Goal: Task Accomplishment & Management: Manage account settings

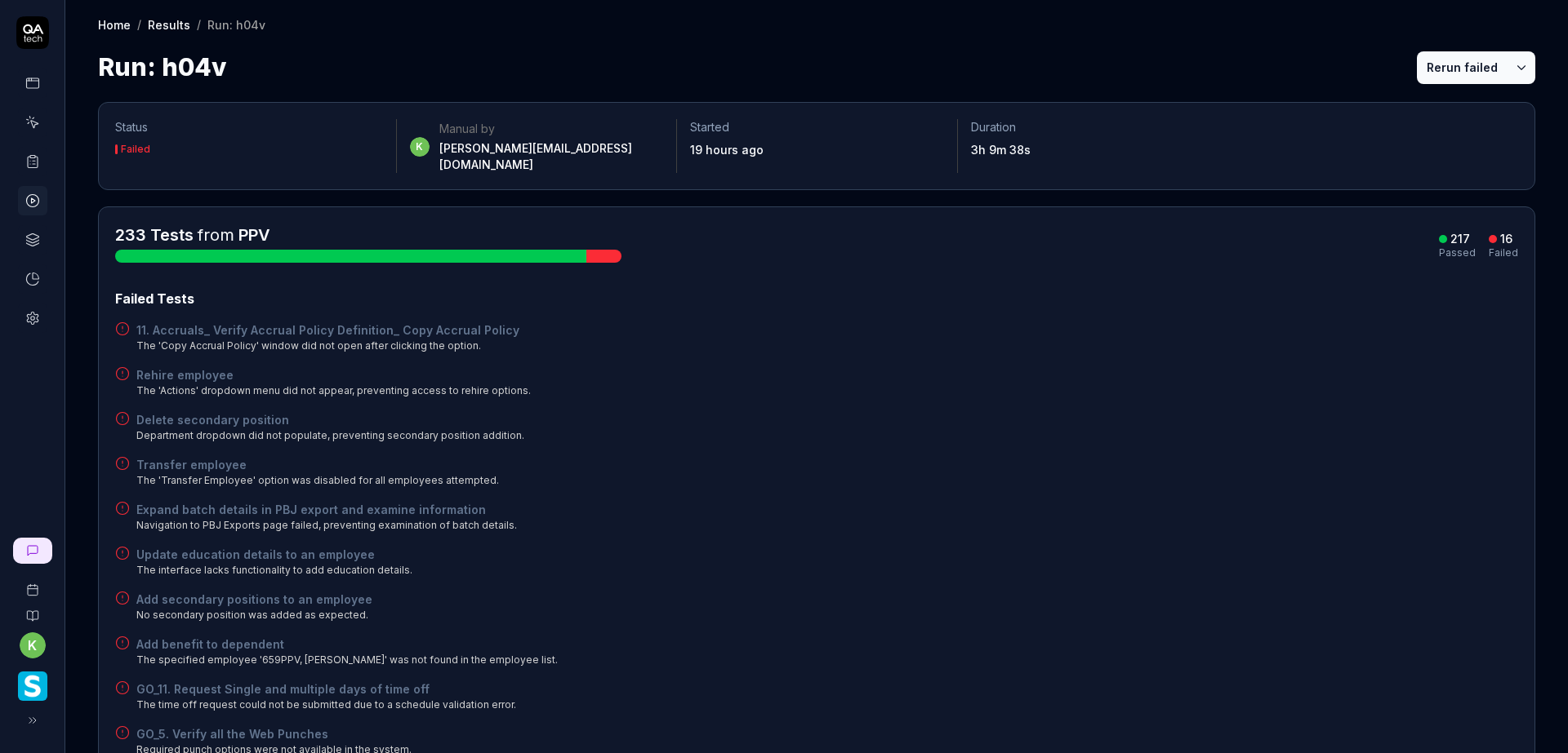
click at [911, 476] on div "Failed Tests 11. Accruals_ Verify Accrual Policy Definition_ Copy Accrual Polic…" at bounding box center [816, 658] width 1403 height 737
click at [33, 164] on icon at bounding box center [34, 164] width 3 height 0
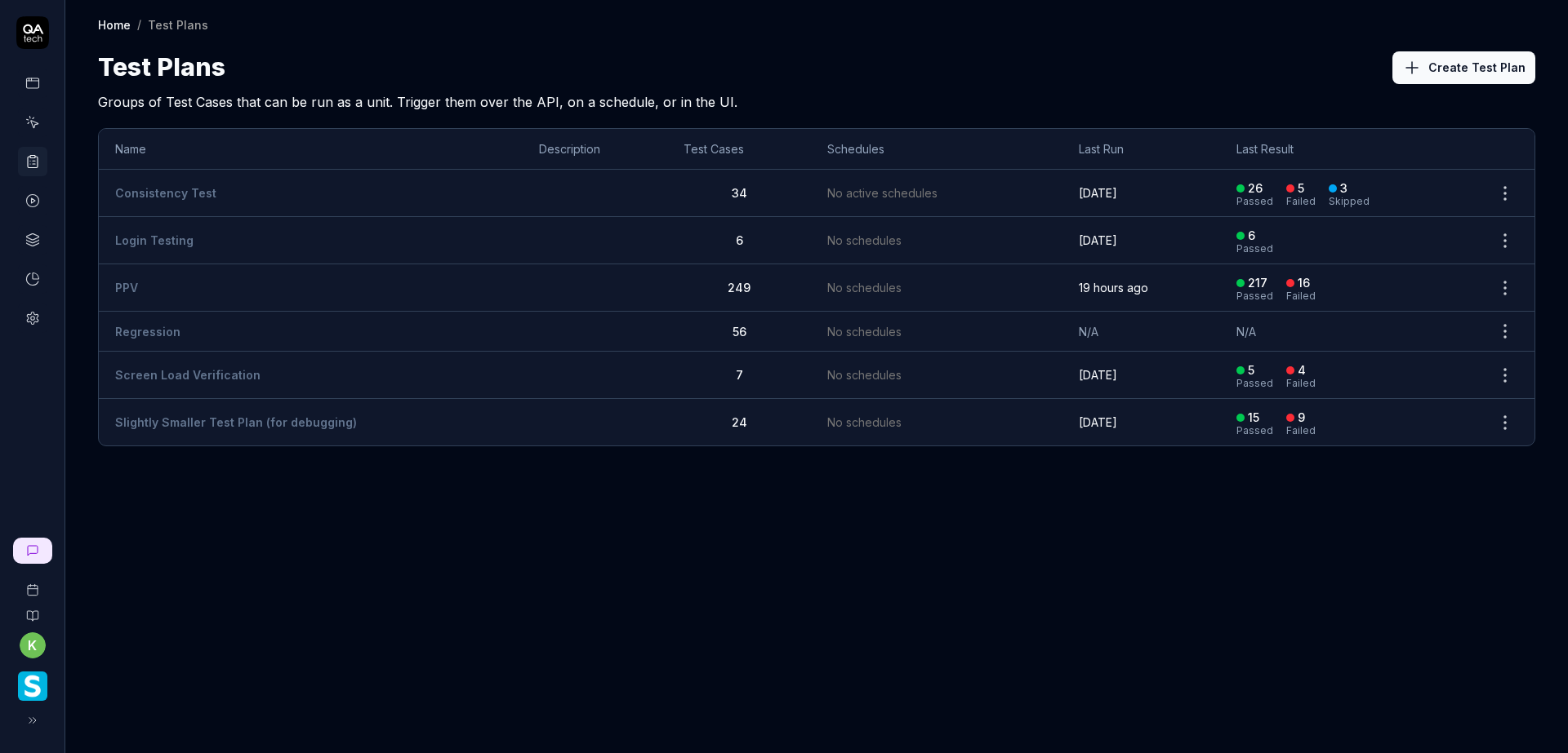
click at [132, 282] on link "PPV" at bounding box center [126, 288] width 23 height 14
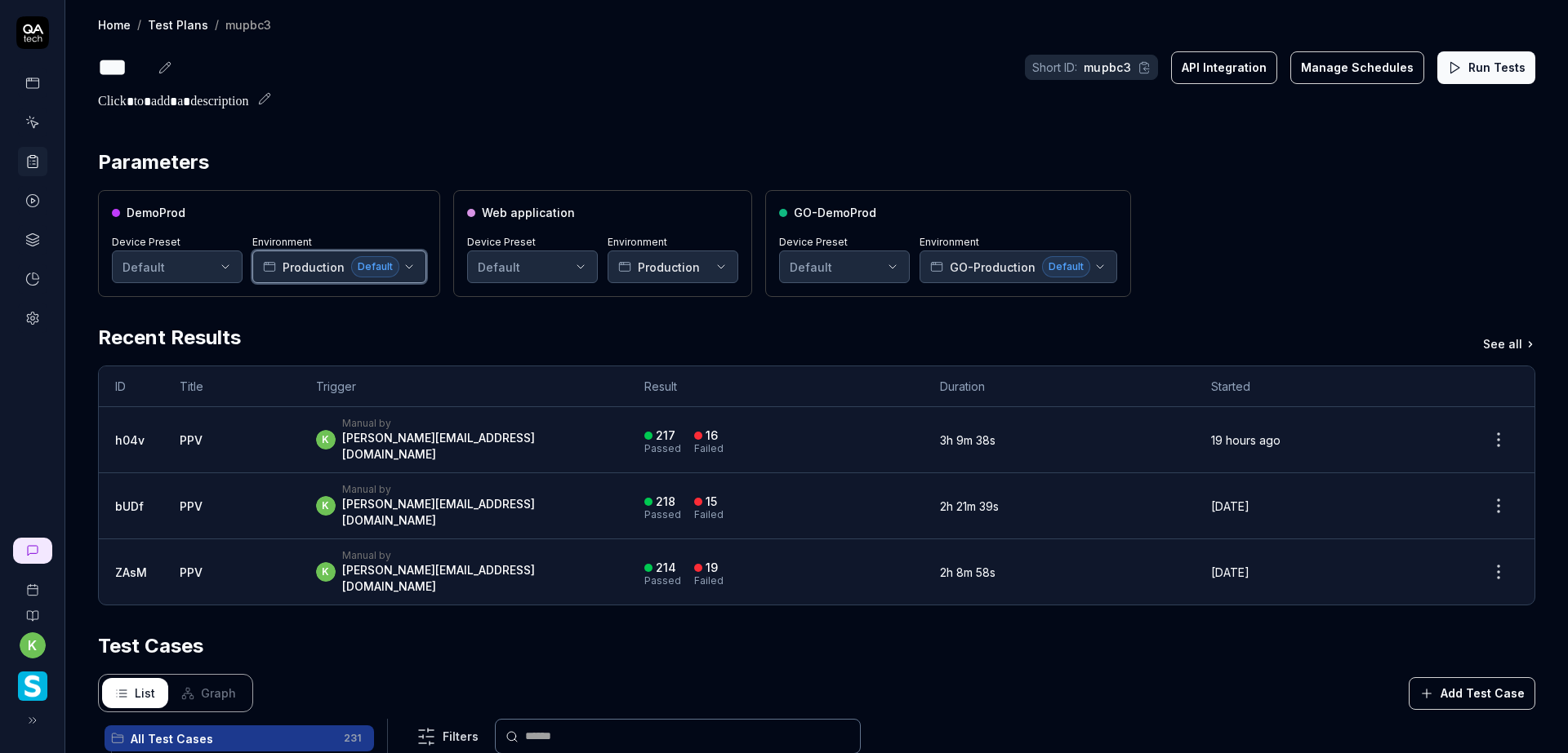
click at [407, 275] on button "Production Default" at bounding box center [339, 267] width 174 height 33
click at [444, 139] on div "Parameters DemoProd Device Preset Default Environment Production Default Web ap…" at bounding box center [817, 654] width 1503 height 1047
click at [721, 262] on icon "button" at bounding box center [721, 267] width 13 height 13
click at [660, 130] on div "Home / Test Plans / mupbc3 Home / Test Plans / mupbc3 *** Short ID: mupbc3 API …" at bounding box center [817, 589] width 1503 height 1178
click at [420, 265] on button "Production Default" at bounding box center [339, 267] width 174 height 33
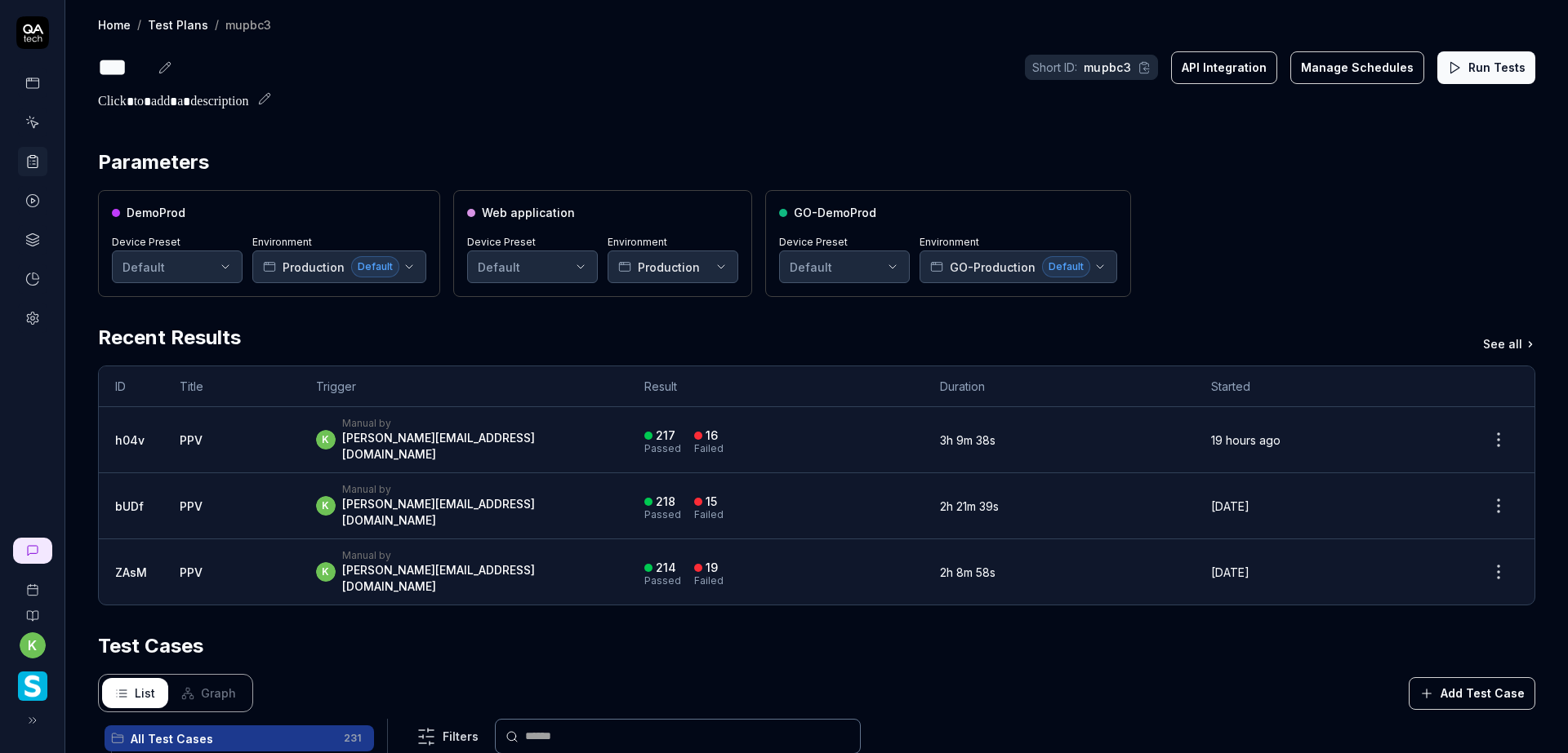
click at [445, 136] on div "Parameters DemoProd Device Preset Default Environment Production Default Web ap…" at bounding box center [817, 654] width 1503 height 1047
click at [30, 153] on link at bounding box center [33, 162] width 29 height 29
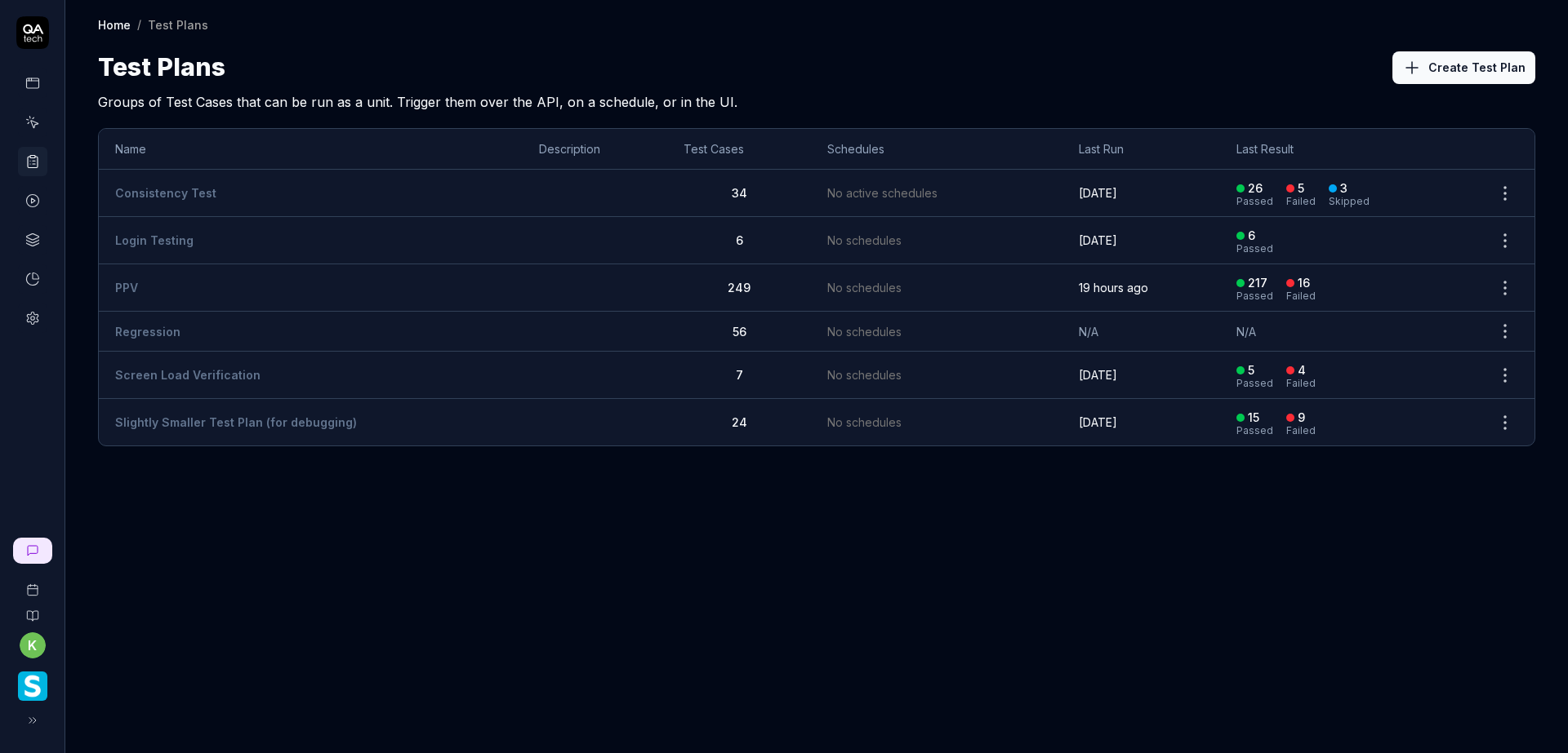
click at [1447, 79] on button "Create Test Plan" at bounding box center [1464, 68] width 143 height 33
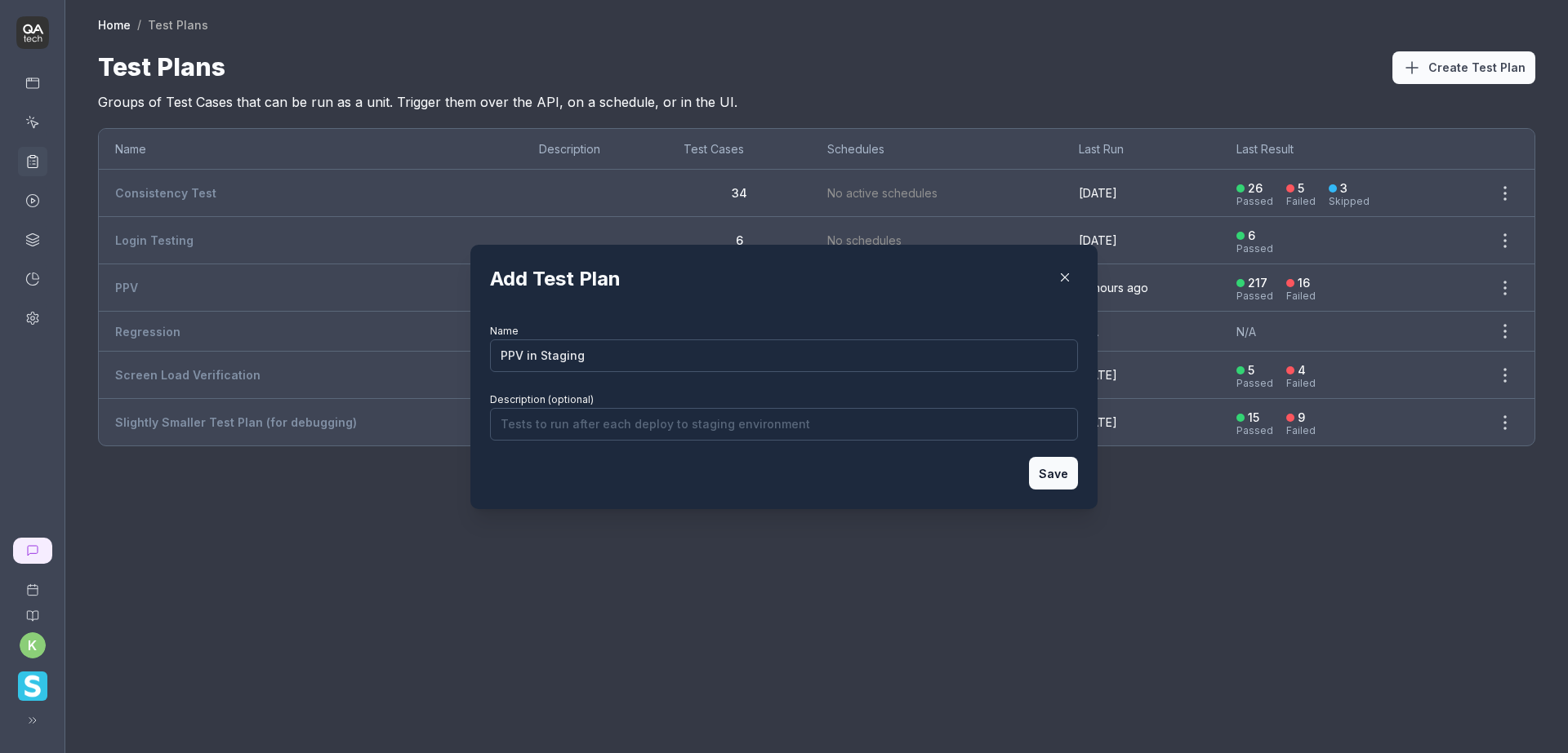
type input "PPV in Staging"
click at [1045, 476] on button "Save" at bounding box center [1054, 474] width 49 height 33
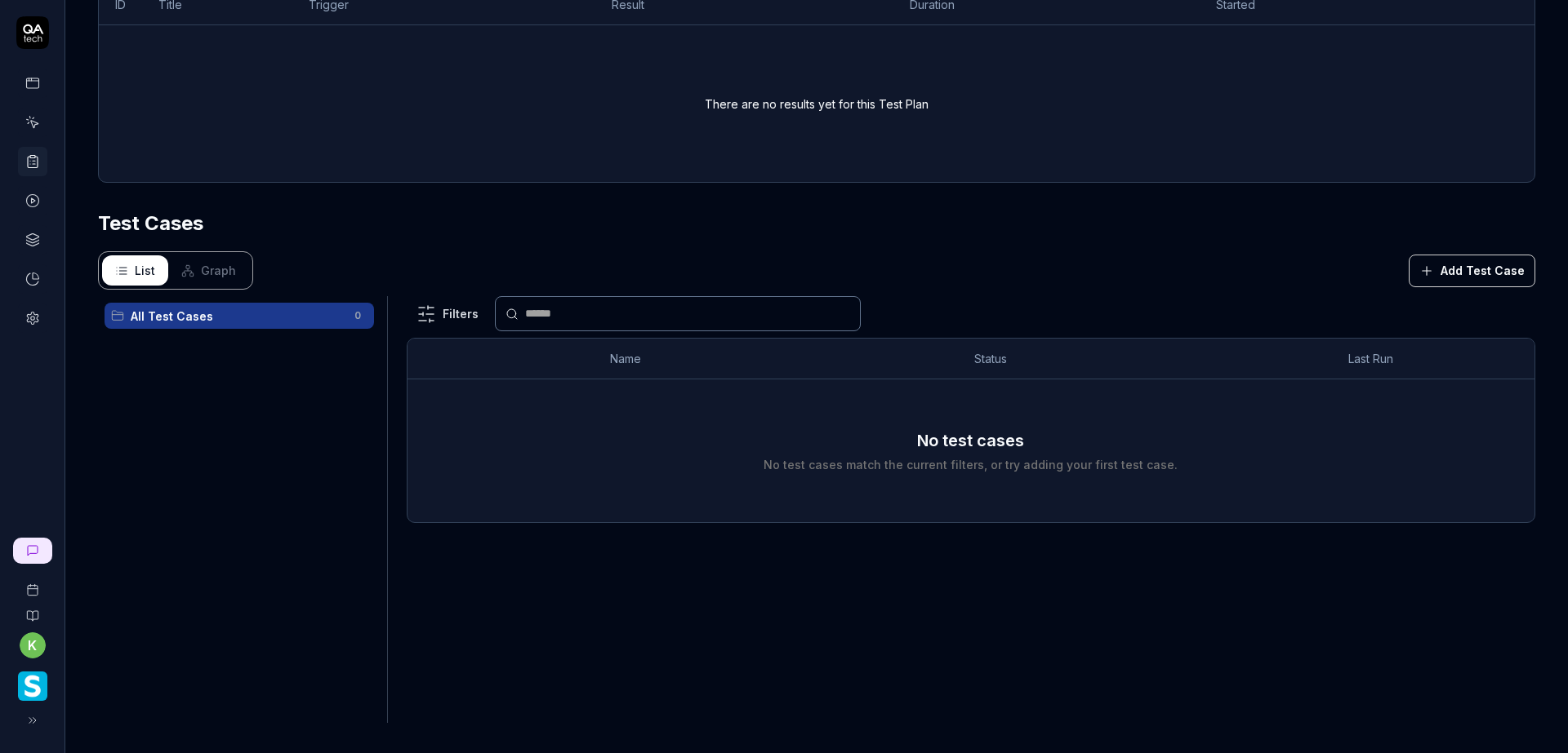
scroll to position [295, 0]
drag, startPoint x: 1449, startPoint y: 267, endPoint x: 1442, endPoint y: 272, distance: 8.6
click at [1448, 267] on button "Add Test Case" at bounding box center [1472, 268] width 127 height 33
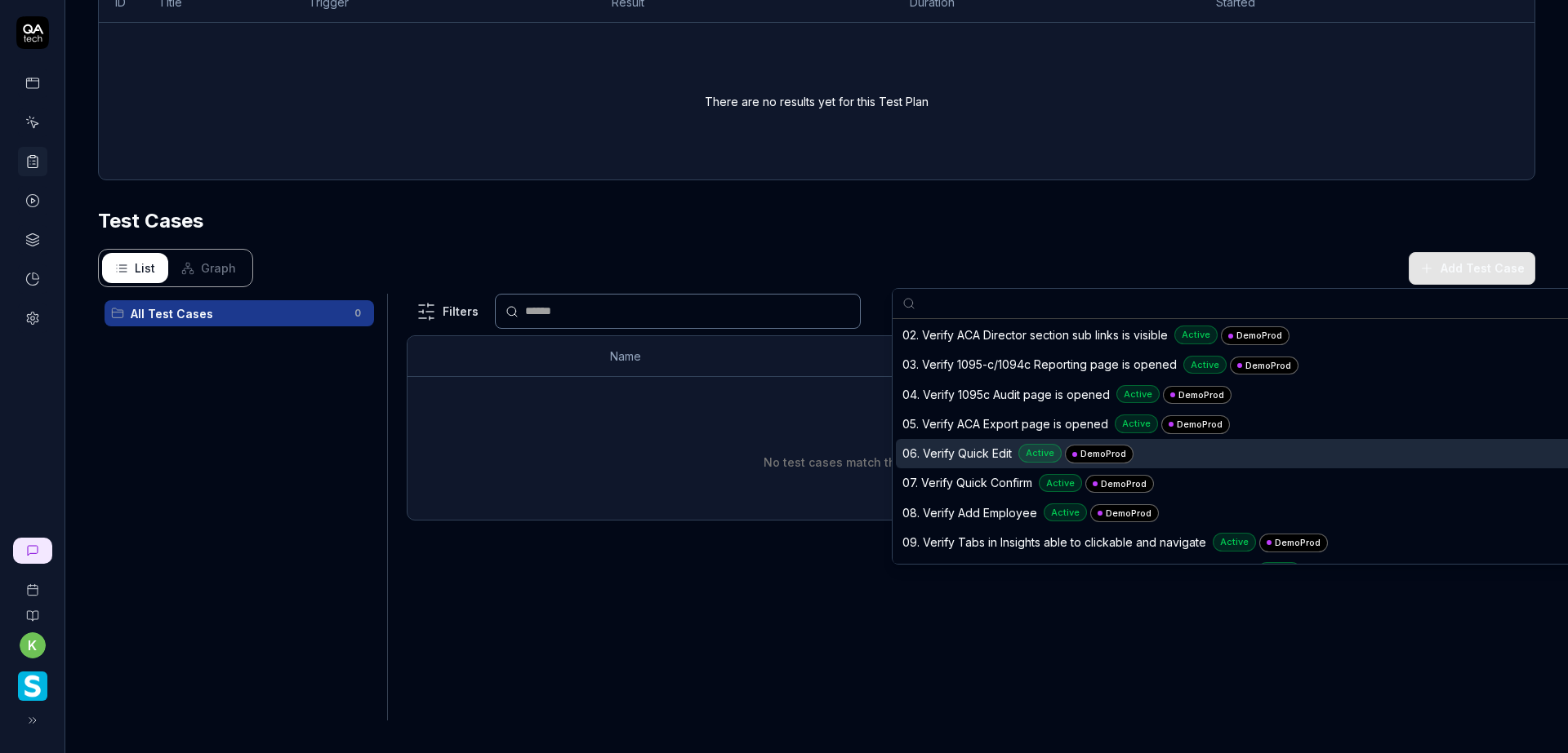
scroll to position [163, 0]
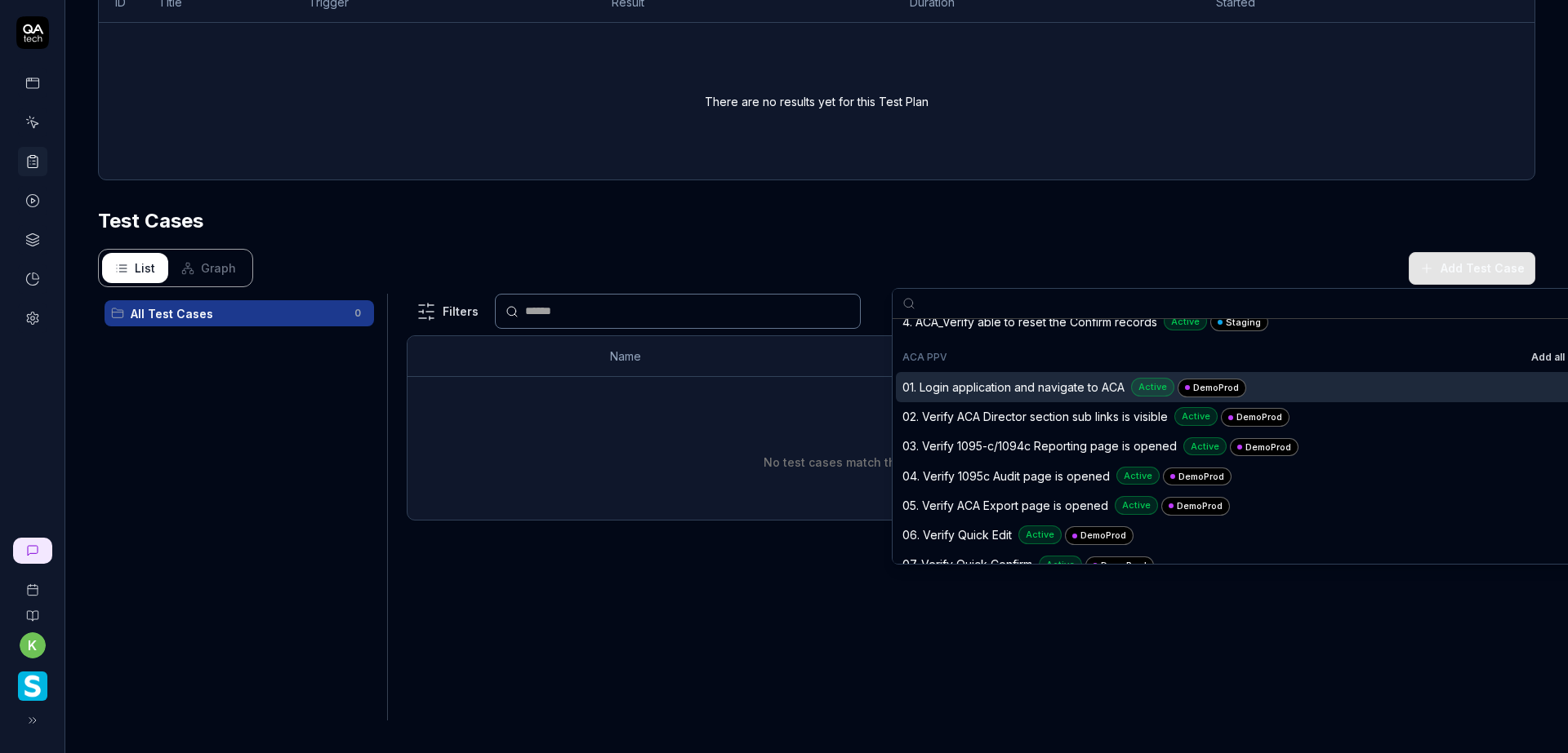
click at [1528, 358] on button "Add all" at bounding box center [1548, 357] width 40 height 19
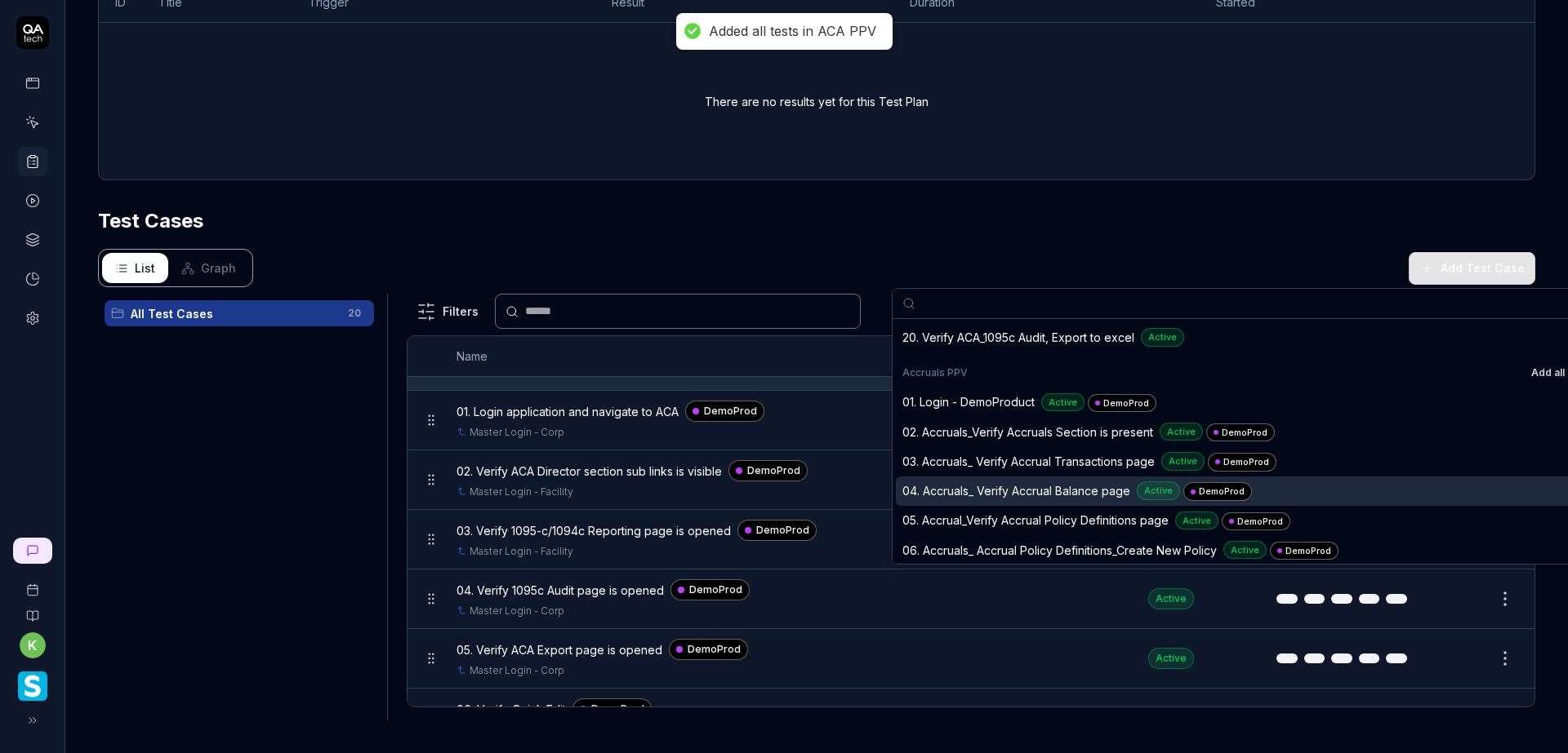
scroll to position [735, 0]
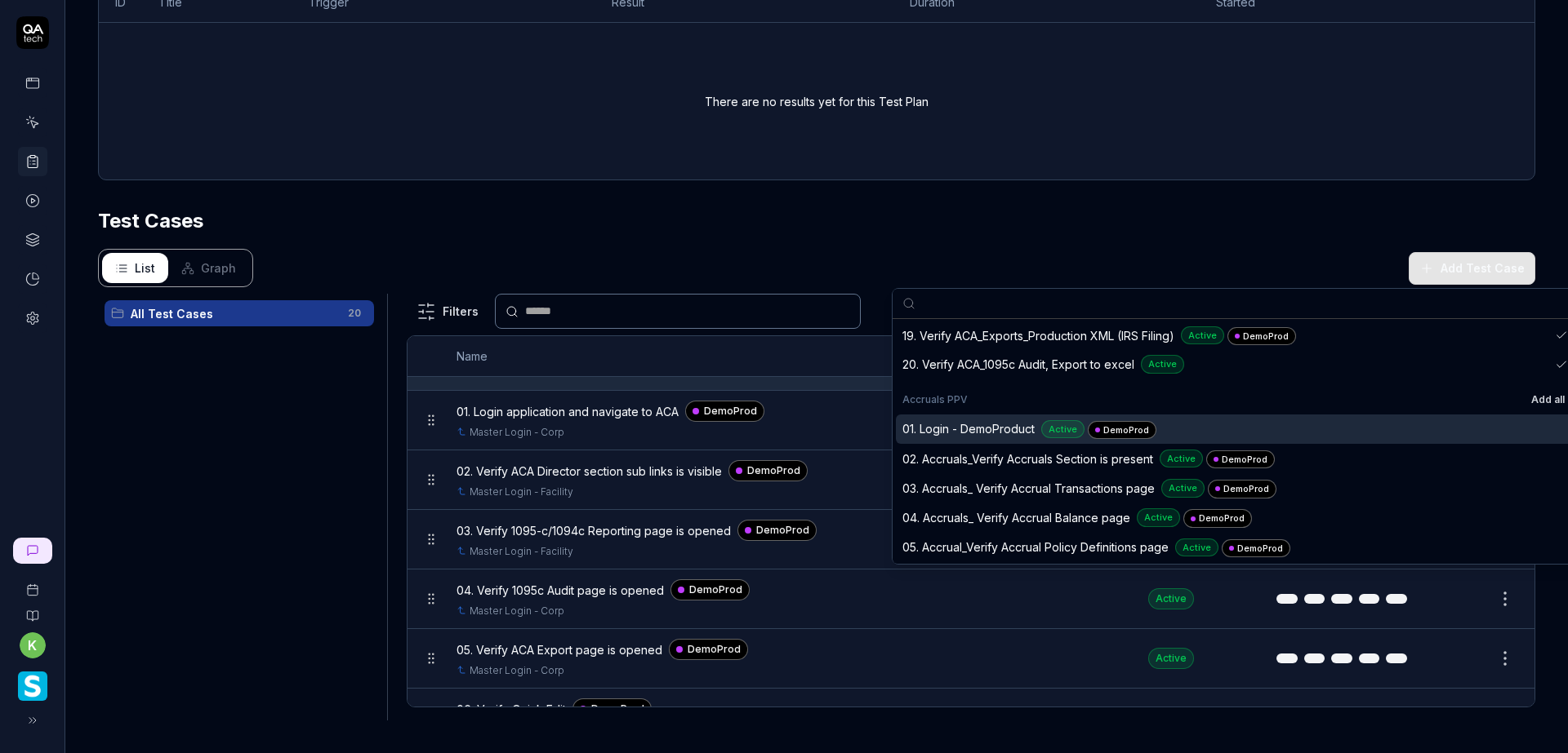
click at [1528, 396] on button "Add all" at bounding box center [1548, 399] width 40 height 19
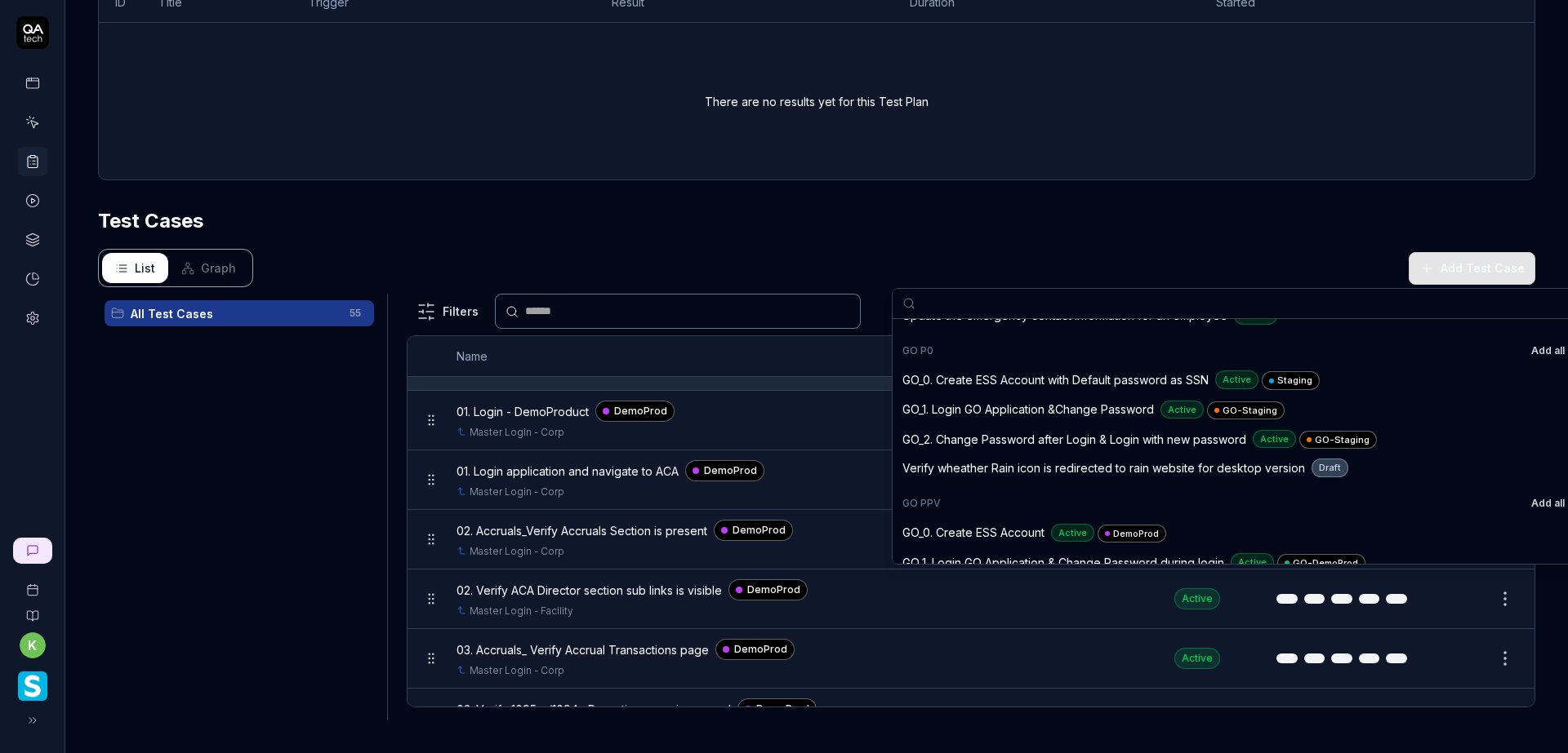
scroll to position [2204, 0]
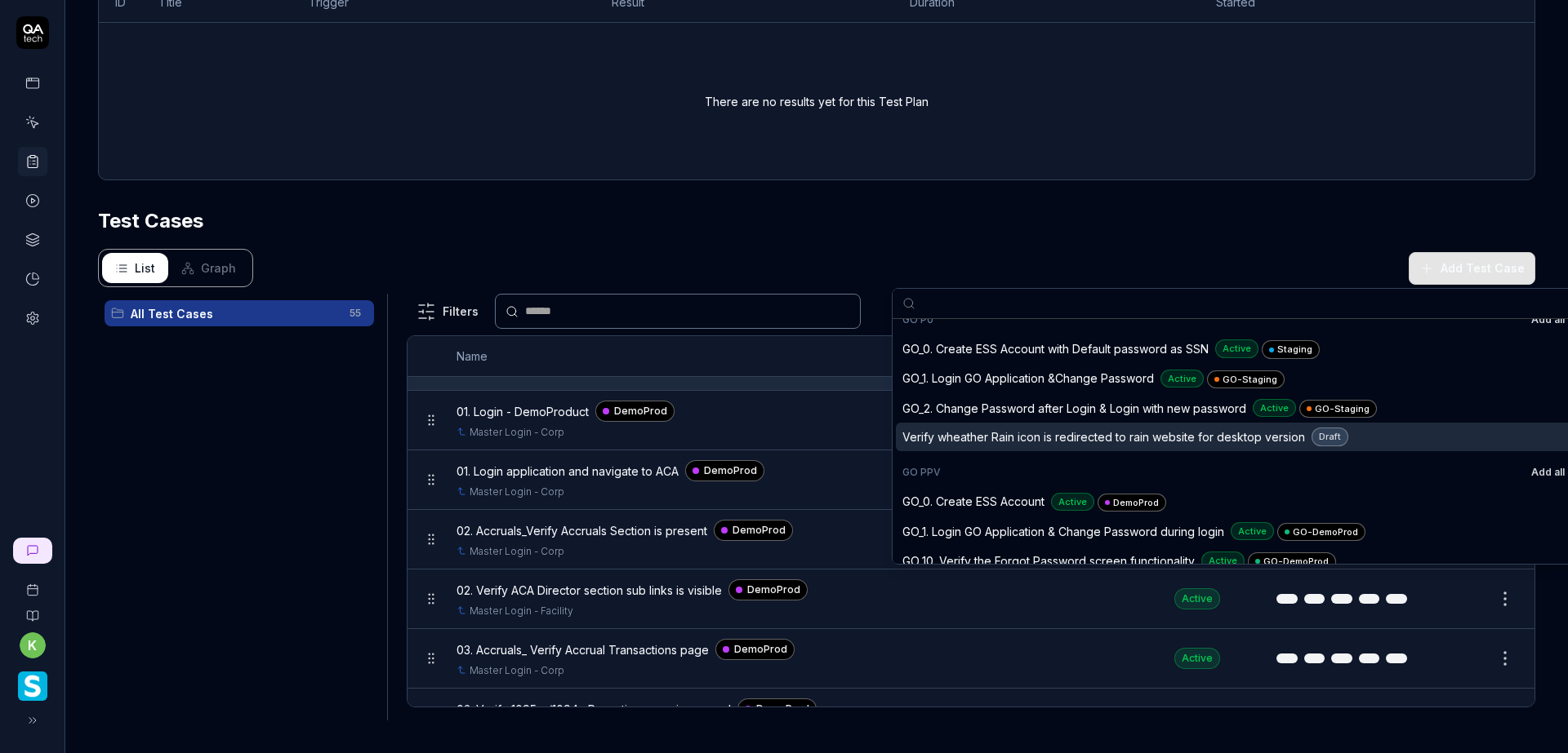
click at [1528, 474] on button "Add all" at bounding box center [1548, 472] width 40 height 19
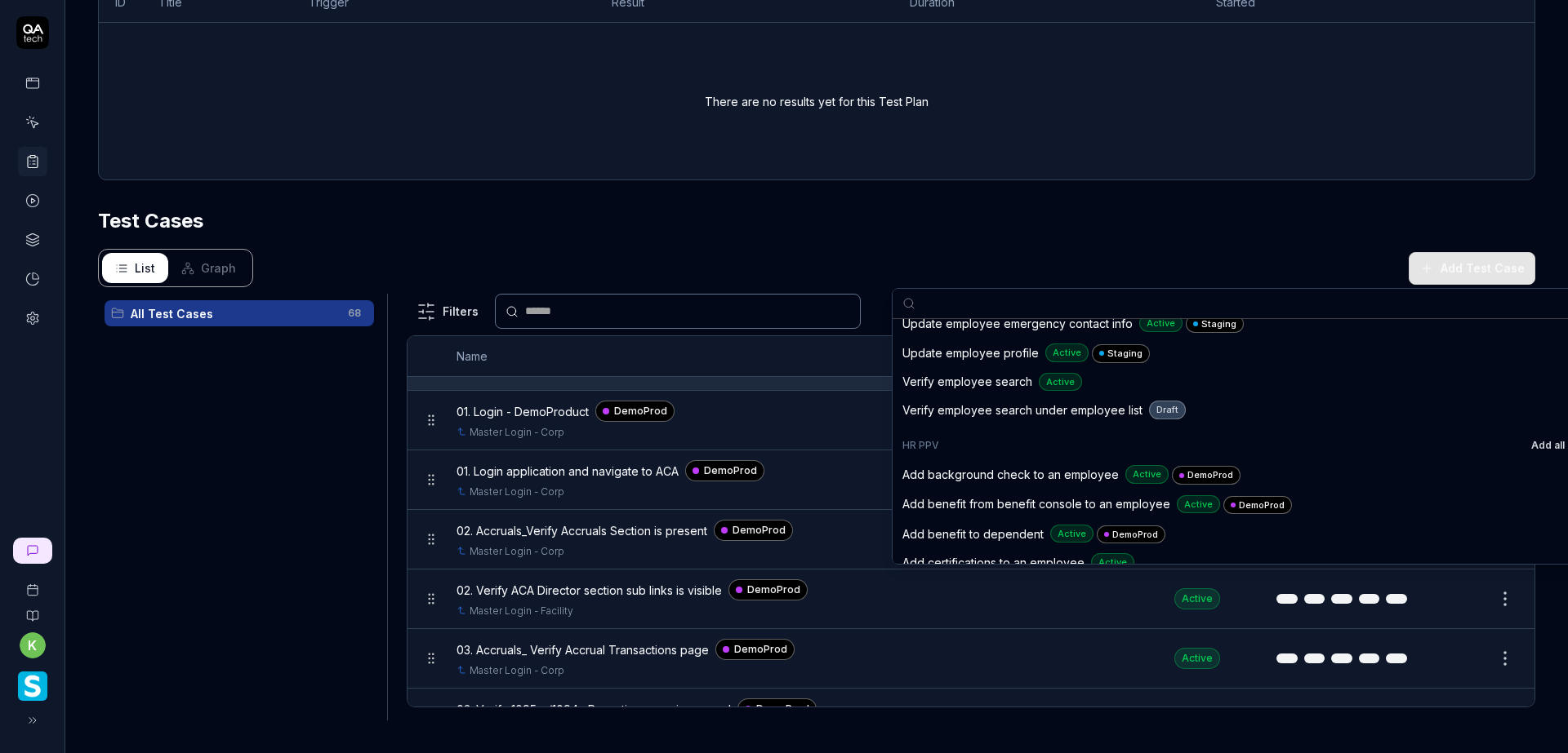
scroll to position [3510, 0]
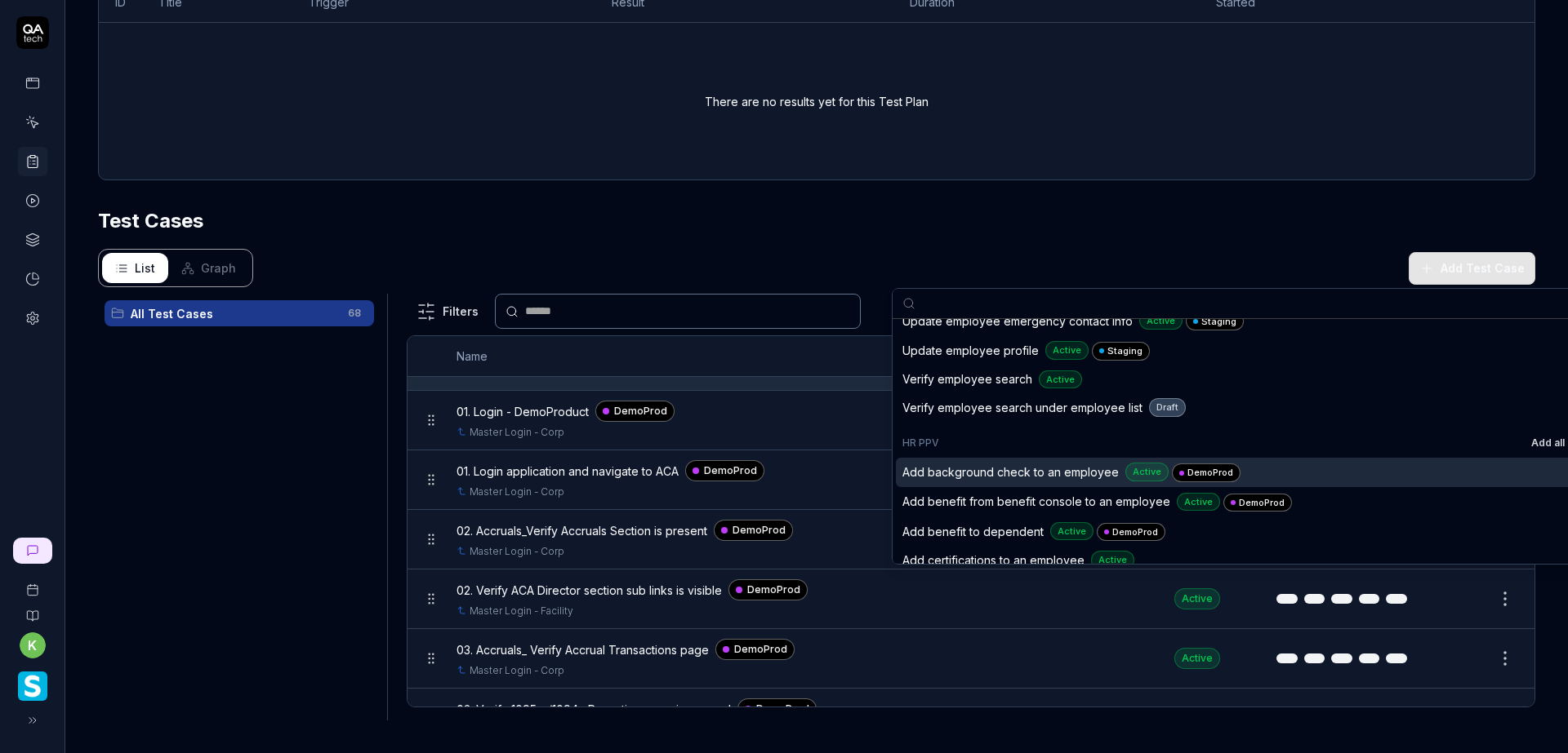
click at [1528, 443] on button "Add all" at bounding box center [1548, 443] width 40 height 19
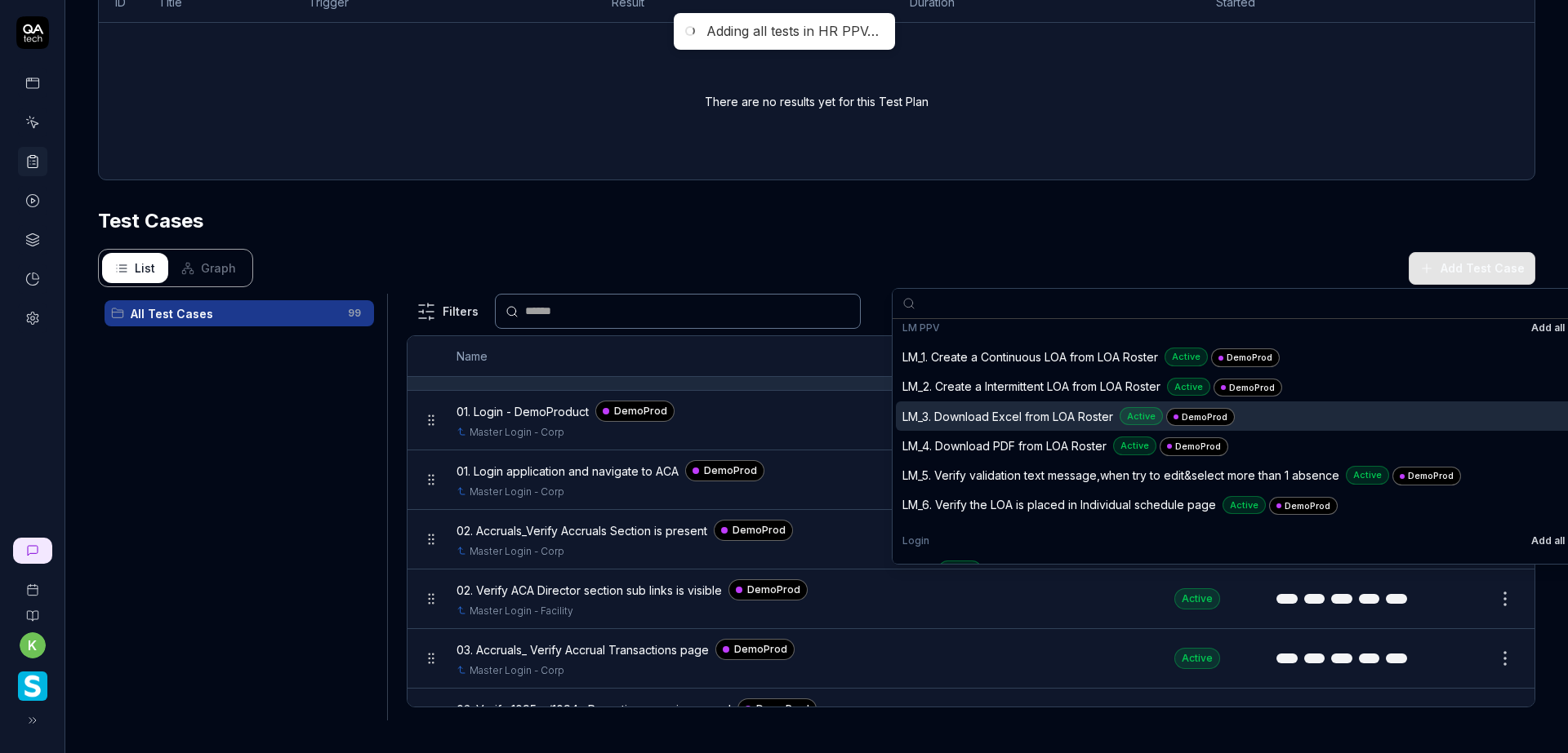
scroll to position [4490, 0]
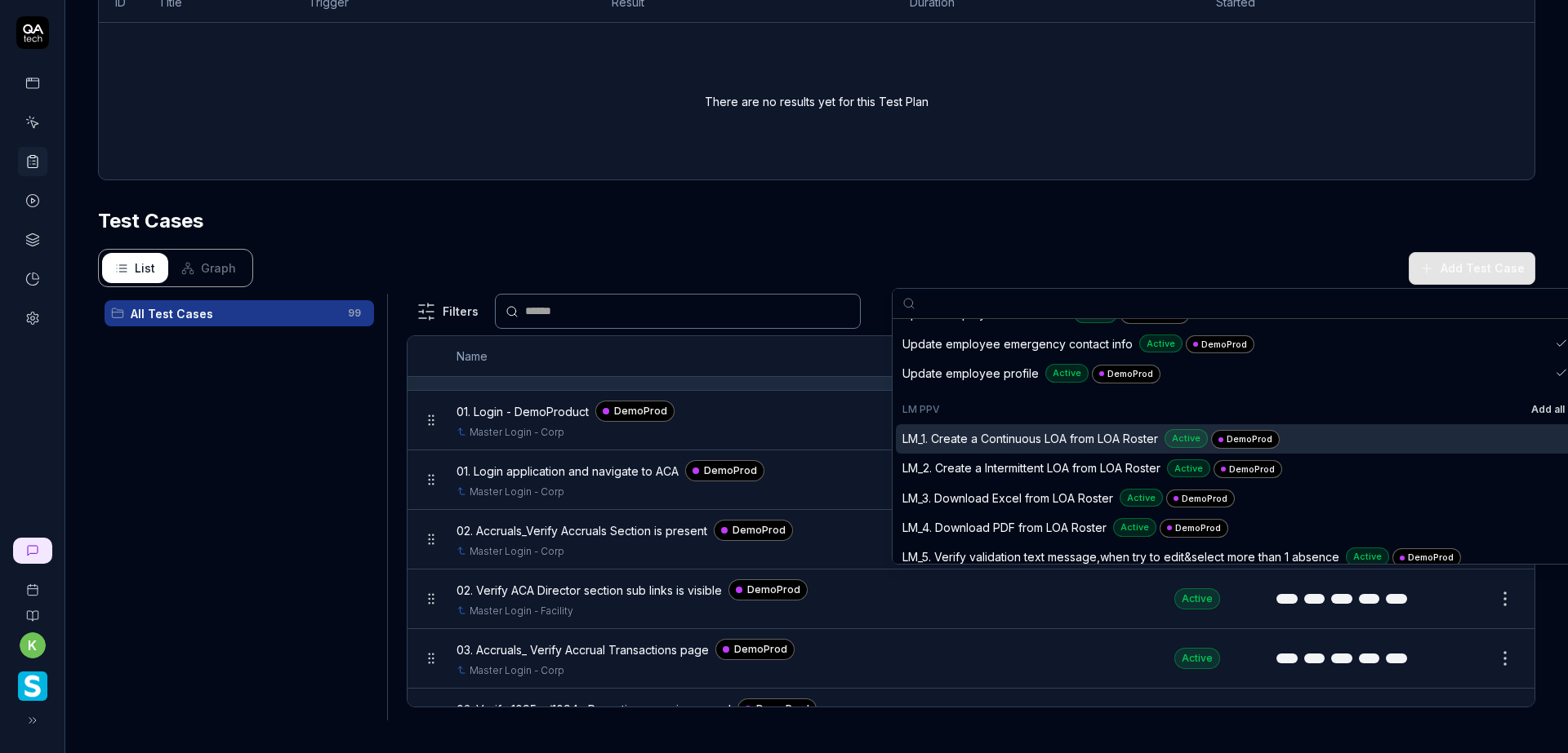
click at [1528, 413] on button "Add all" at bounding box center [1548, 409] width 40 height 19
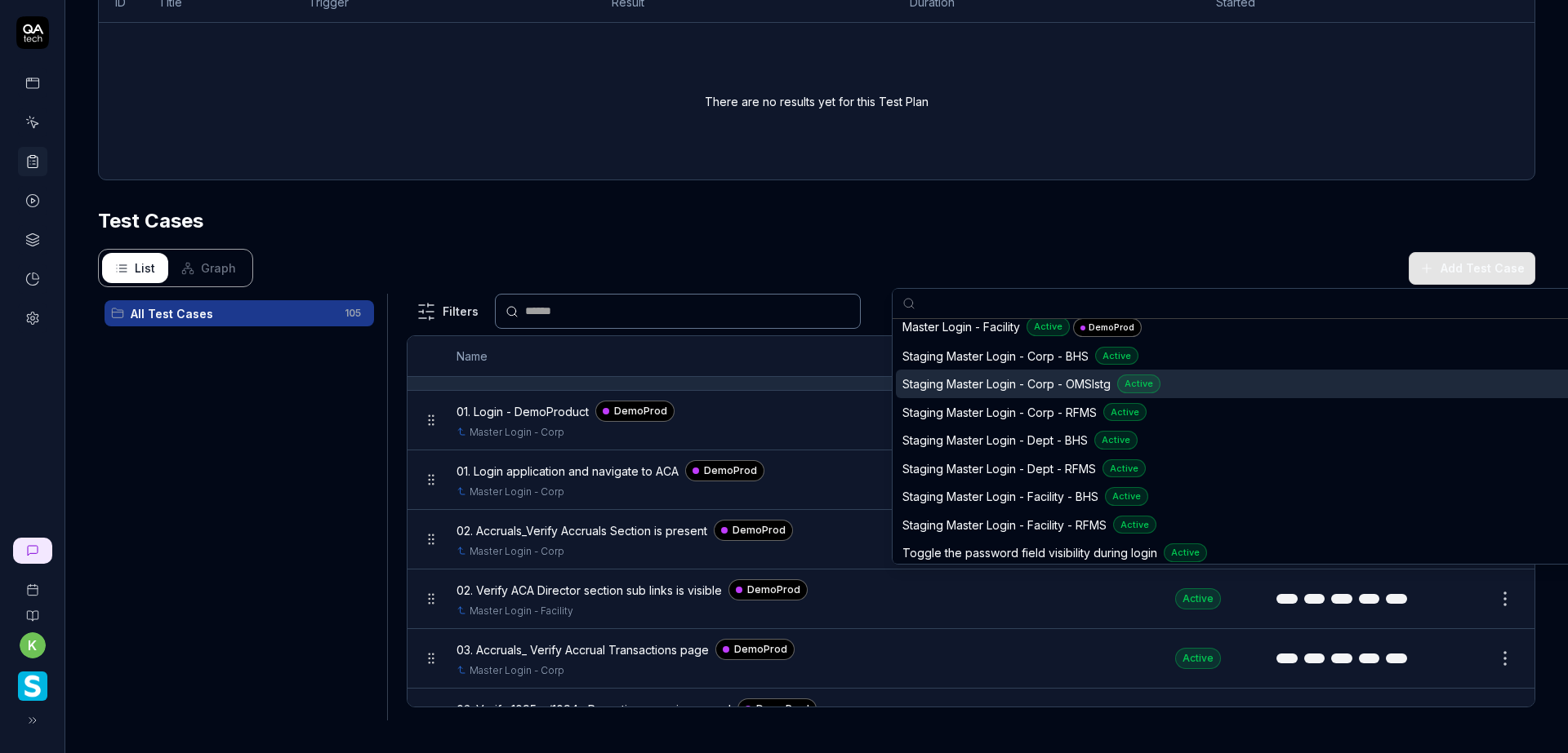
scroll to position [5061, 0]
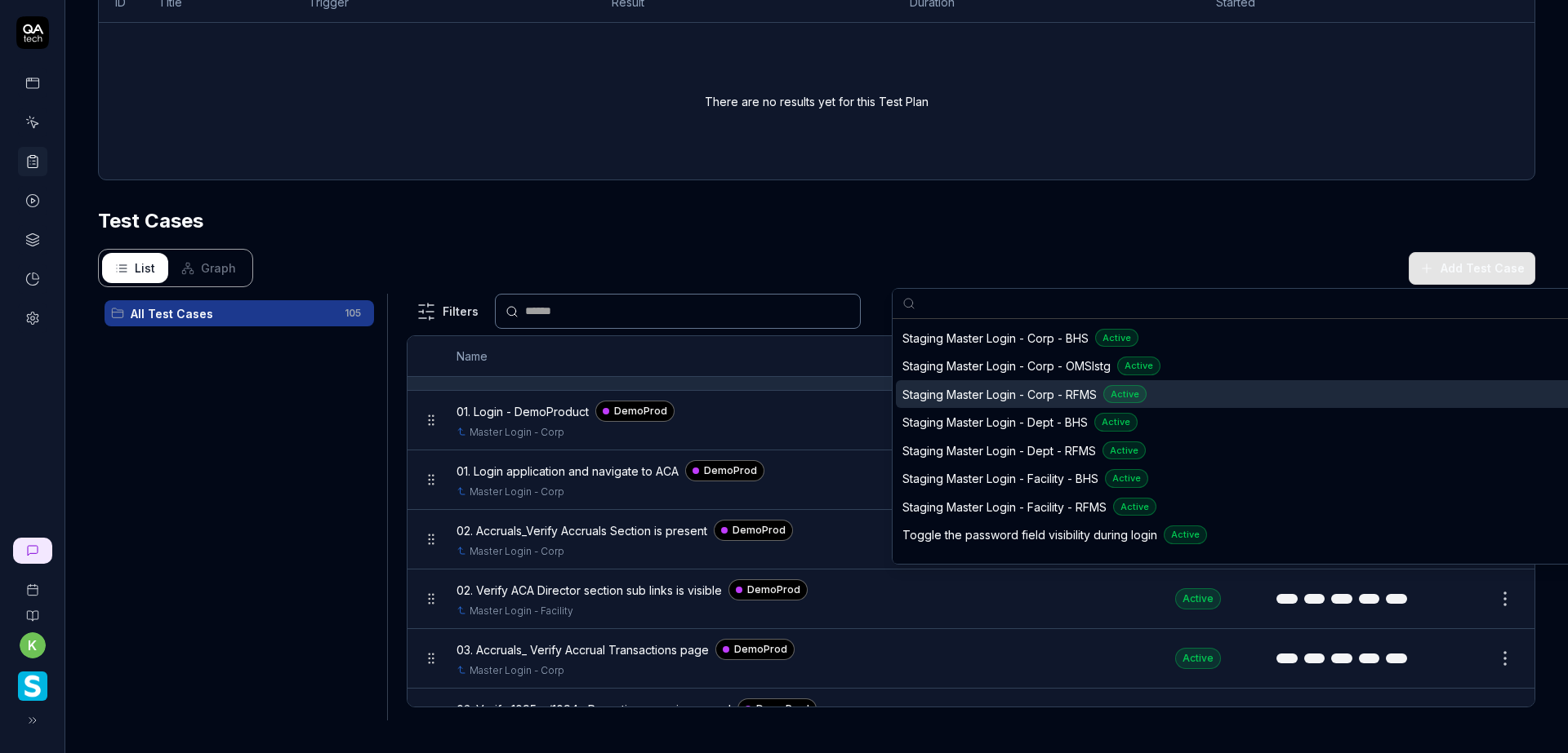
click at [1301, 398] on div "Staging Master Login - Corp - RFMS Active" at bounding box center [1225, 394] width 646 height 19
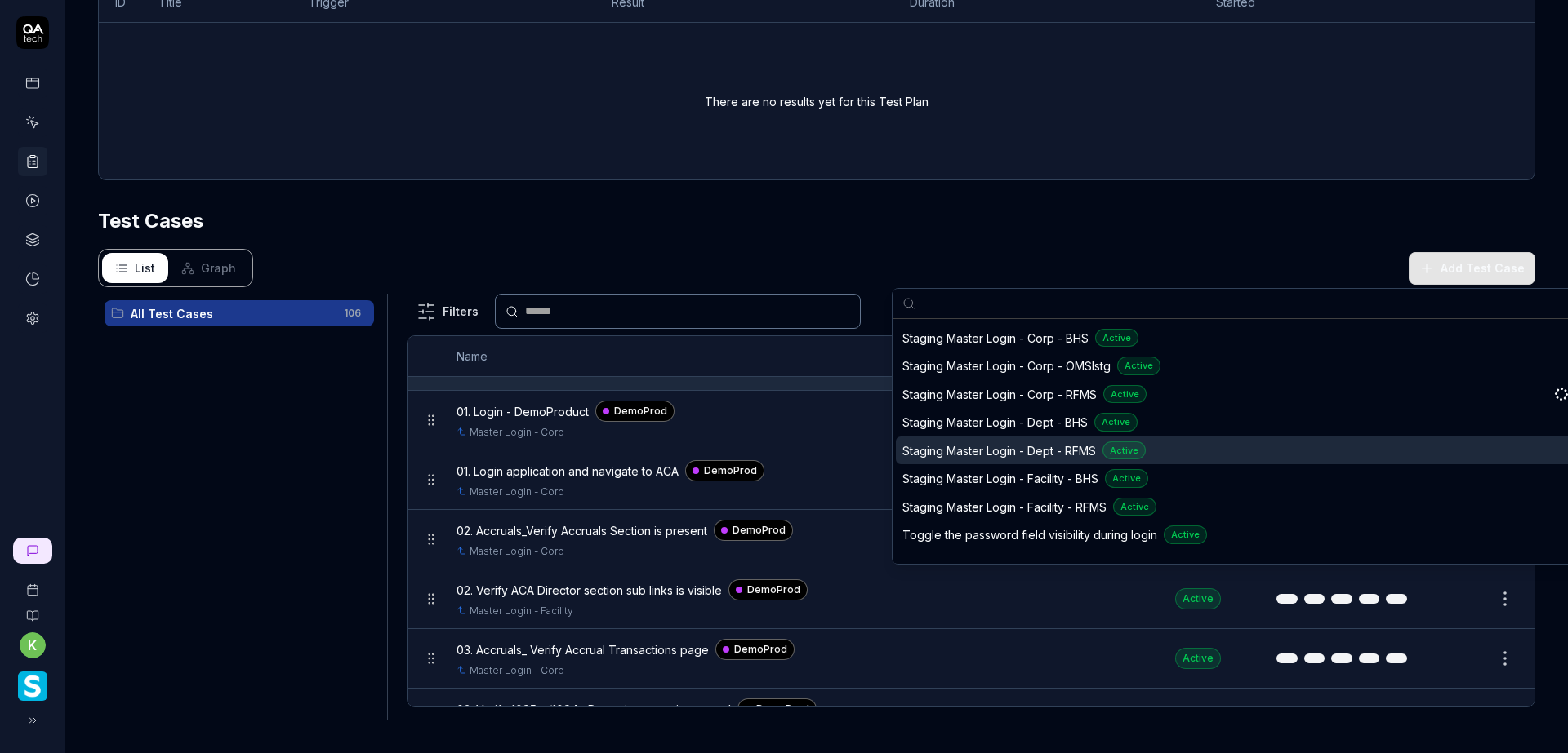
click at [1311, 451] on div "Staging Master Login - Dept - RFMS Active" at bounding box center [1225, 451] width 646 height 19
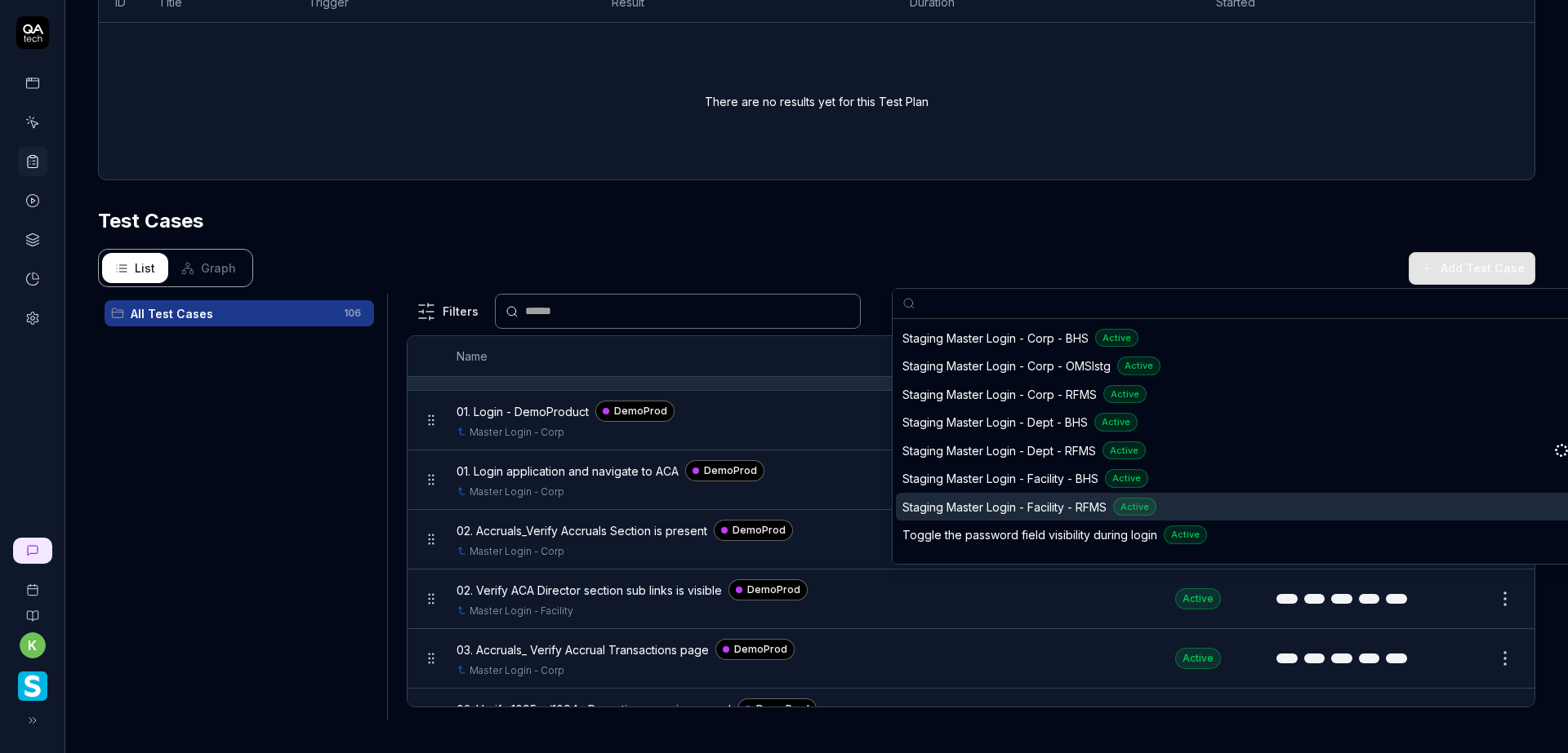
click at [1307, 503] on div "Staging Master Login - Facility - RFMS Active" at bounding box center [1225, 507] width 646 height 19
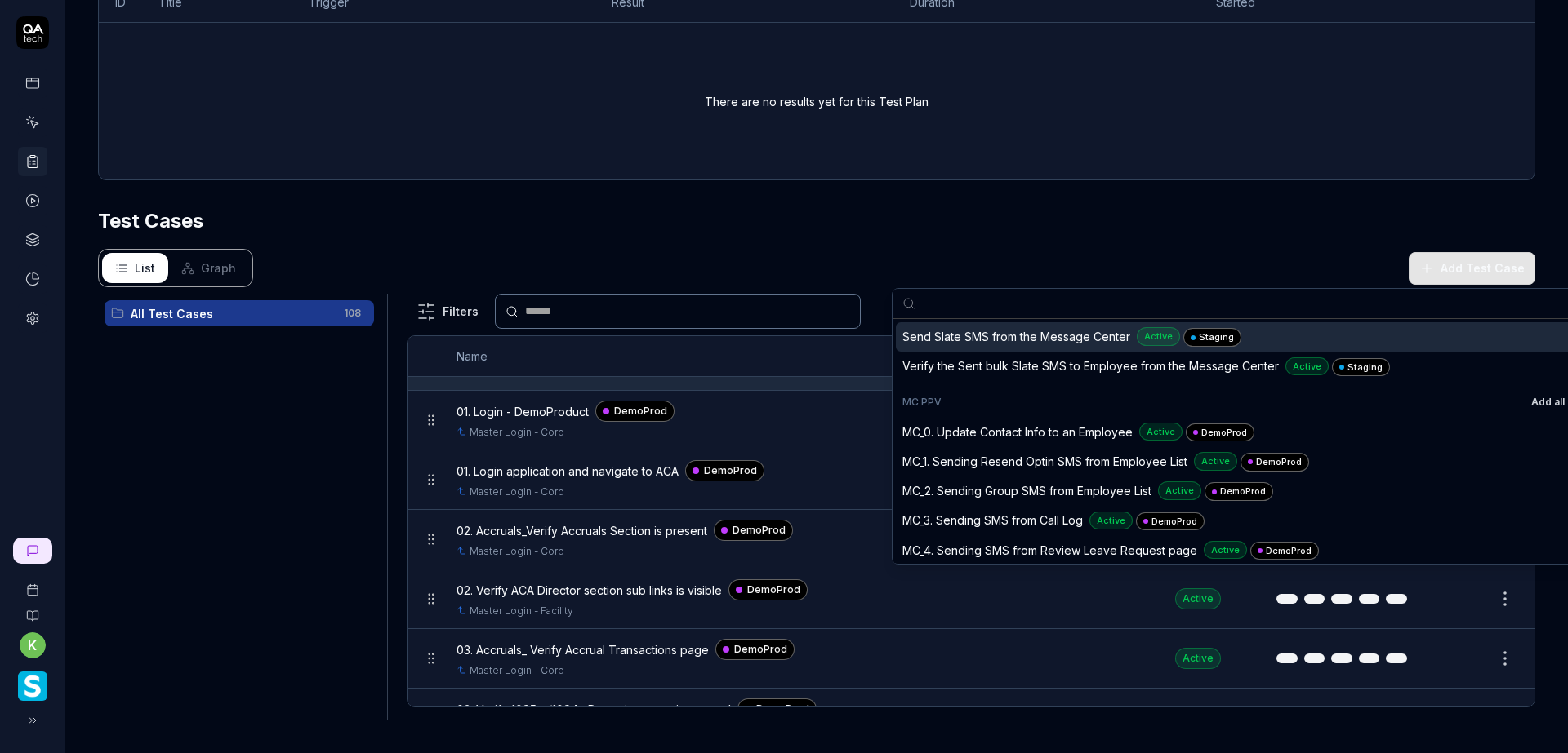
scroll to position [5796, 0]
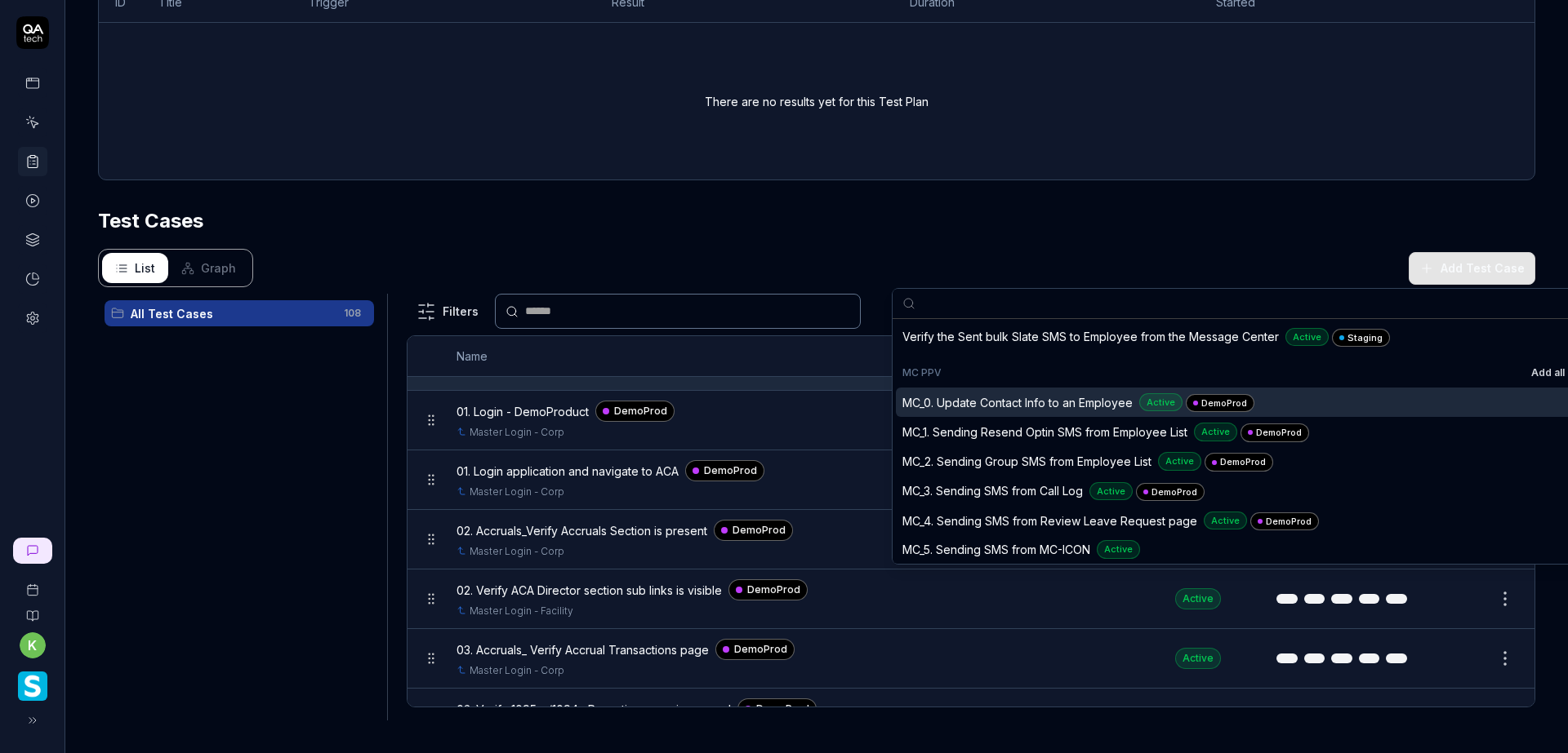
click at [1528, 373] on button "Add all" at bounding box center [1548, 372] width 40 height 19
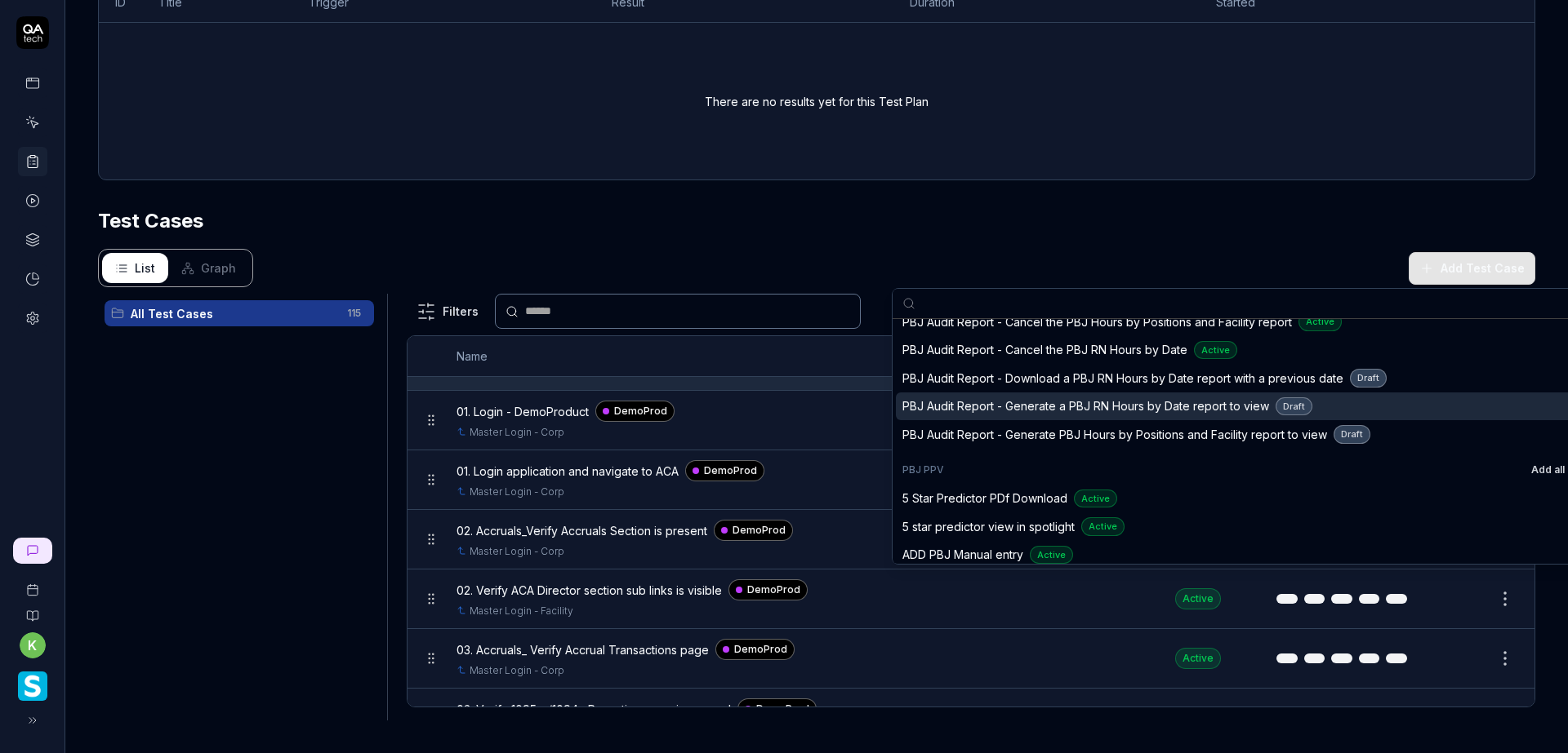
scroll to position [6612, 0]
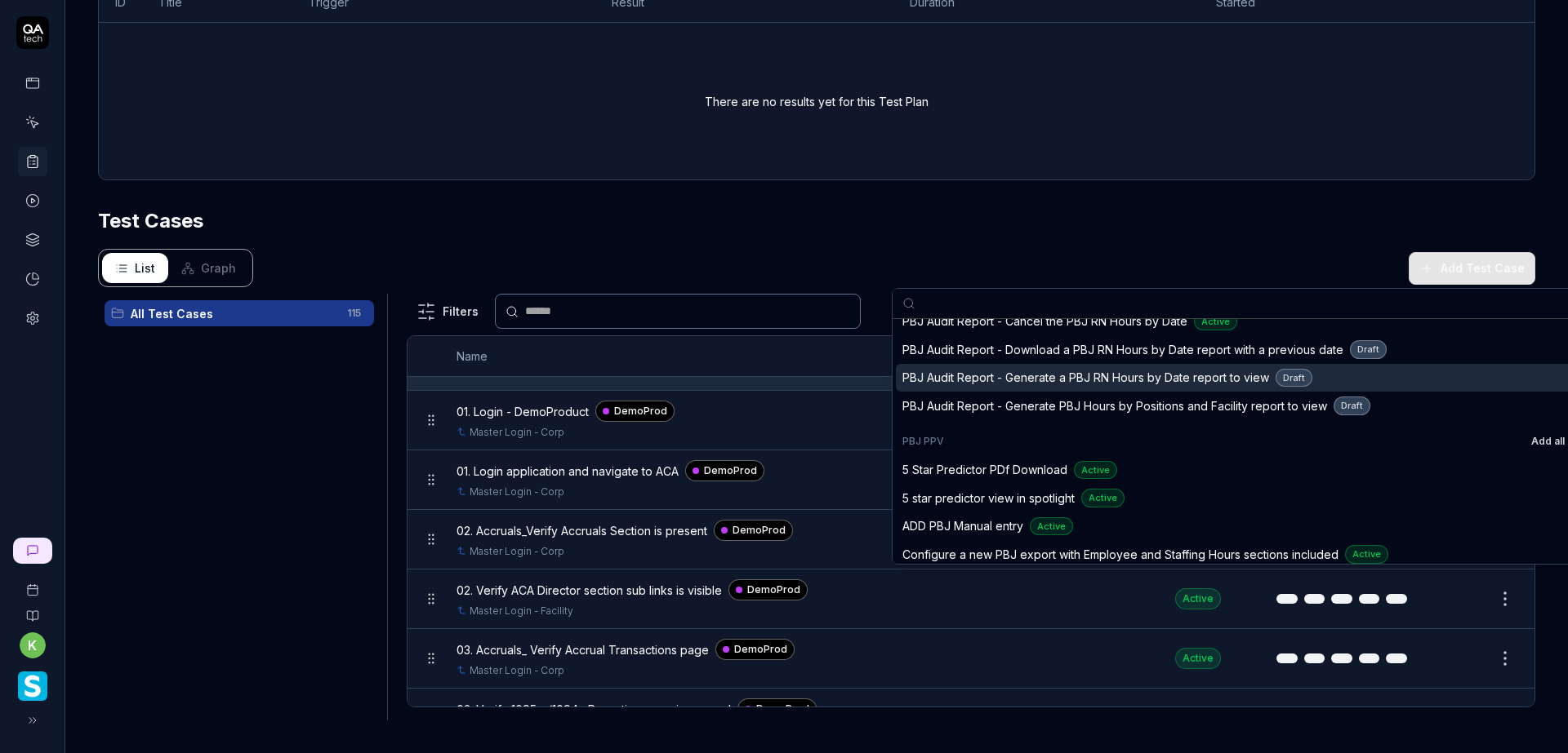
click at [1528, 444] on button "Add all" at bounding box center [1548, 441] width 40 height 19
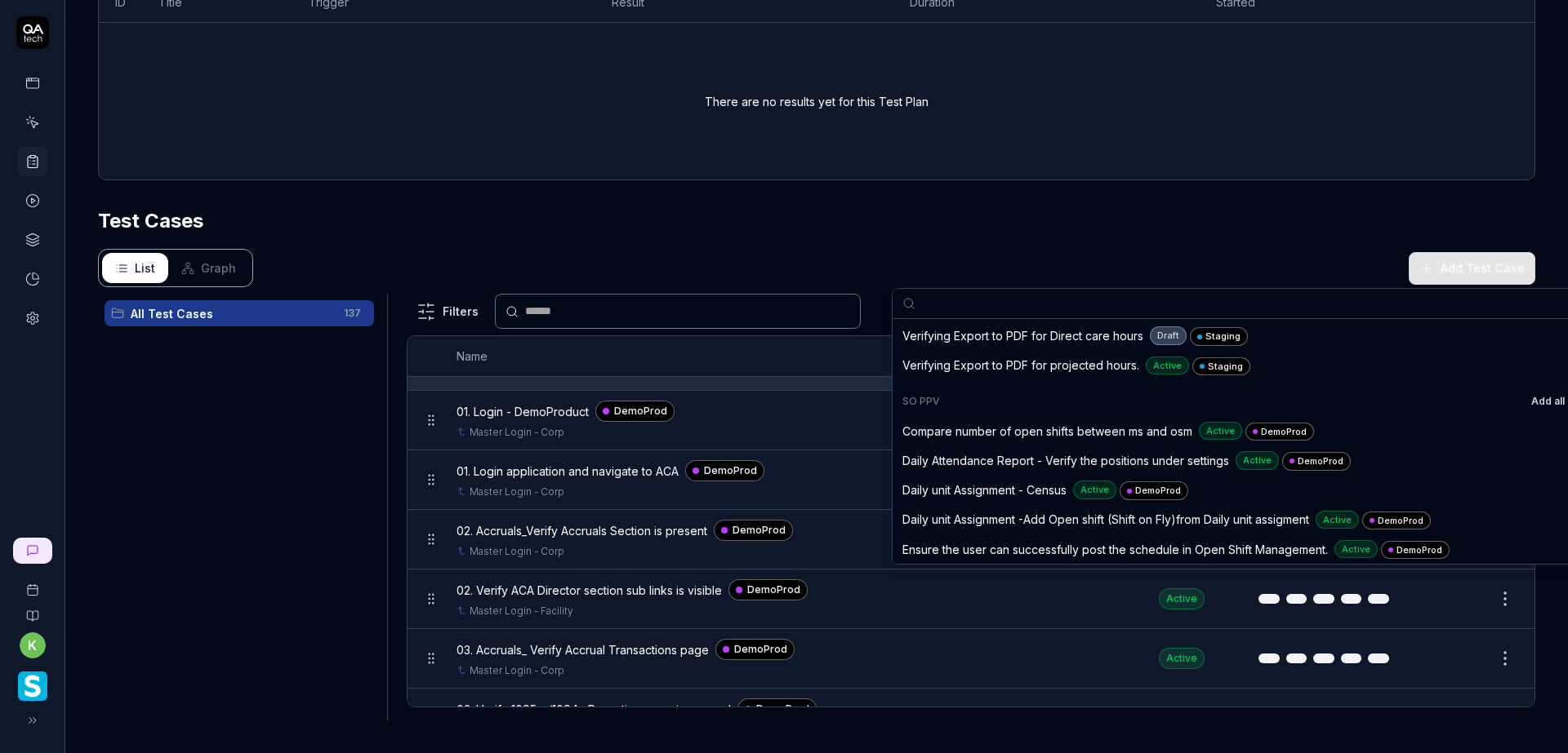
scroll to position [11019, 0]
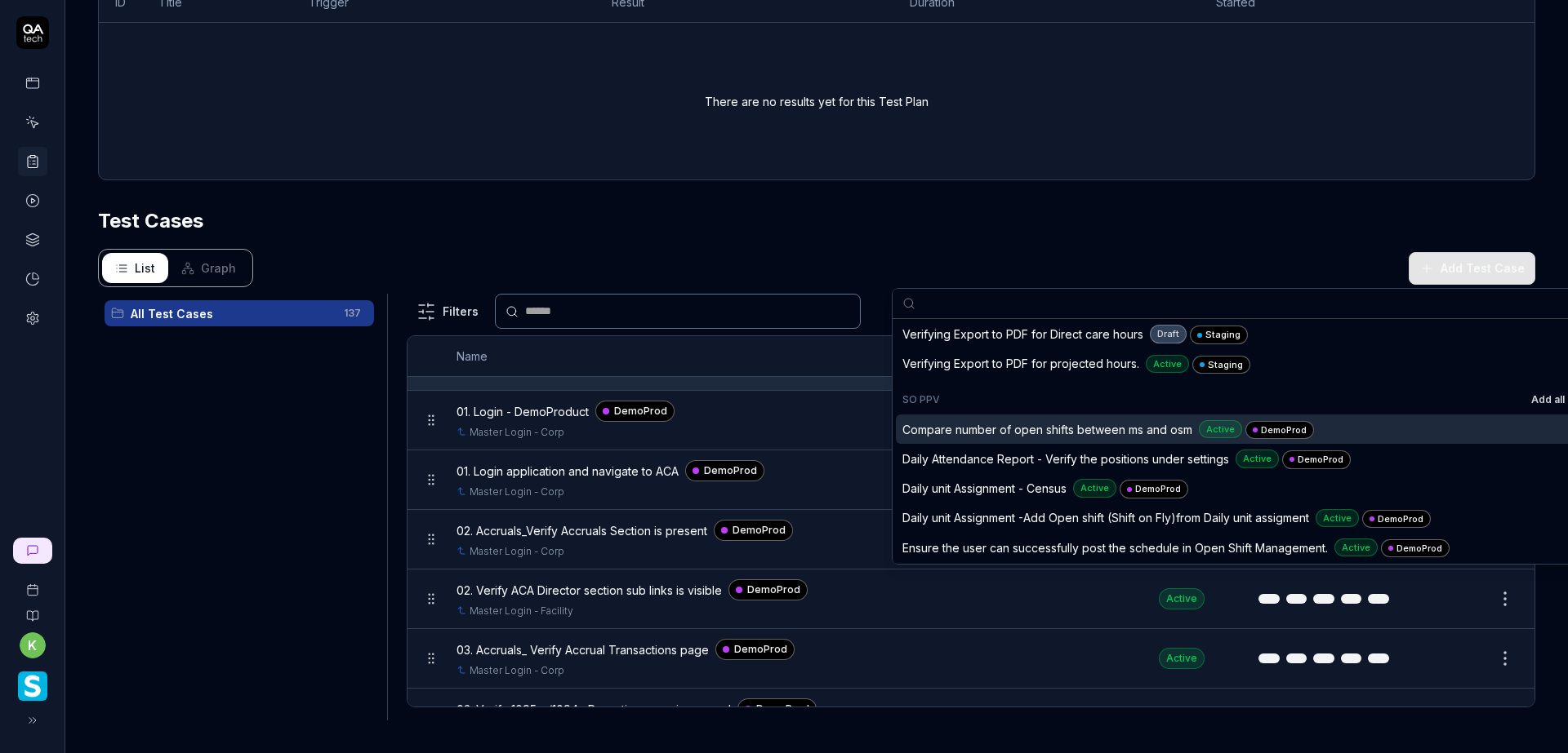
click at [1528, 399] on button "Add all" at bounding box center [1548, 399] width 40 height 19
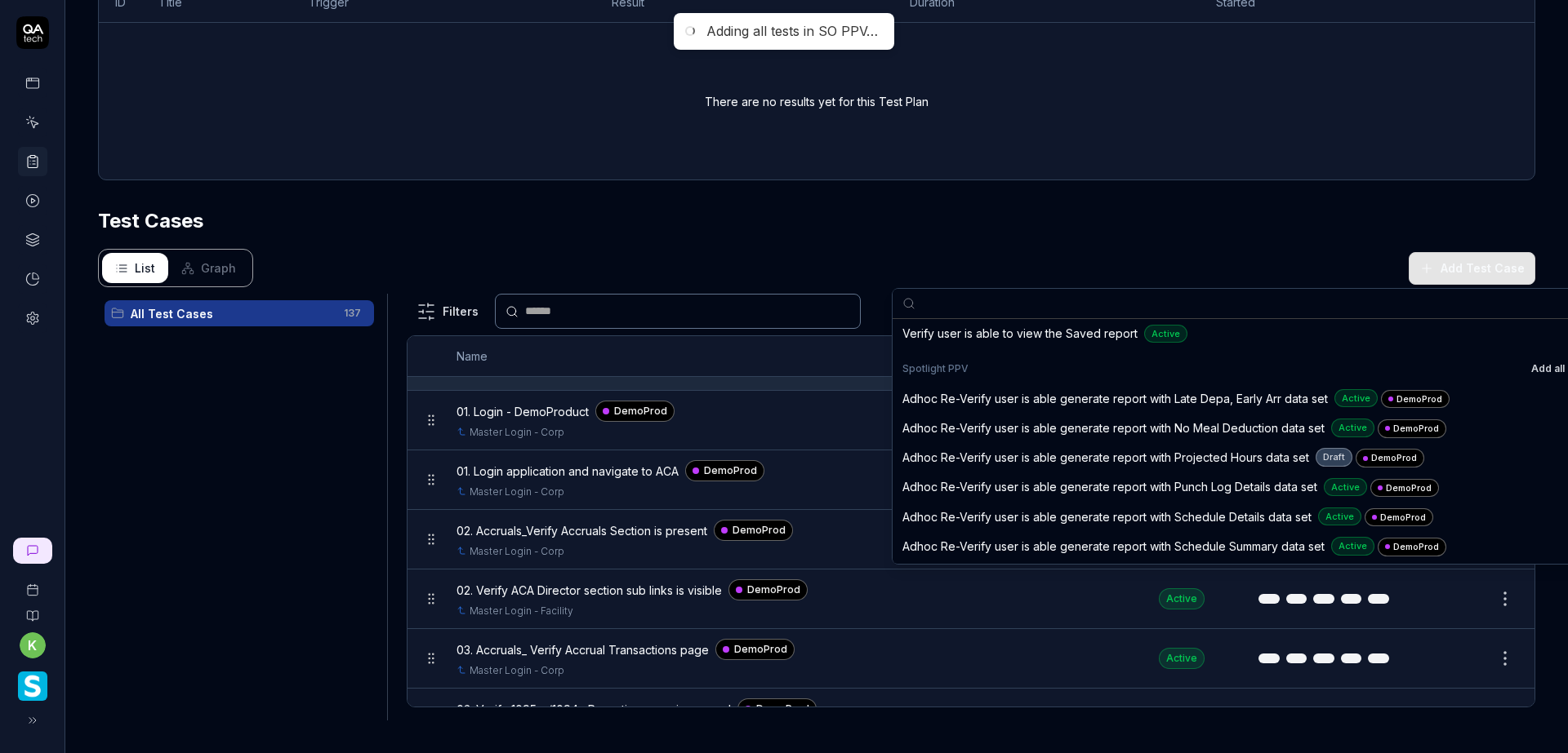
scroll to position [13060, 0]
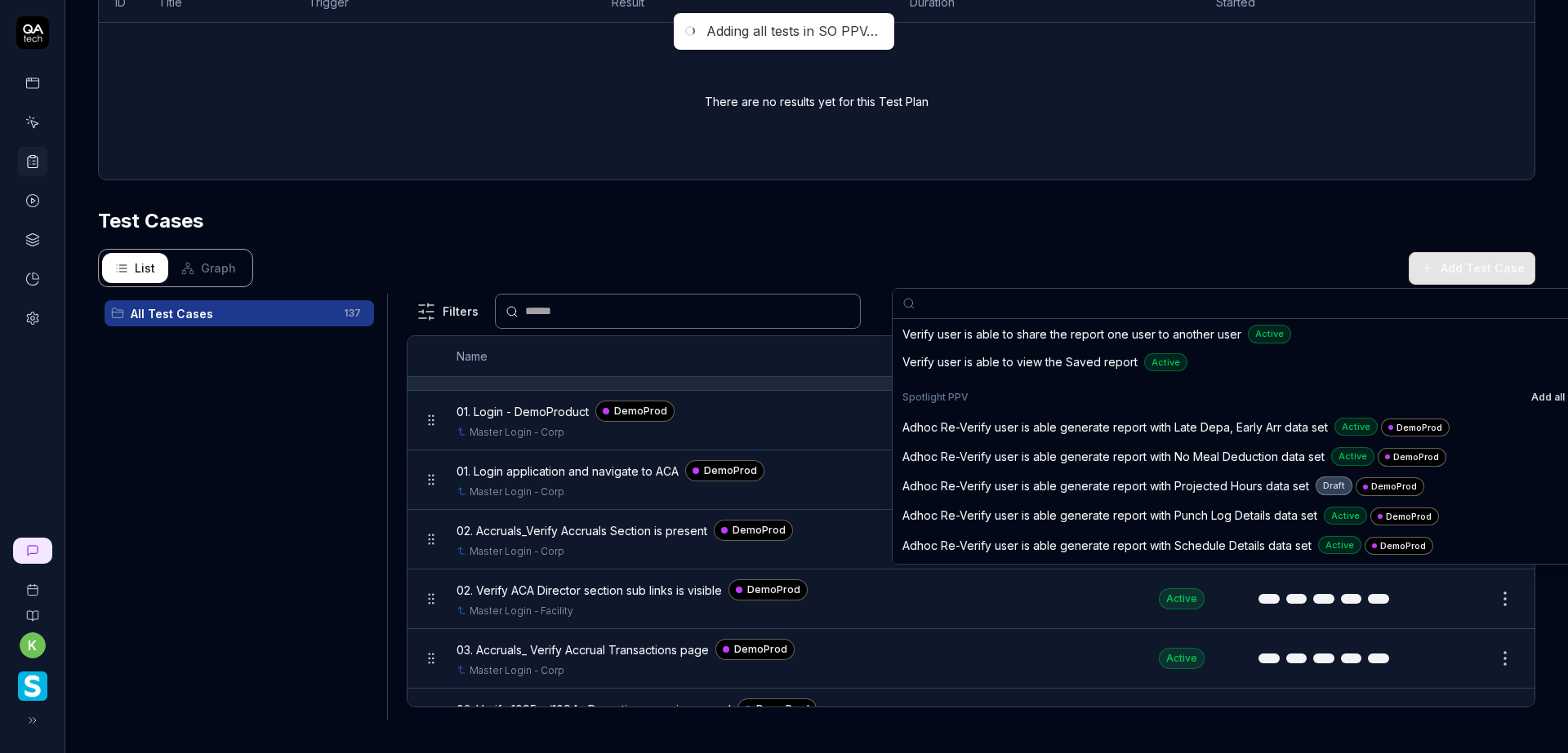
click at [1528, 398] on button "Add all" at bounding box center [1548, 397] width 40 height 19
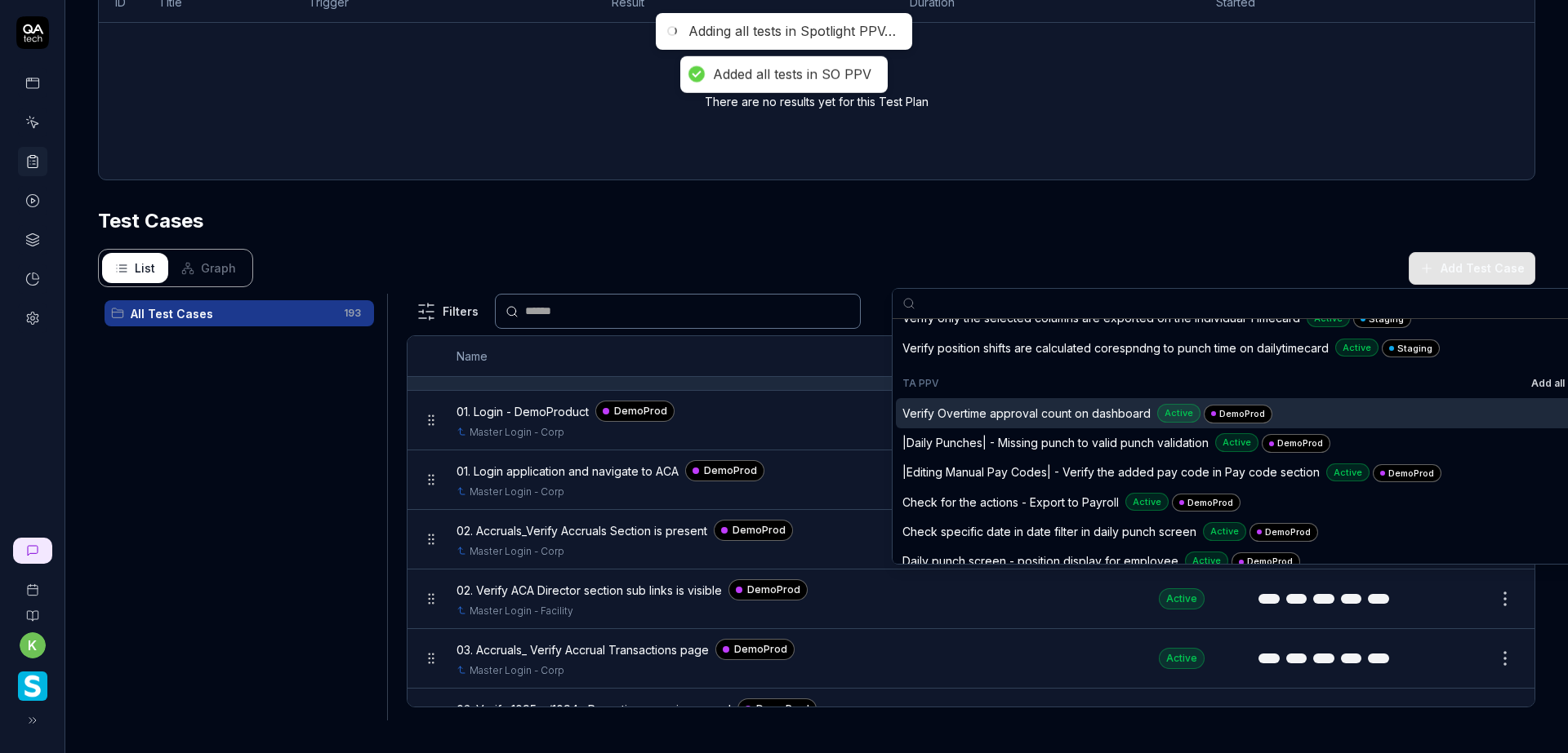
scroll to position [13795, 0]
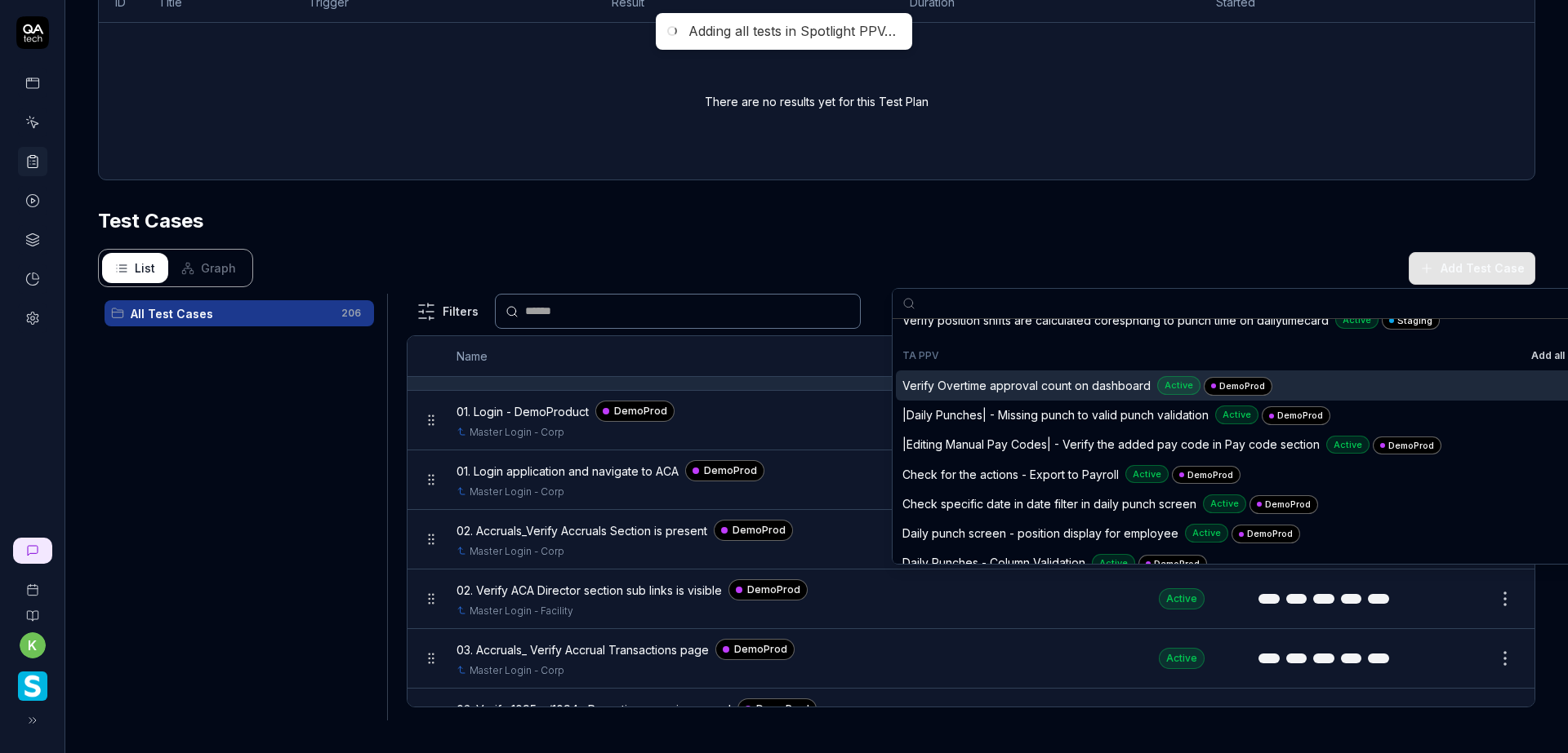
click at [1528, 354] on button "Add all" at bounding box center [1548, 355] width 40 height 19
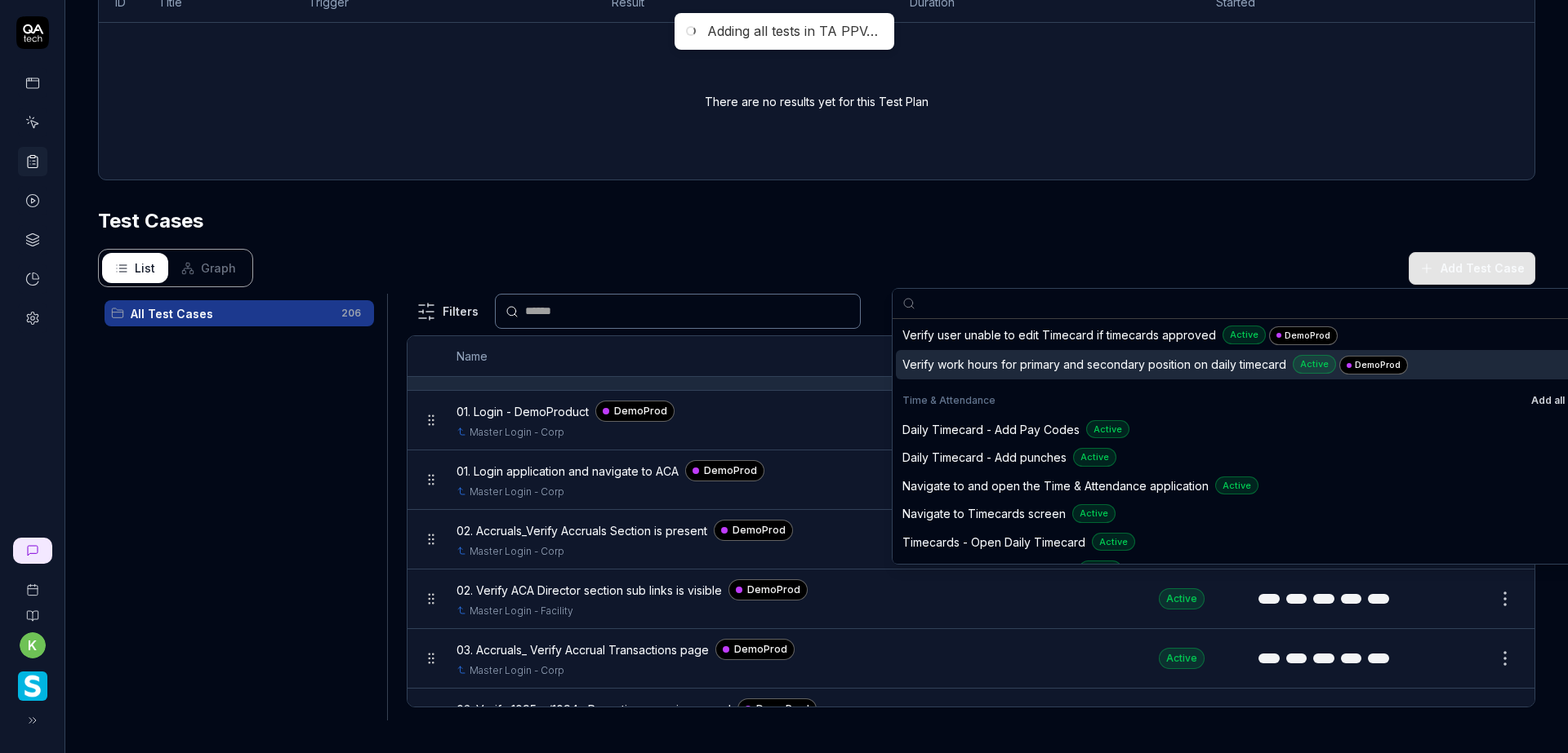
scroll to position [14991, 0]
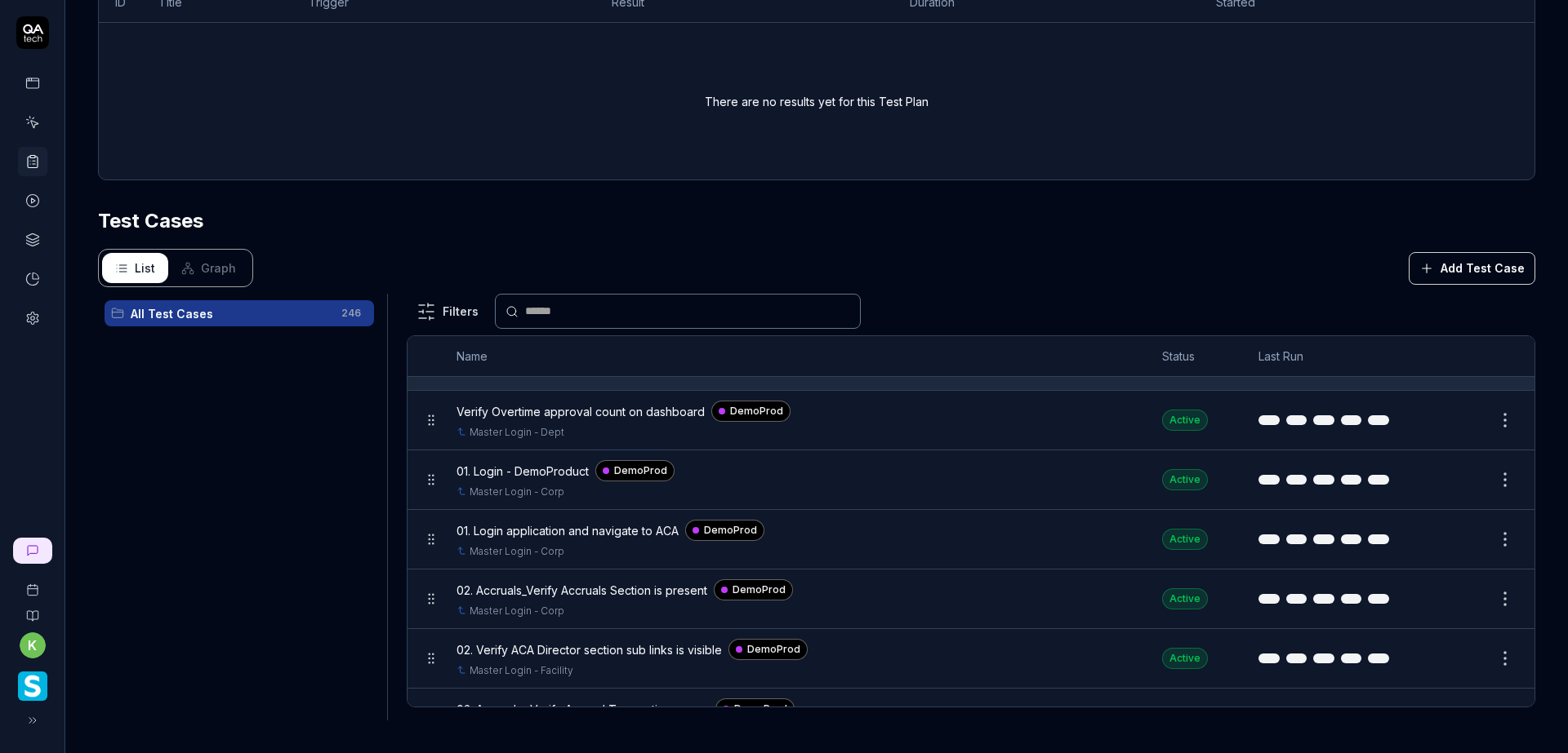
click at [696, 225] on div "Test Cases" at bounding box center [816, 221] width 1437 height 29
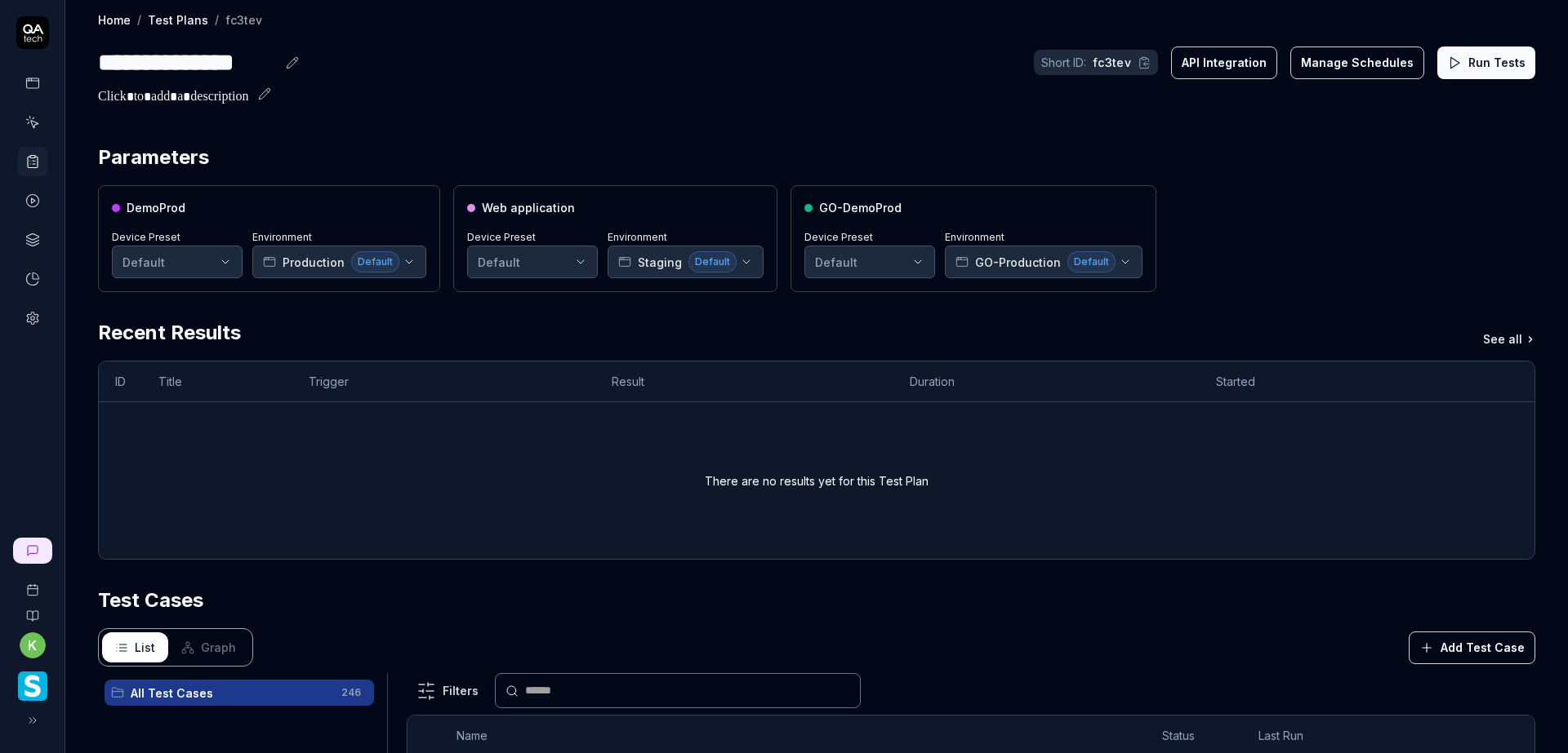
scroll to position [0, 0]
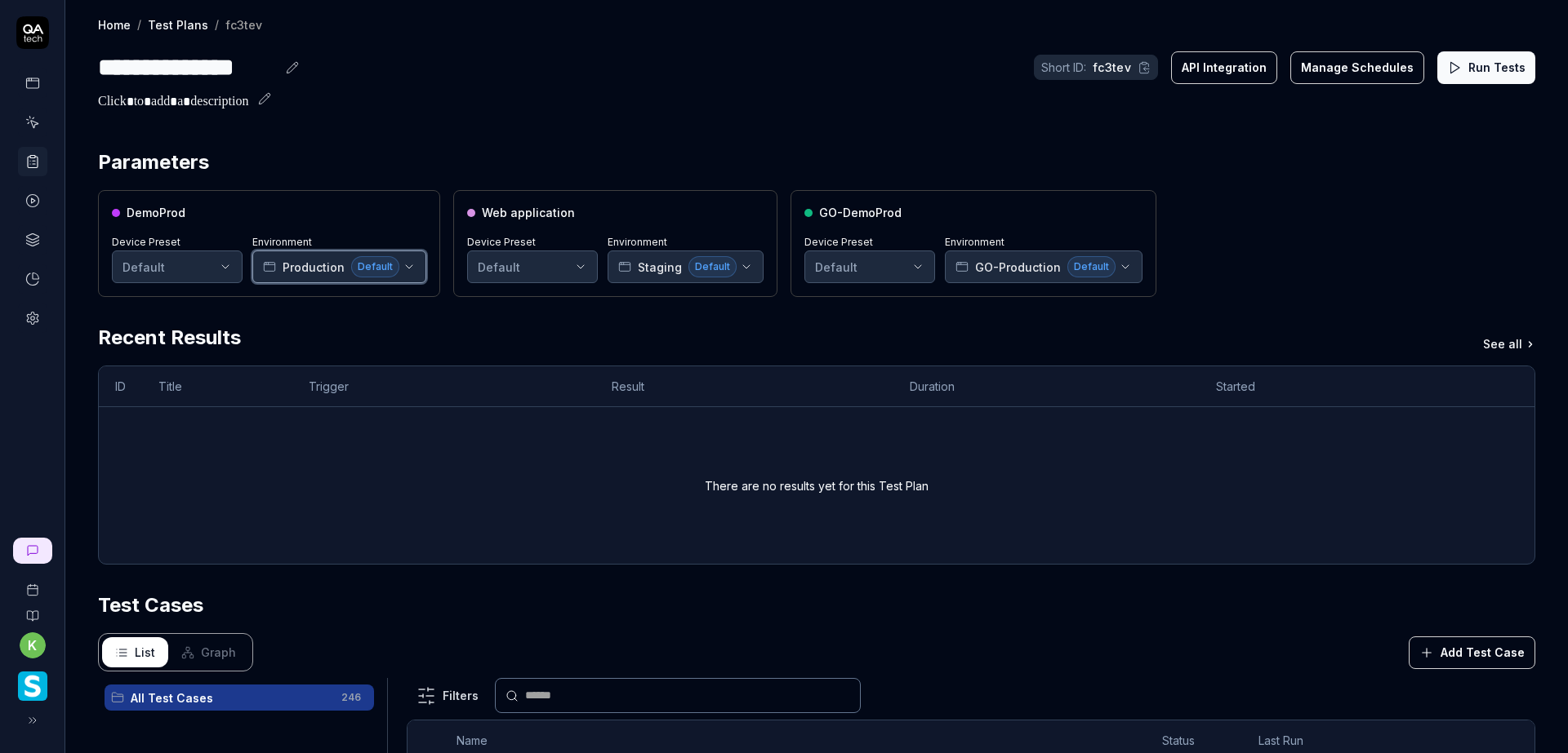
click at [413, 267] on button "Production Default" at bounding box center [339, 267] width 174 height 33
click at [527, 331] on div "Recent Results See all" at bounding box center [816, 338] width 1437 height 29
click at [411, 270] on icon "button" at bounding box center [409, 267] width 13 height 13
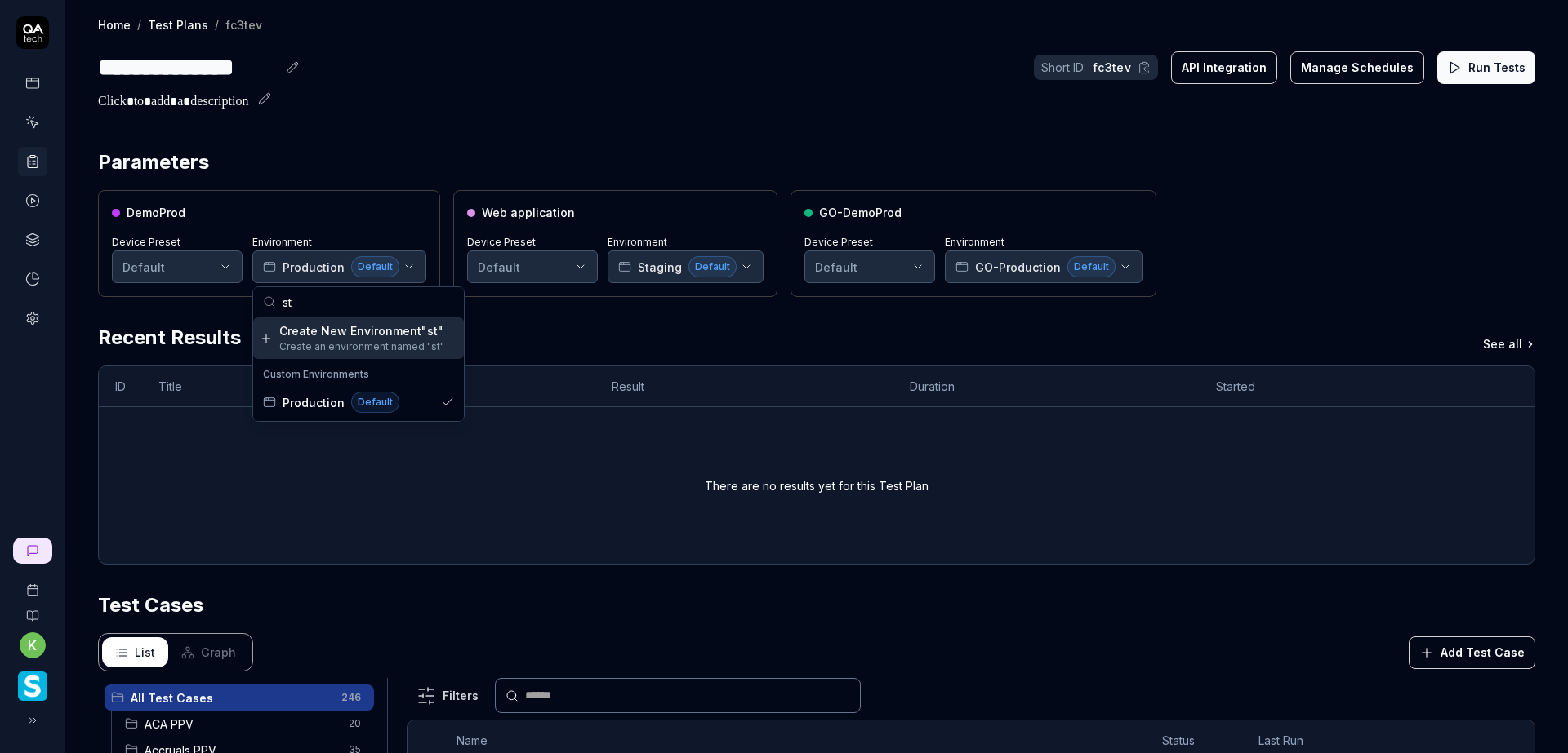
type input "s"
click at [491, 113] on div "**********" at bounding box center [817, 569] width 1503 height 1138
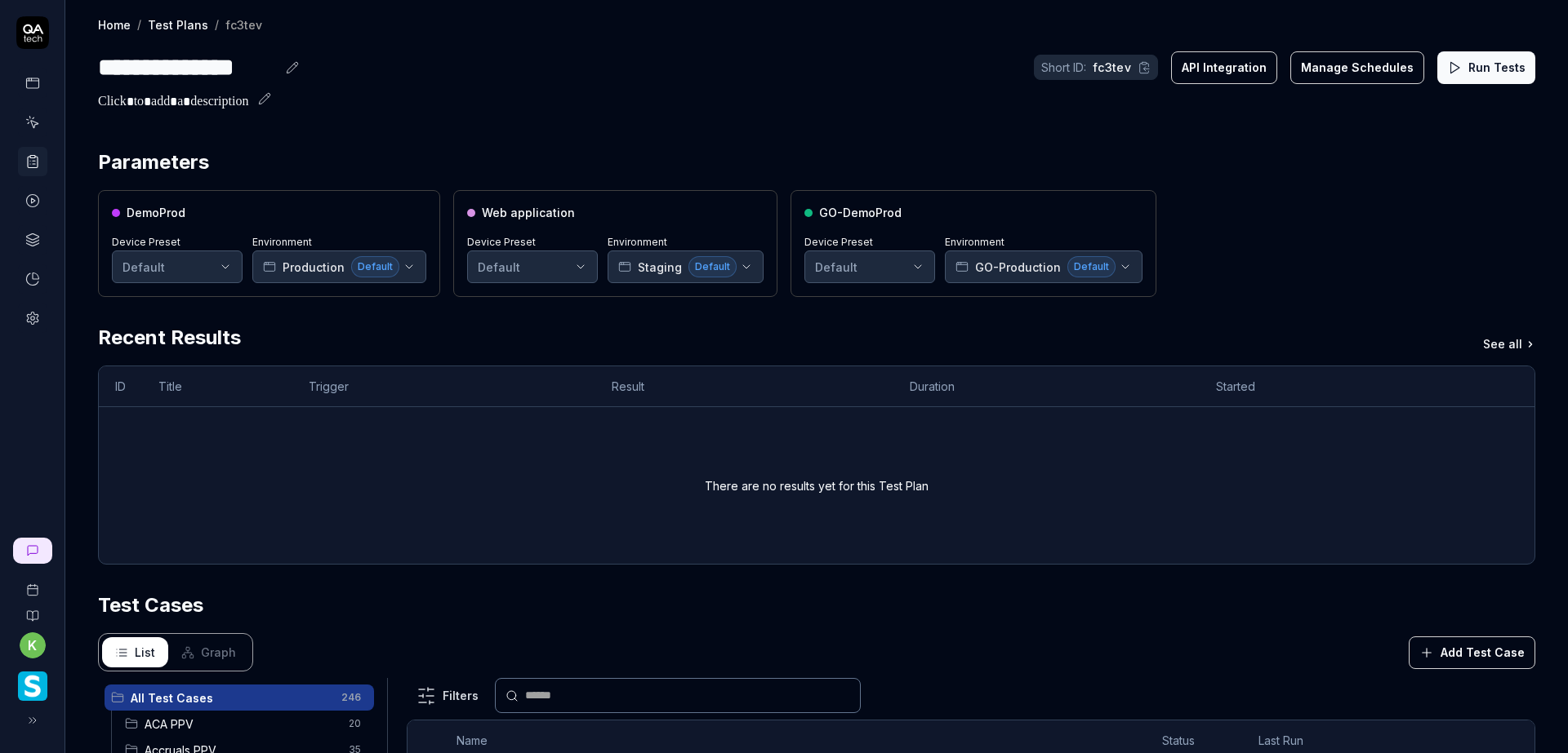
click at [232, 265] on html "**********" at bounding box center [784, 376] width 1568 height 753
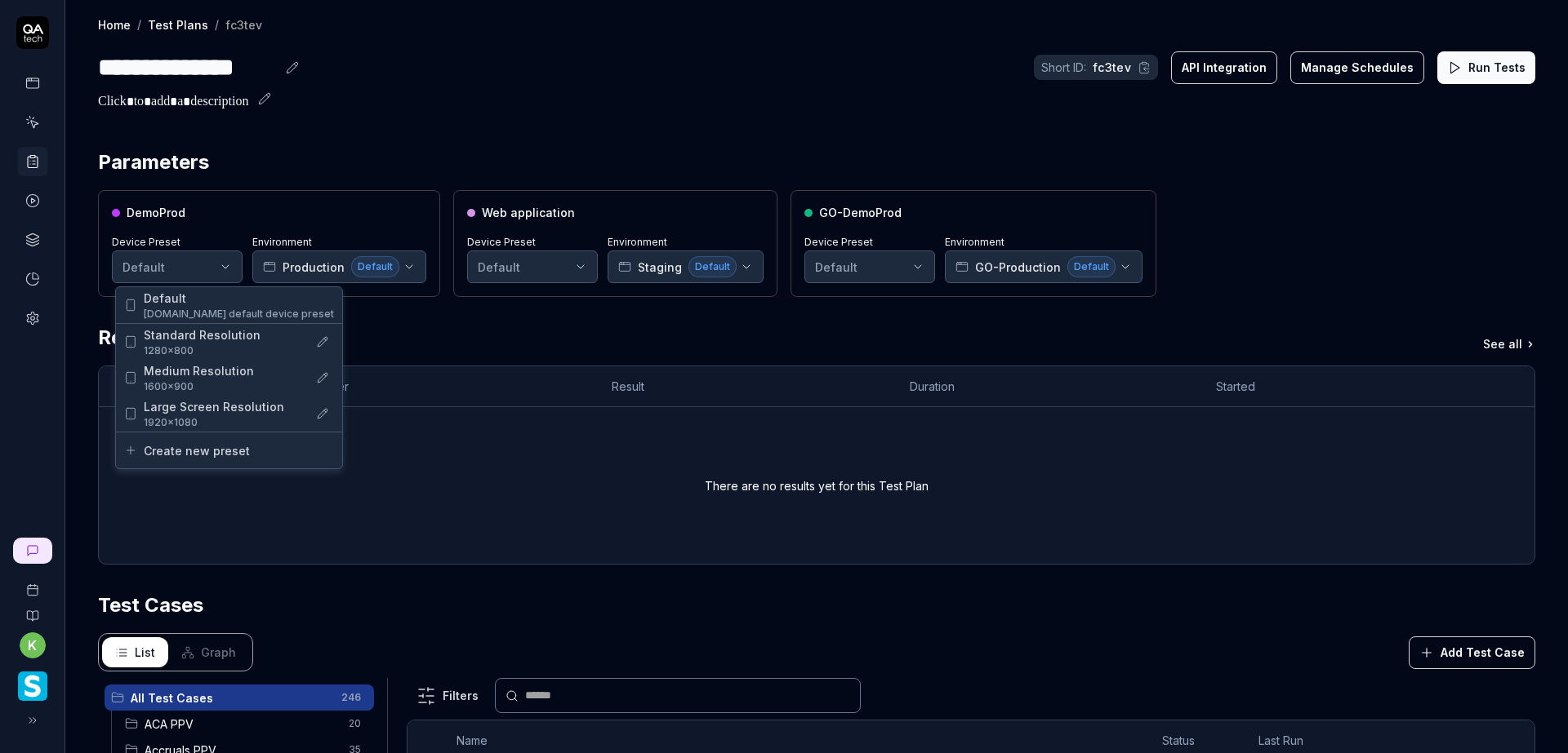
click at [232, 265] on html "**********" at bounding box center [784, 376] width 1568 height 753
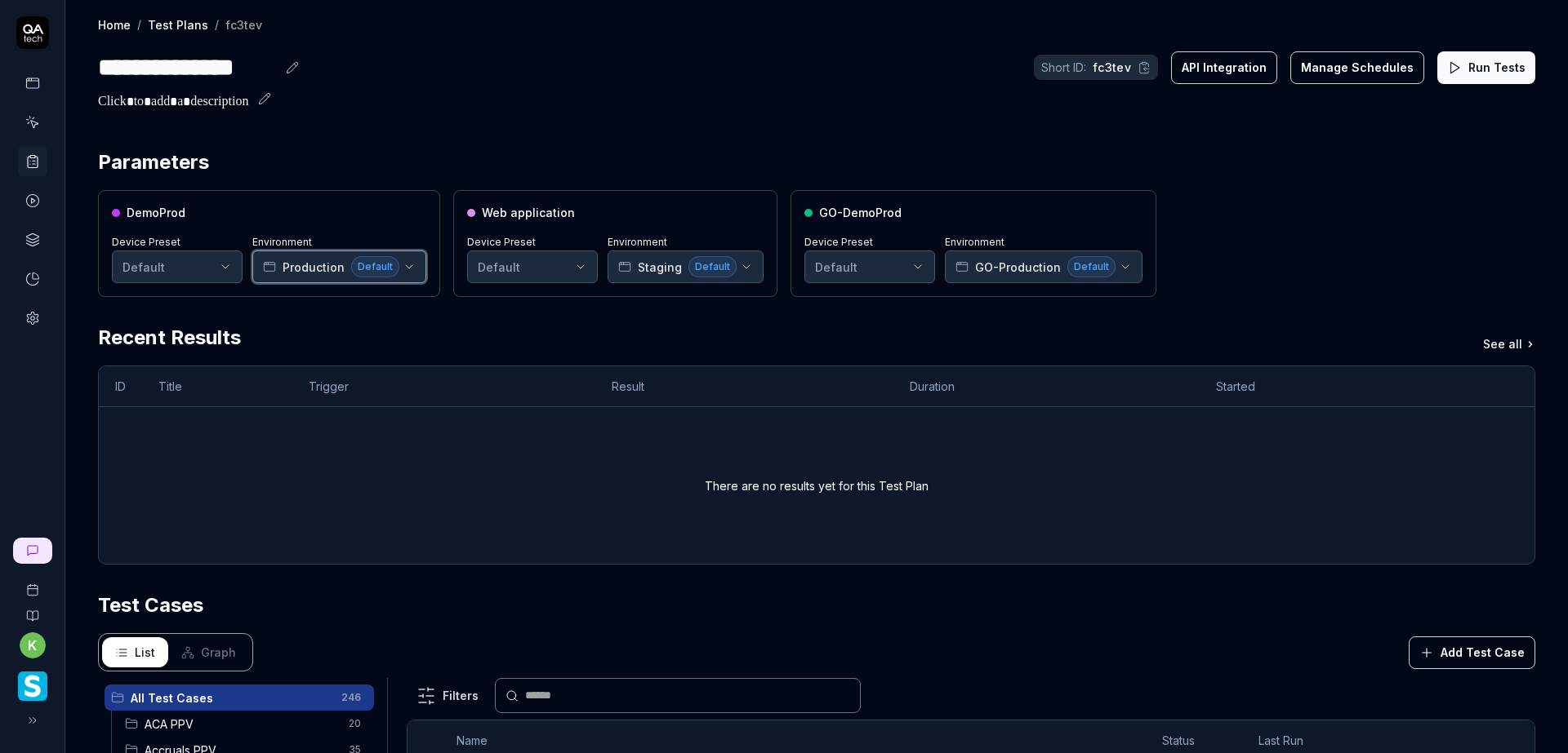
click at [405, 265] on icon "button" at bounding box center [409, 267] width 13 height 13
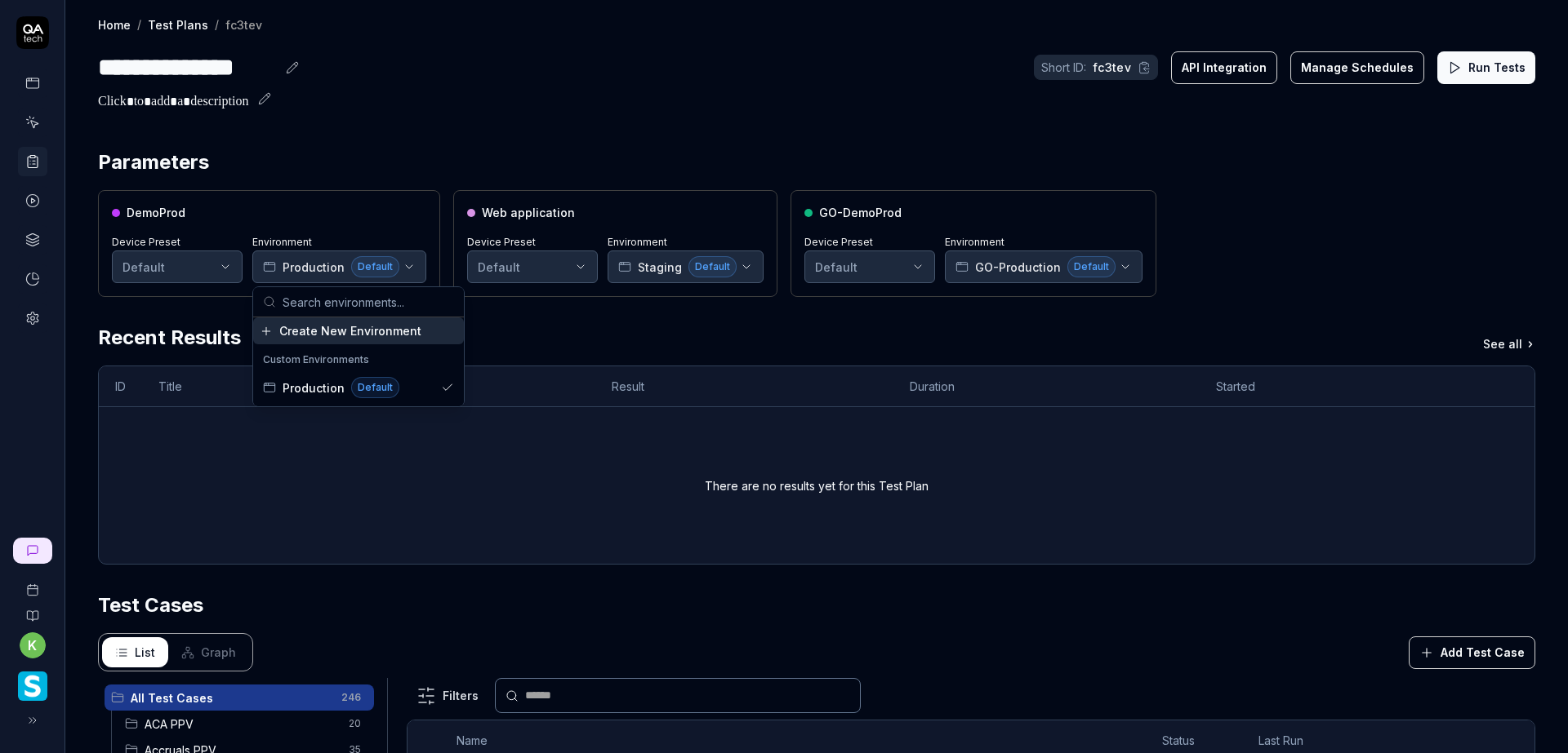
click at [579, 311] on div "Parameters DemoProd Device Preset Default Environment Production Default Web ap…" at bounding box center [816, 626] width 1437 height 957
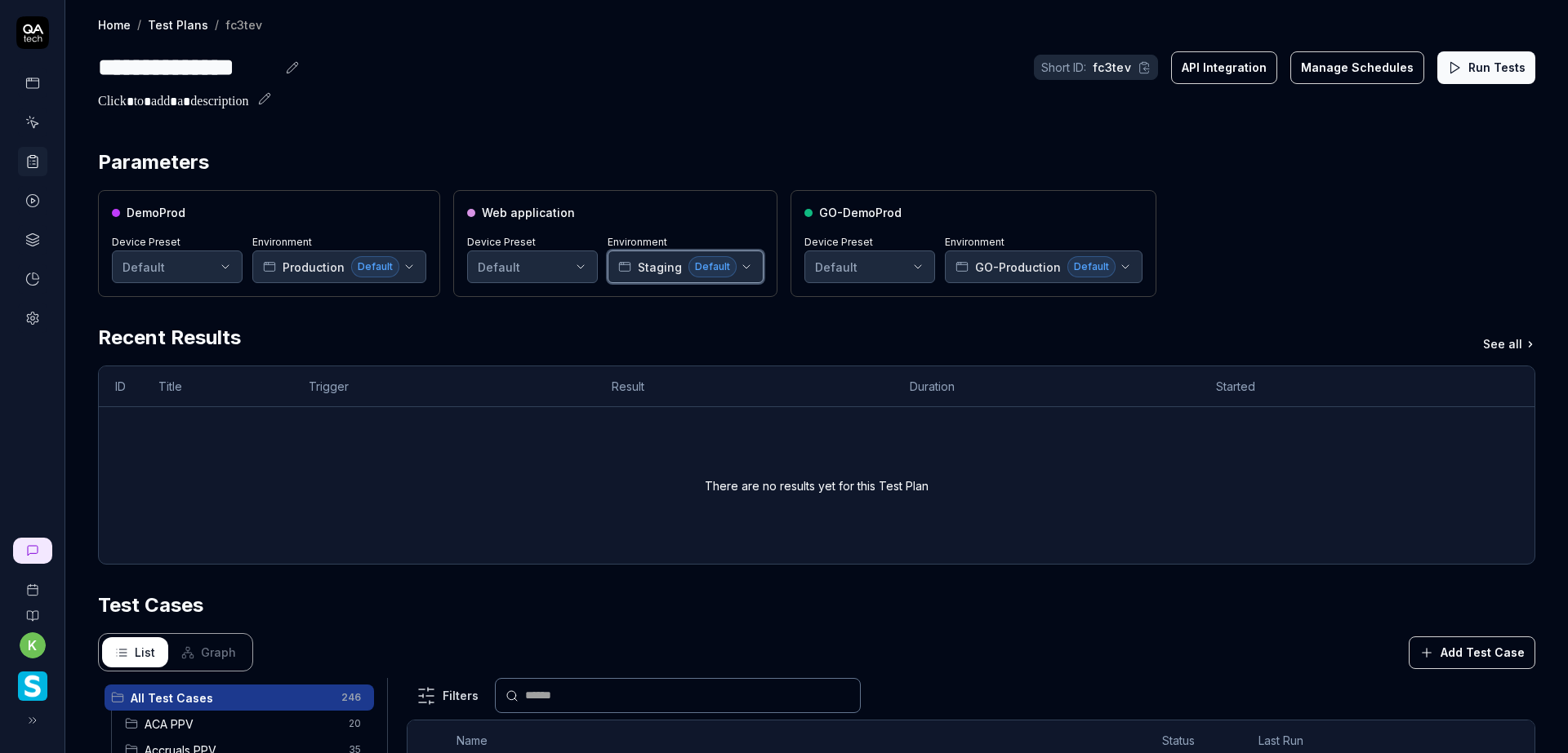
click at [746, 269] on button "Staging Default" at bounding box center [685, 267] width 156 height 33
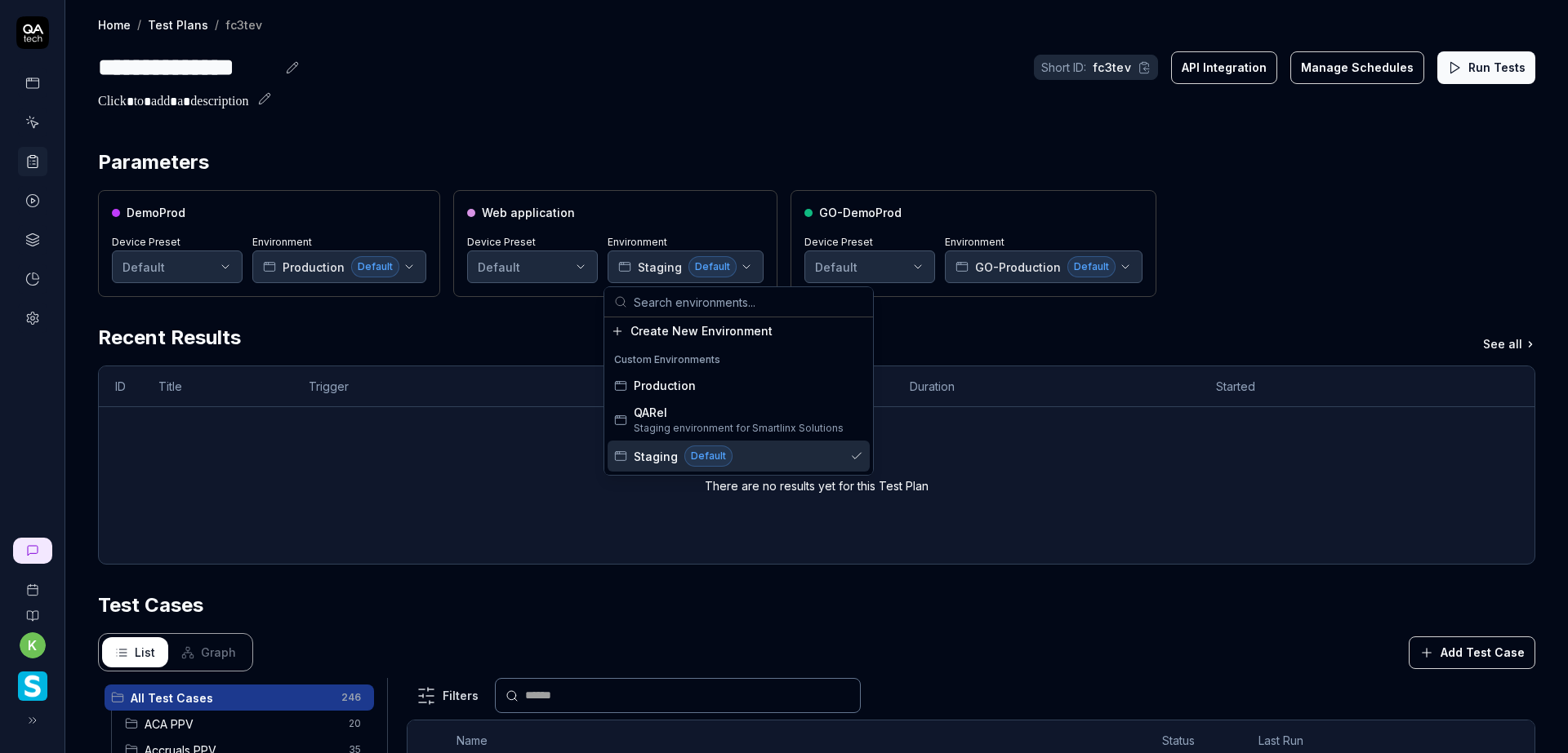
click at [770, 455] on div "Staging Default" at bounding box center [738, 456] width 262 height 31
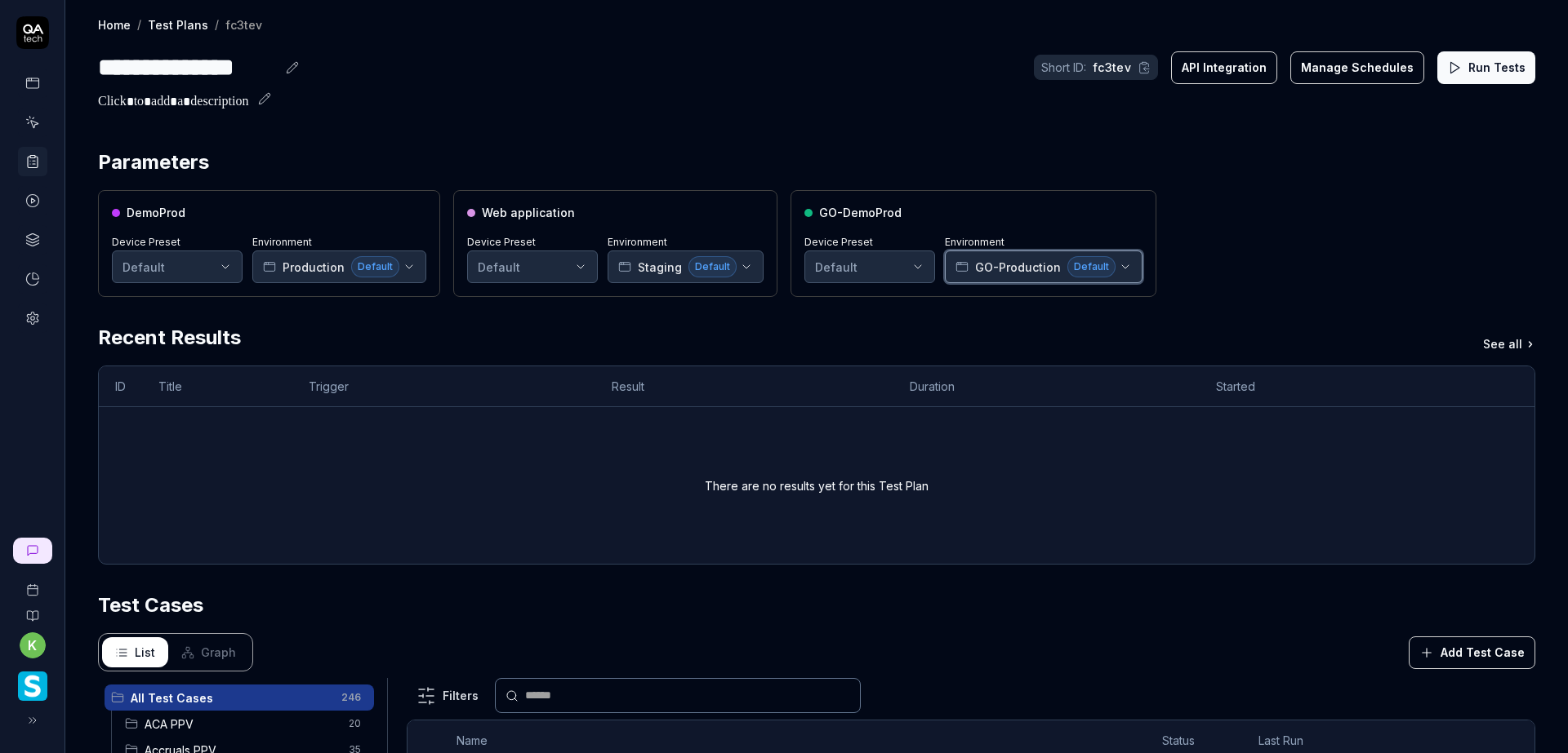
click at [1119, 261] on icon "button" at bounding box center [1125, 267] width 13 height 13
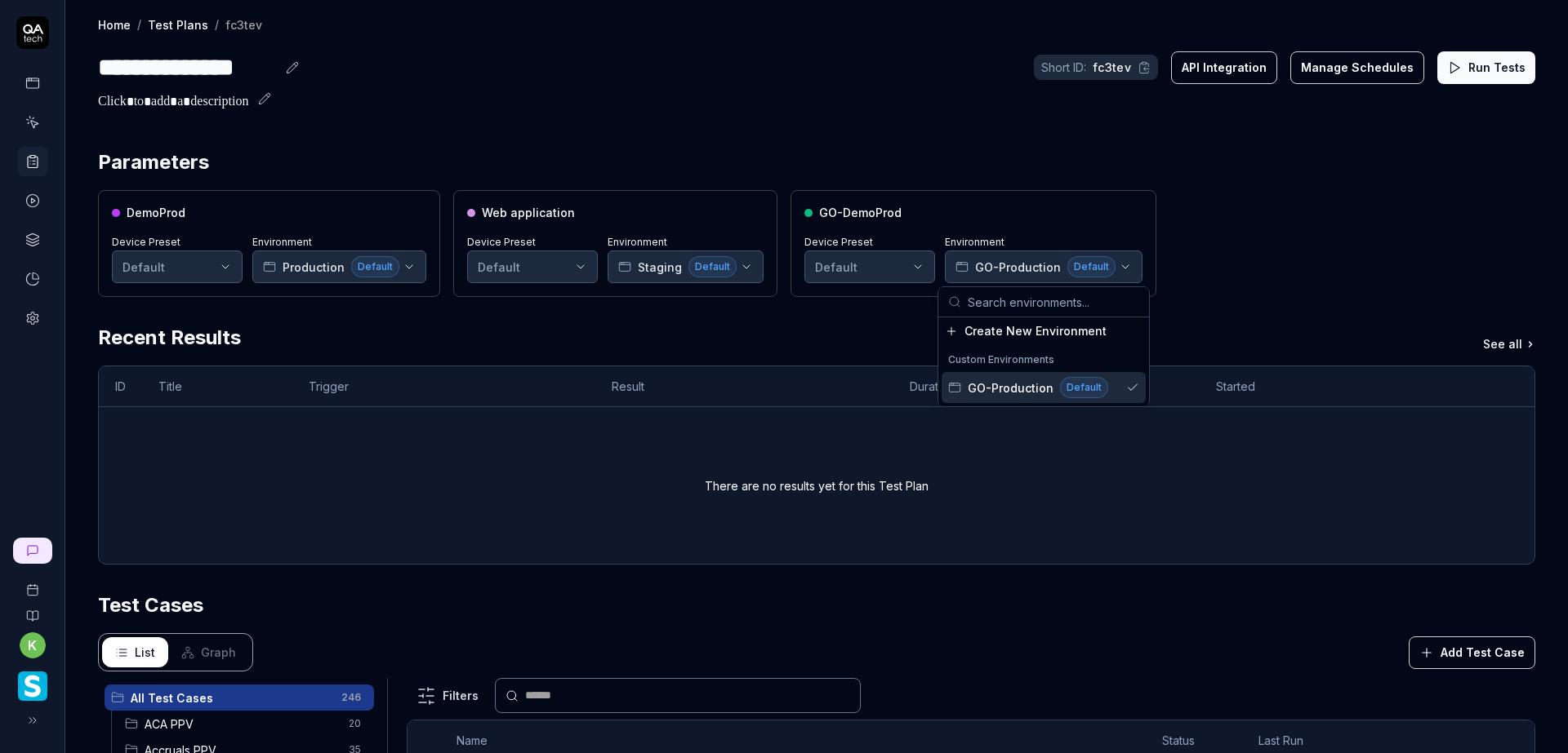
click at [816, 335] on div "Recent Results See all" at bounding box center [816, 338] width 1437 height 29
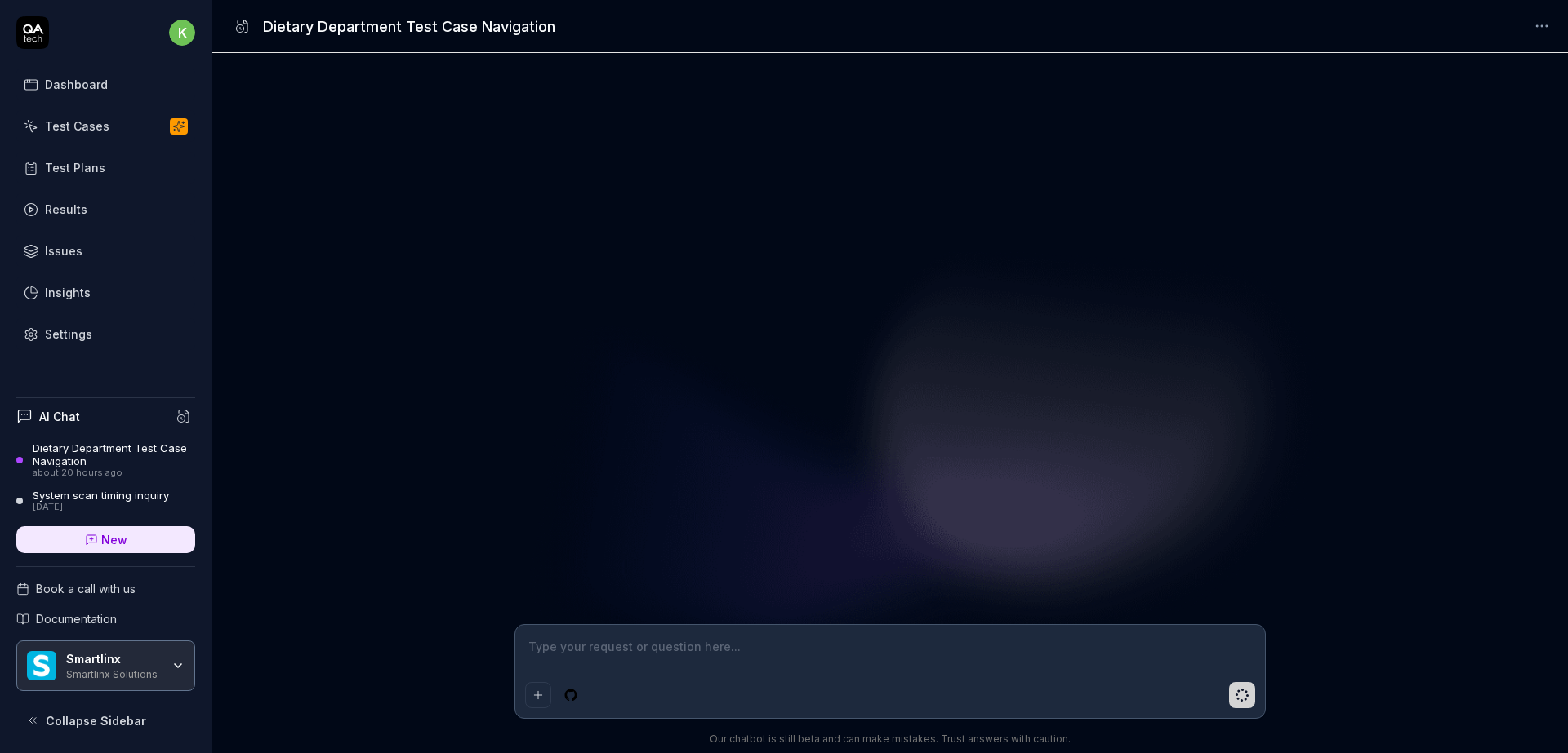
scroll to position [374, 0]
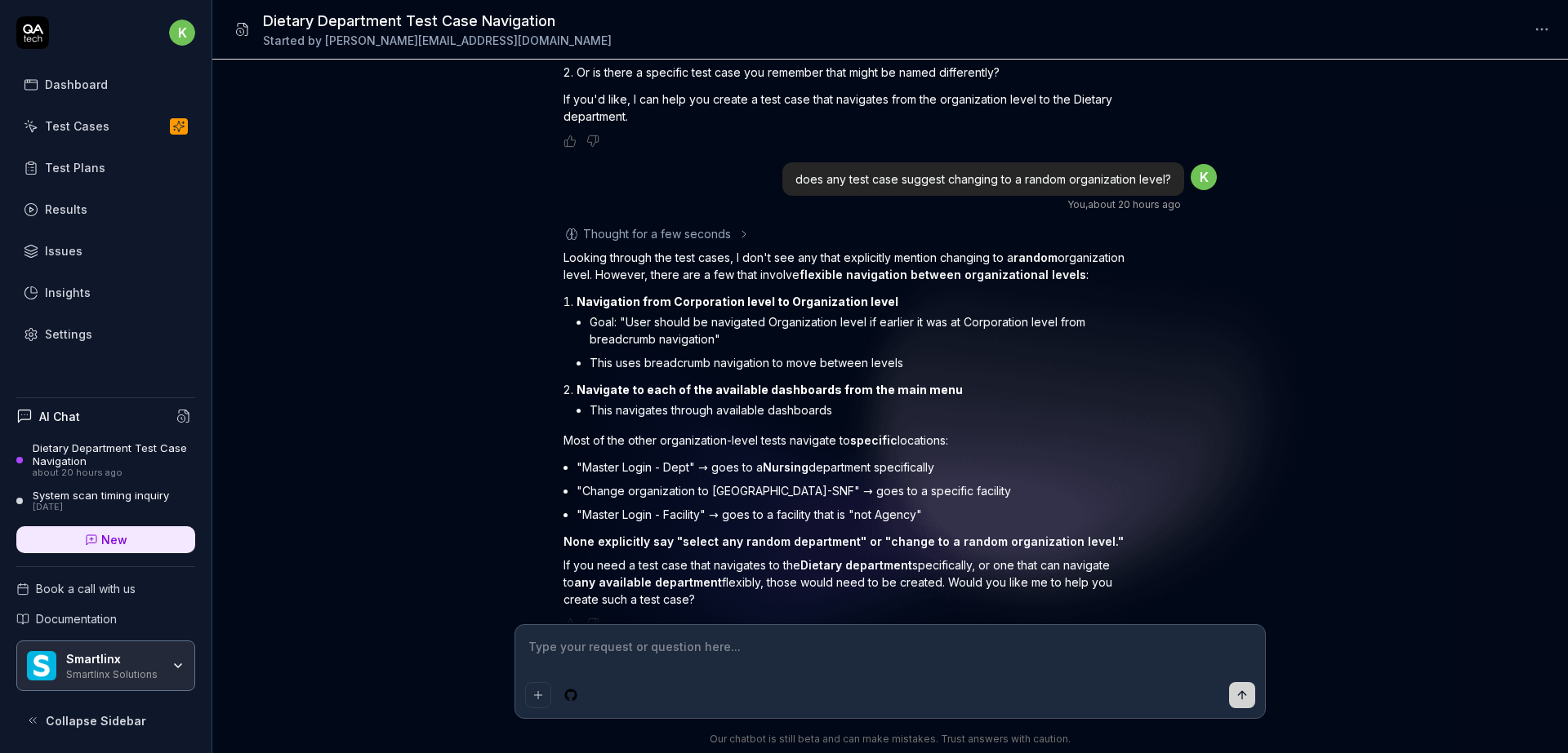
type textarea "*"
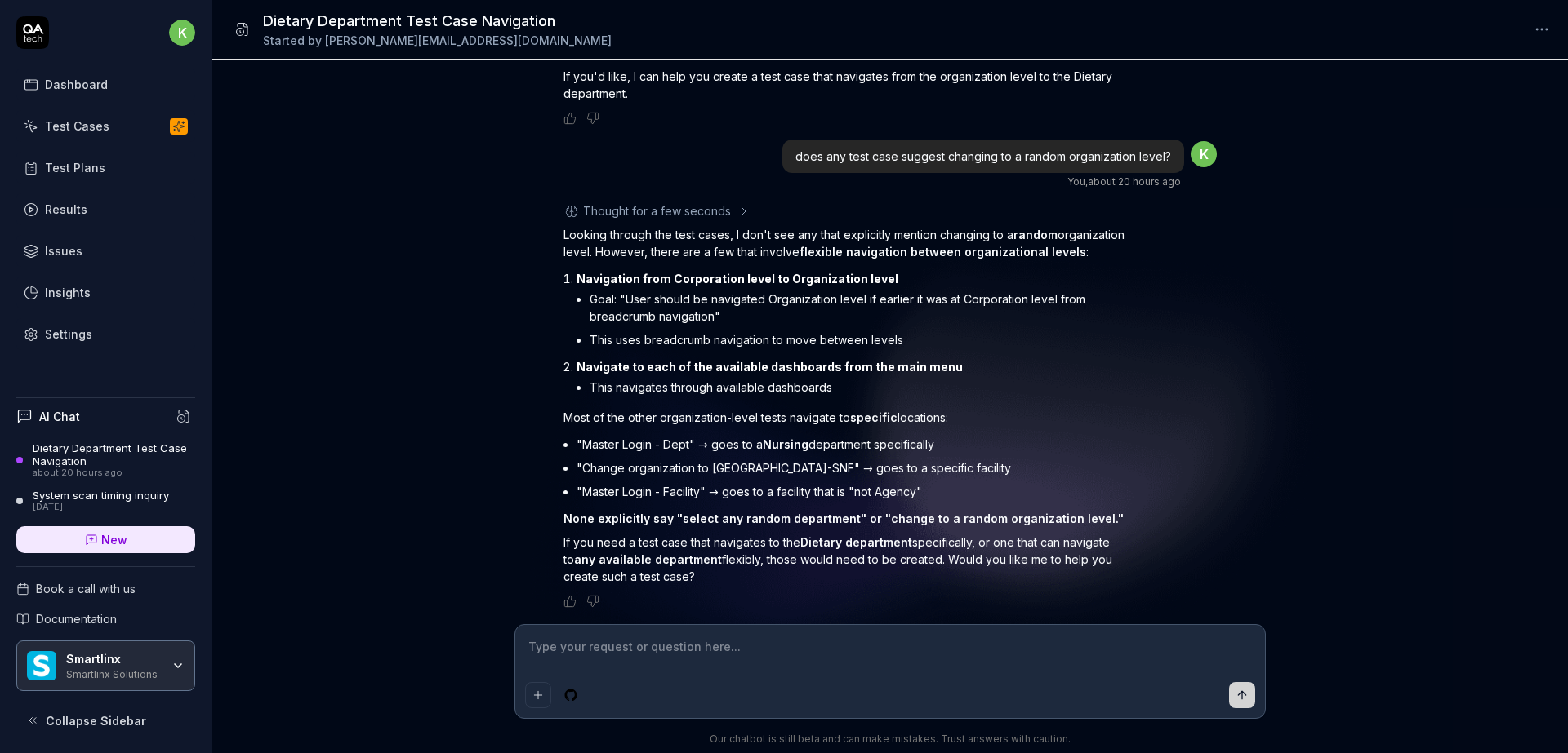
click at [89, 328] on link "Settings" at bounding box center [106, 334] width 179 height 32
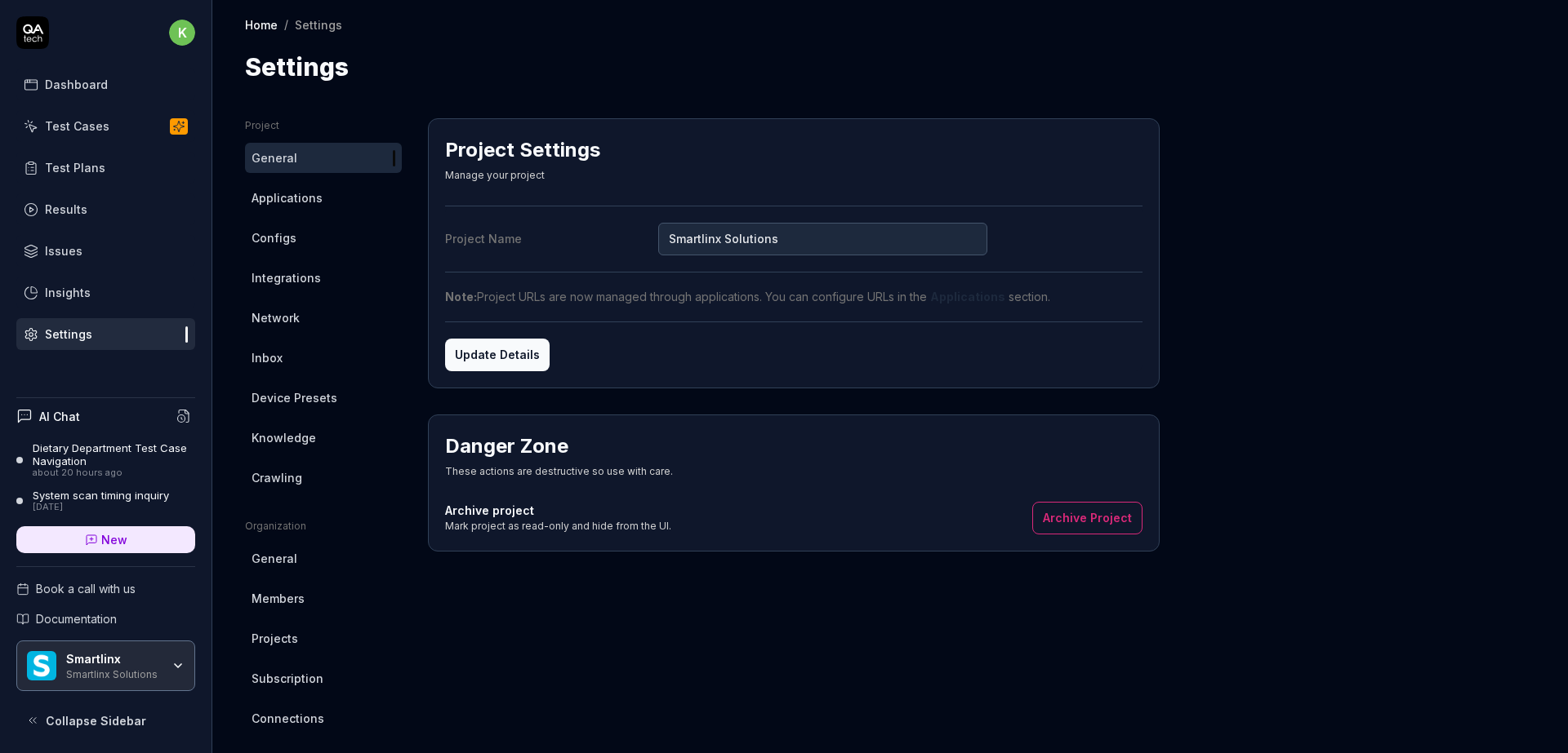
click at [289, 204] on span "Applications" at bounding box center [287, 197] width 71 height 17
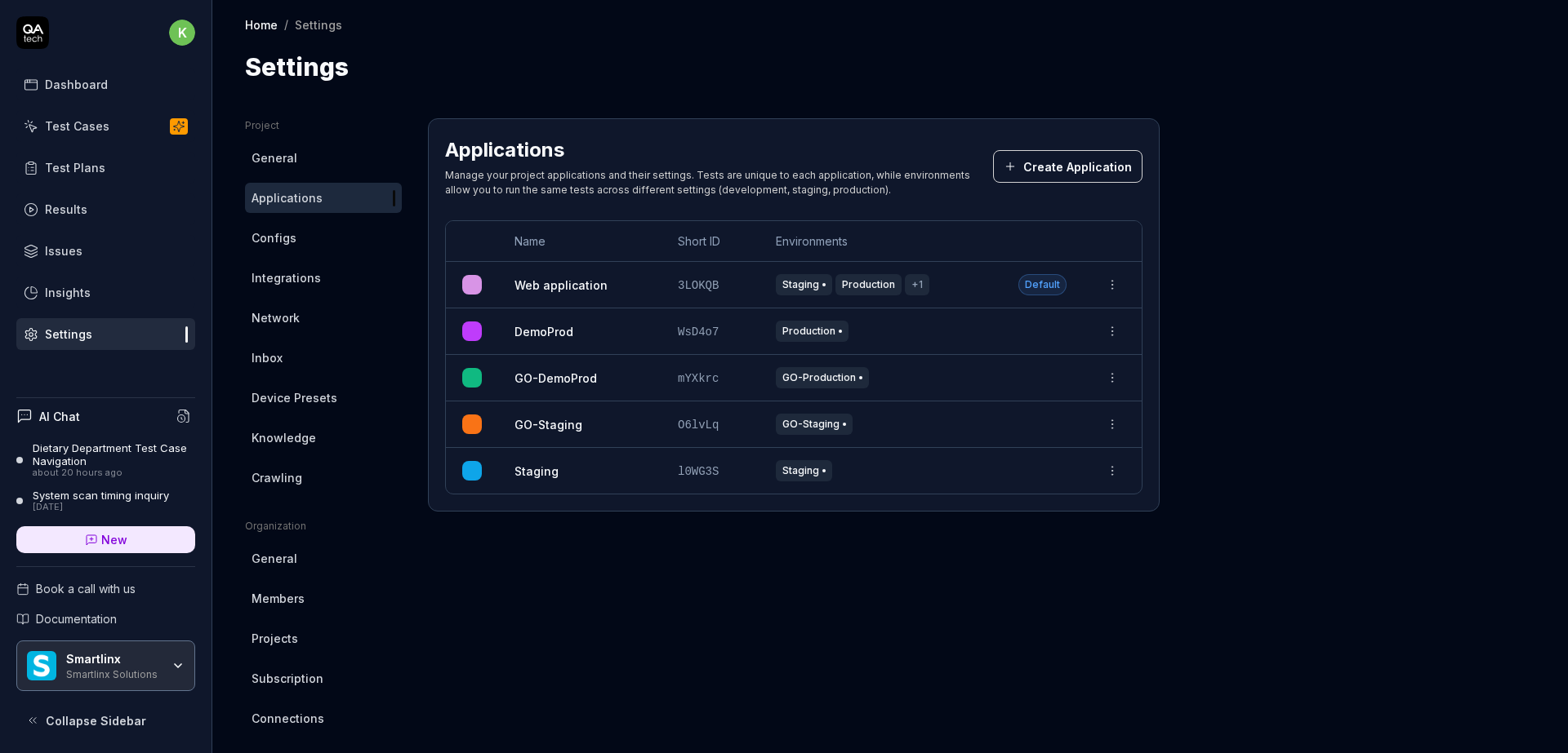
click at [1112, 476] on html "k Dashboard Test Cases Test Plans Results Issues Insights Settings AI Chat Diet…" at bounding box center [784, 376] width 1568 height 753
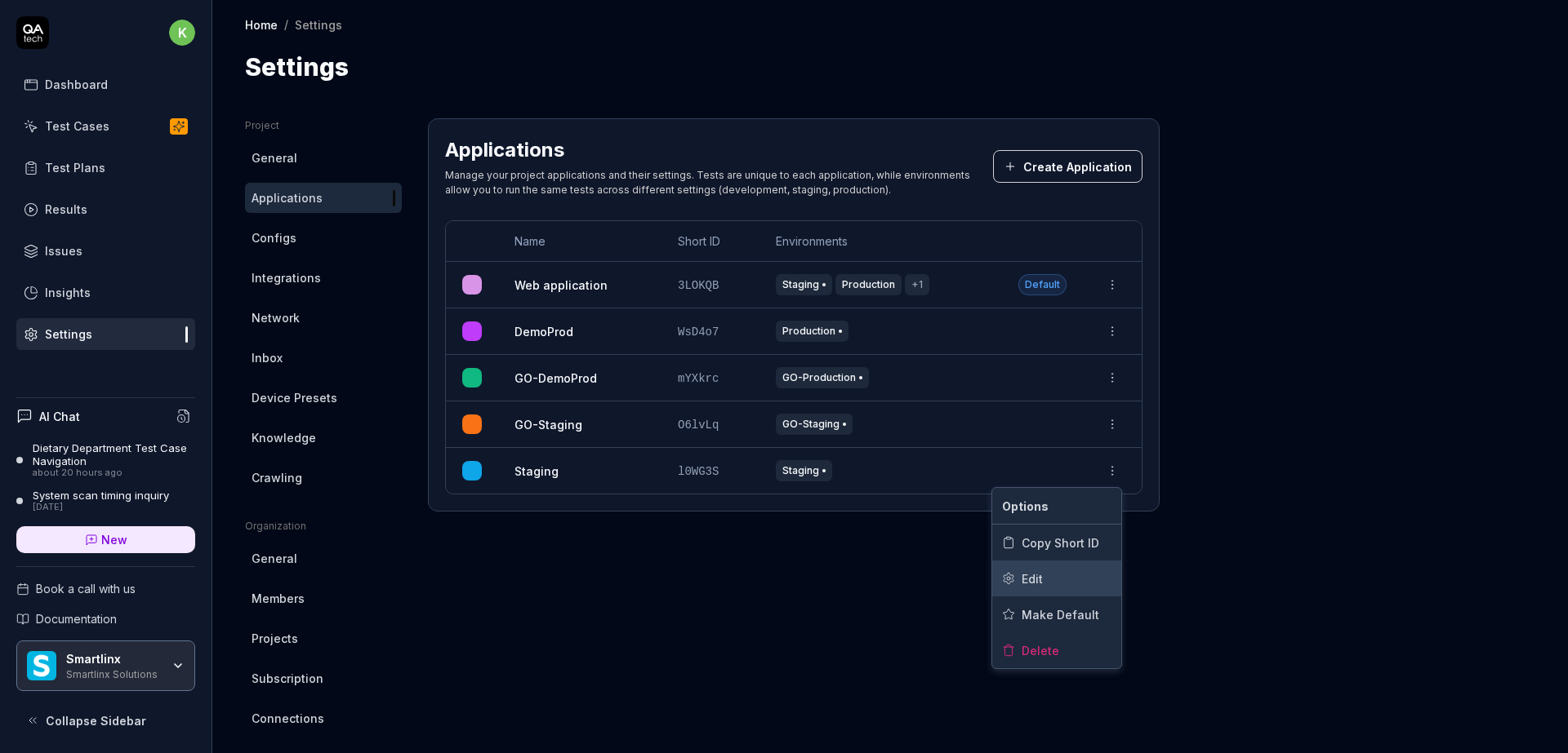
click at [1072, 575] on div "Edit" at bounding box center [1057, 578] width 129 height 36
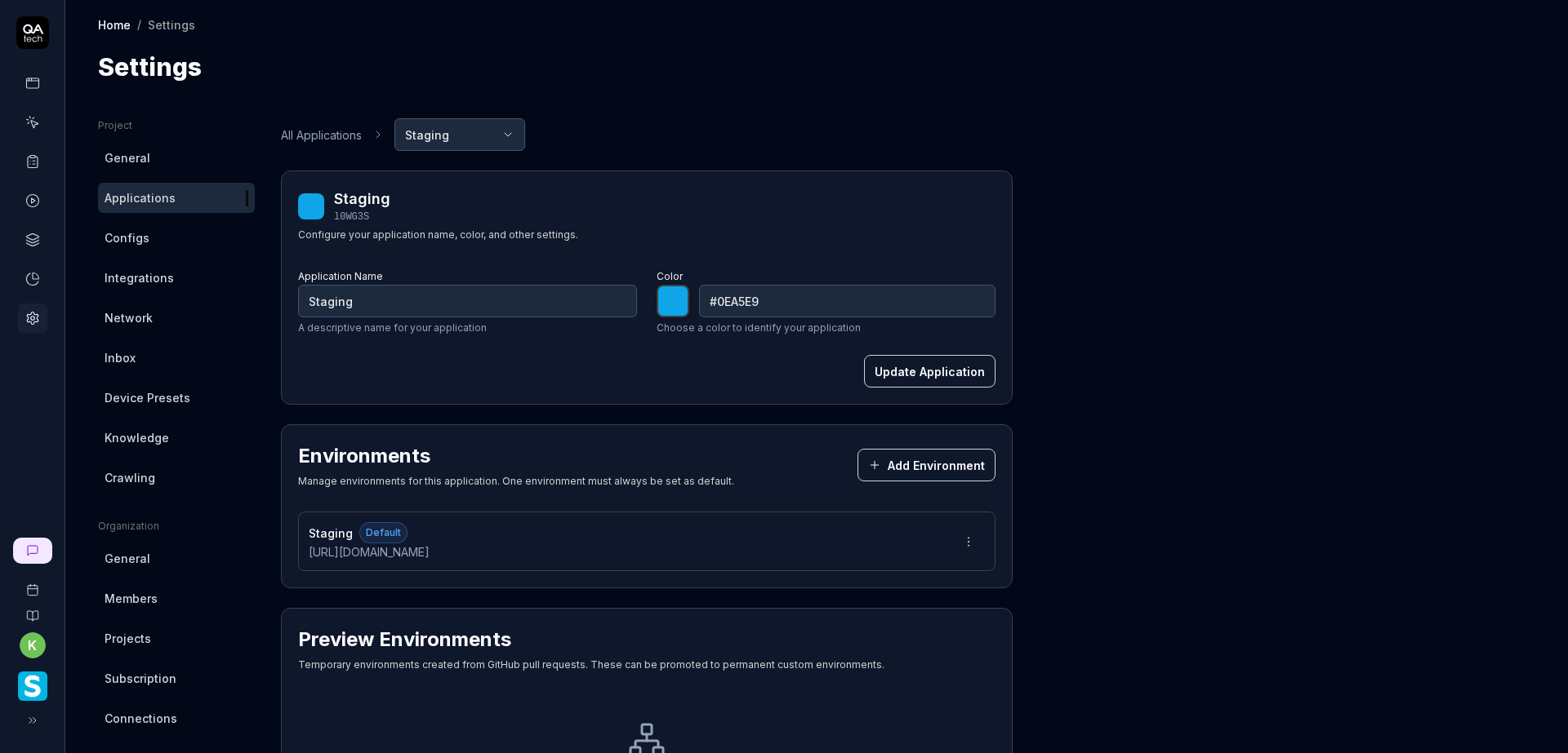
type input "*******"
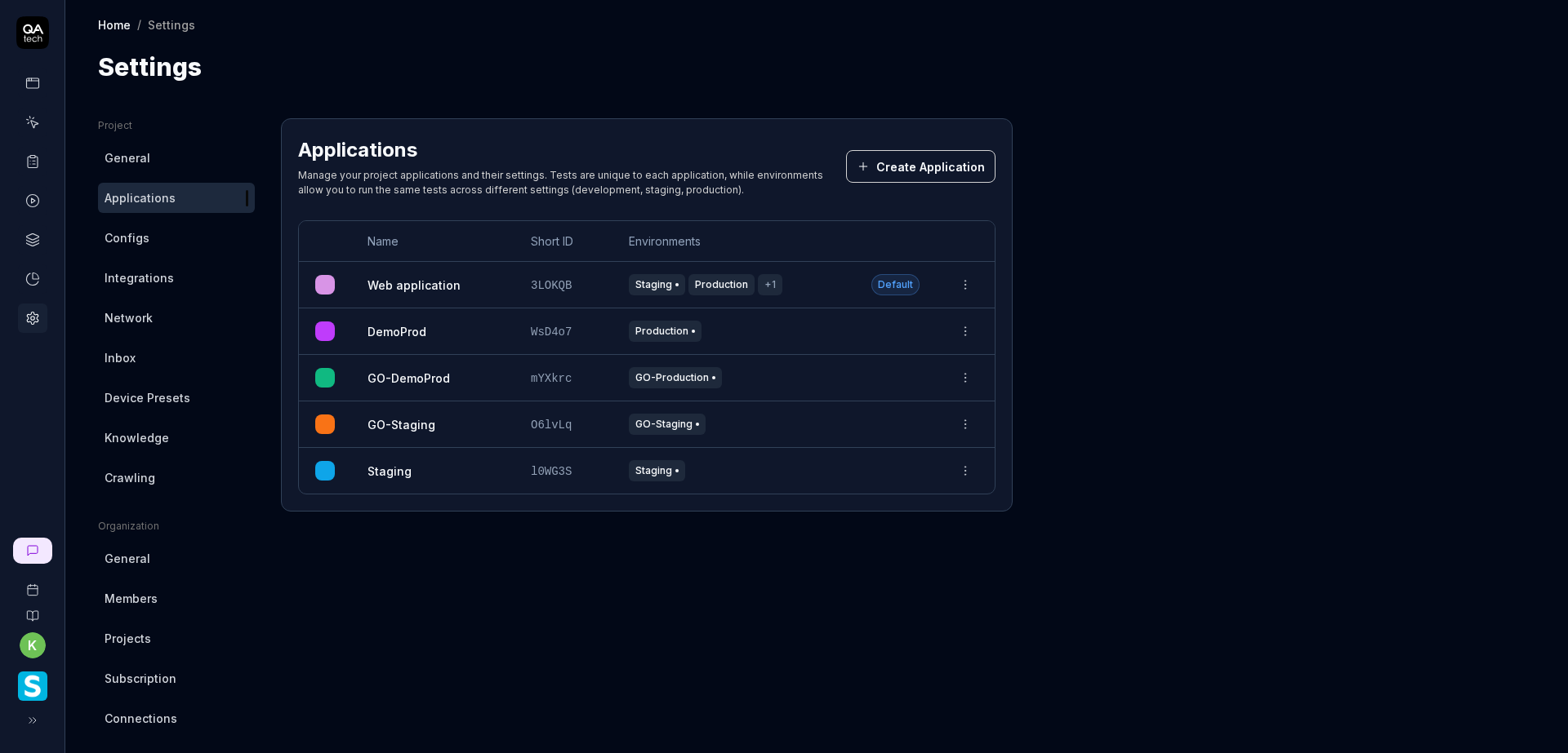
click at [847, 468] on td "Staging" at bounding box center [734, 471] width 243 height 46
click at [970, 469] on html "k Home / Settings Home / Settings Settings Project General Applications Configs…" at bounding box center [784, 376] width 1568 height 753
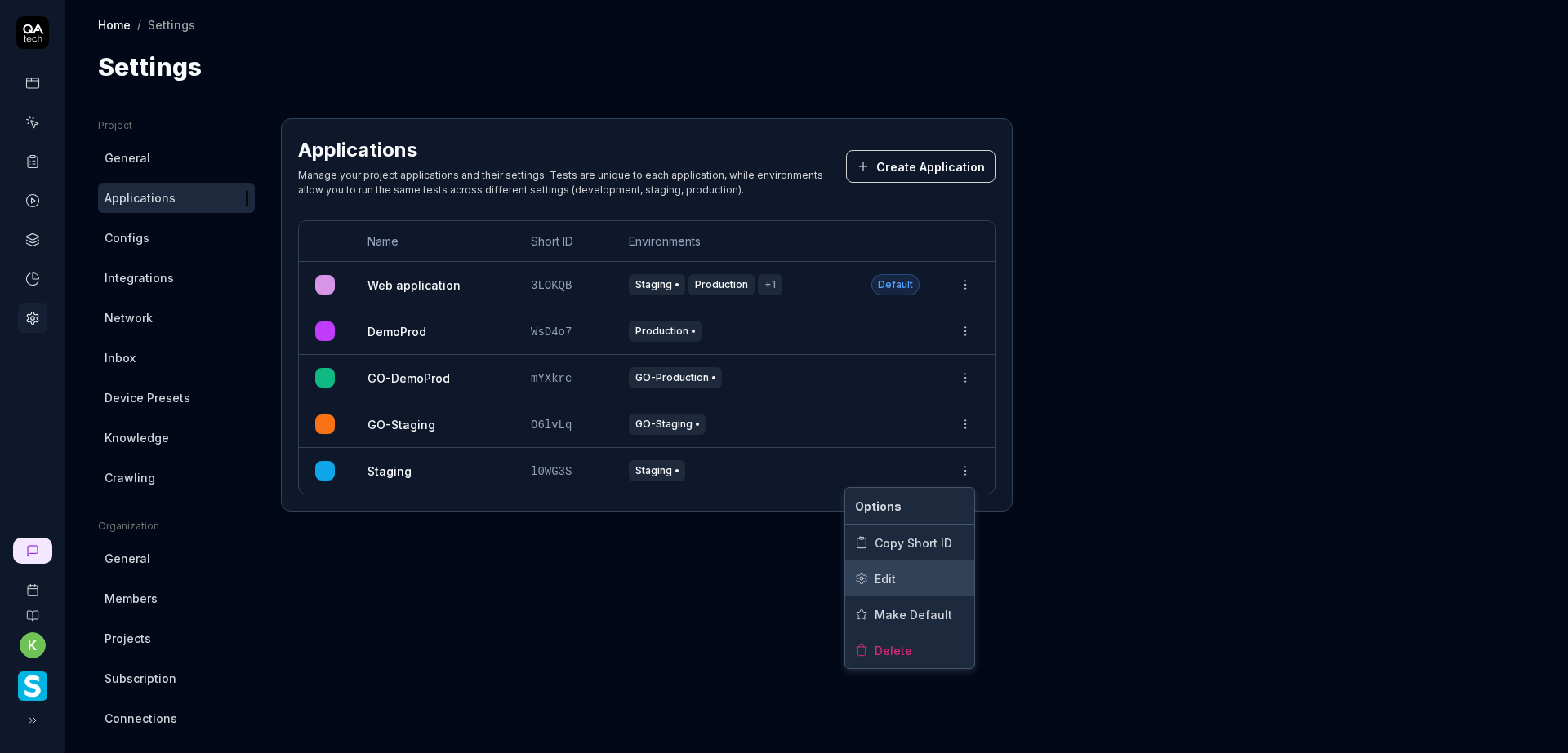
click at [893, 578] on span "Edit" at bounding box center [885, 579] width 21 height 17
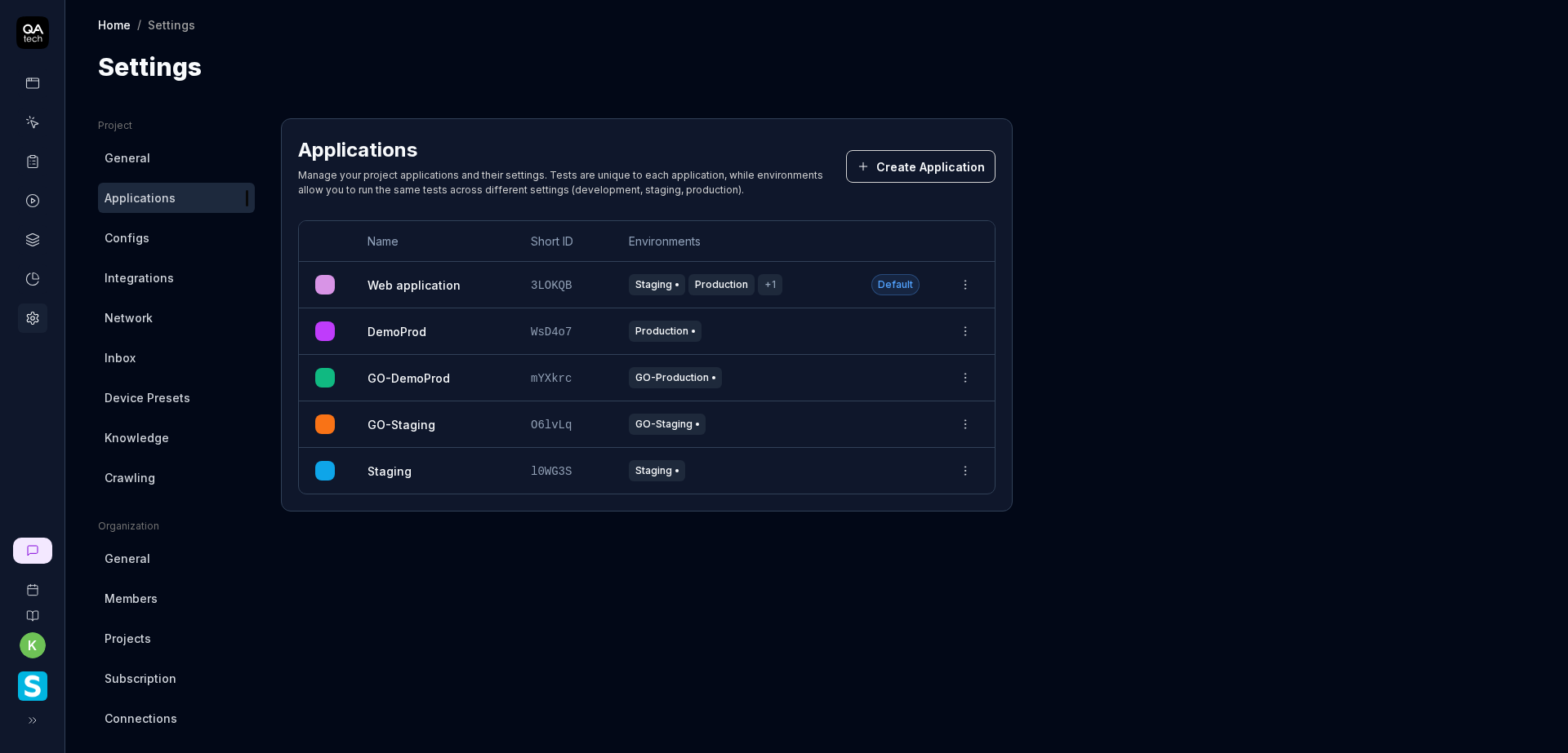
click at [970, 466] on html "k Home / Settings Home / Settings Settings Project General Applications Configs…" at bounding box center [784, 376] width 1568 height 753
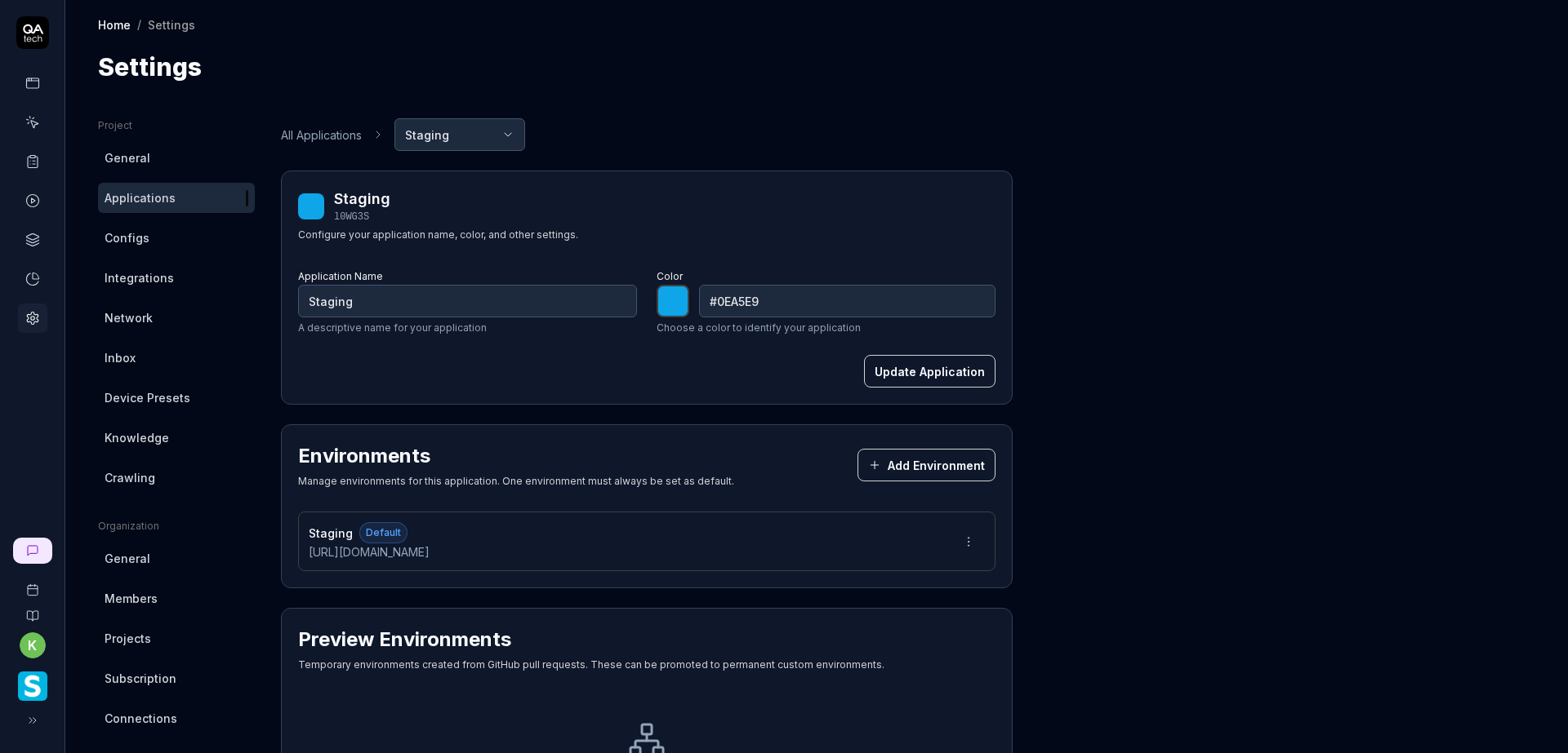
type input "*******"
click at [600, 538] on div "Staging Default [URL][DOMAIN_NAME]" at bounding box center [647, 541] width 698 height 59
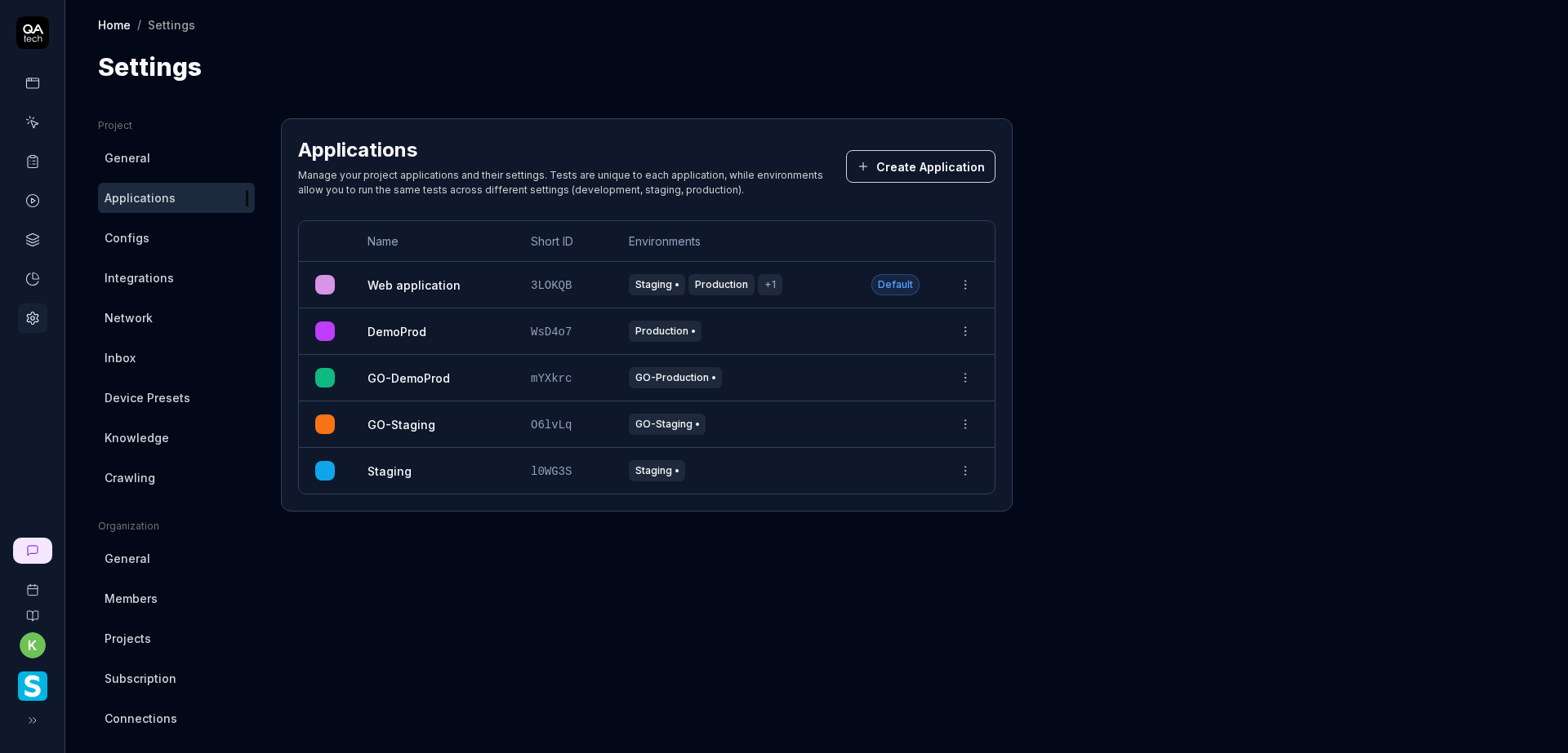
click at [752, 378] on div "GO-Production" at bounding box center [734, 377] width 210 height 21
click at [956, 289] on html "k Home / Settings Home / Settings Settings Project General Applications Configs…" at bounding box center [784, 376] width 1568 height 753
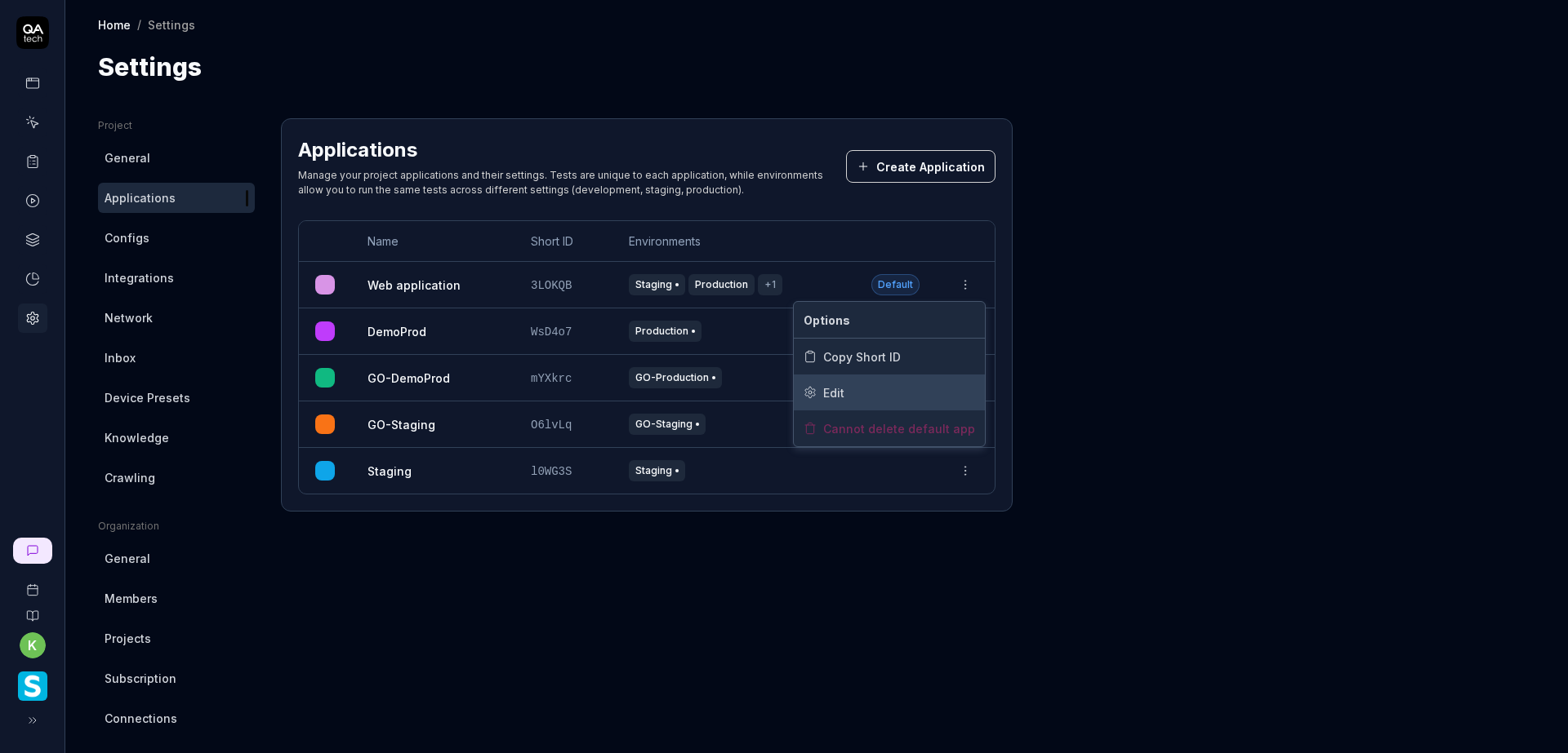
click at [844, 390] on span "Edit" at bounding box center [833, 392] width 21 height 17
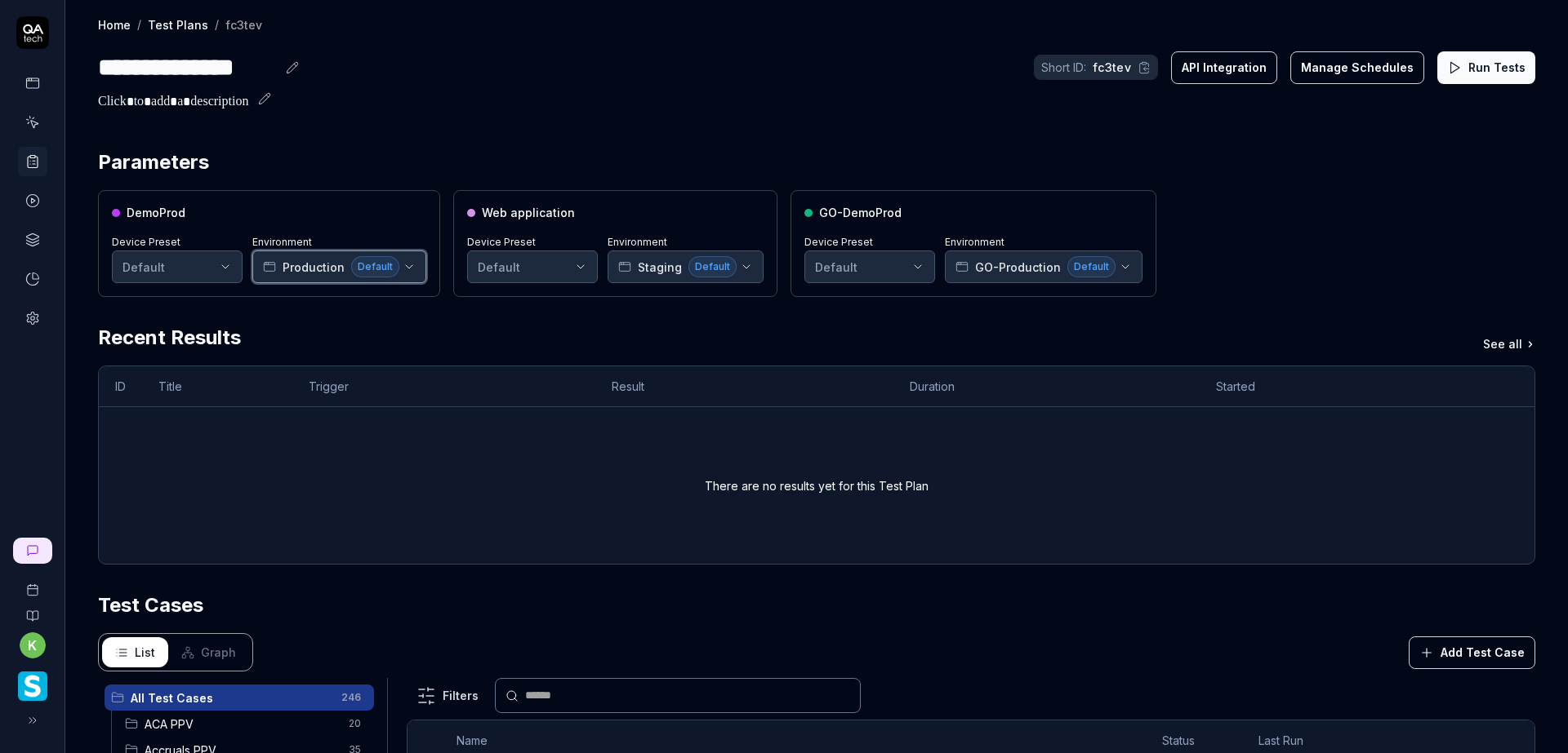
click at [407, 261] on icon "button" at bounding box center [409, 267] width 13 height 13
type input "s"
type input "Staging"
click at [331, 300] on input "Staging" at bounding box center [377, 302] width 191 height 29
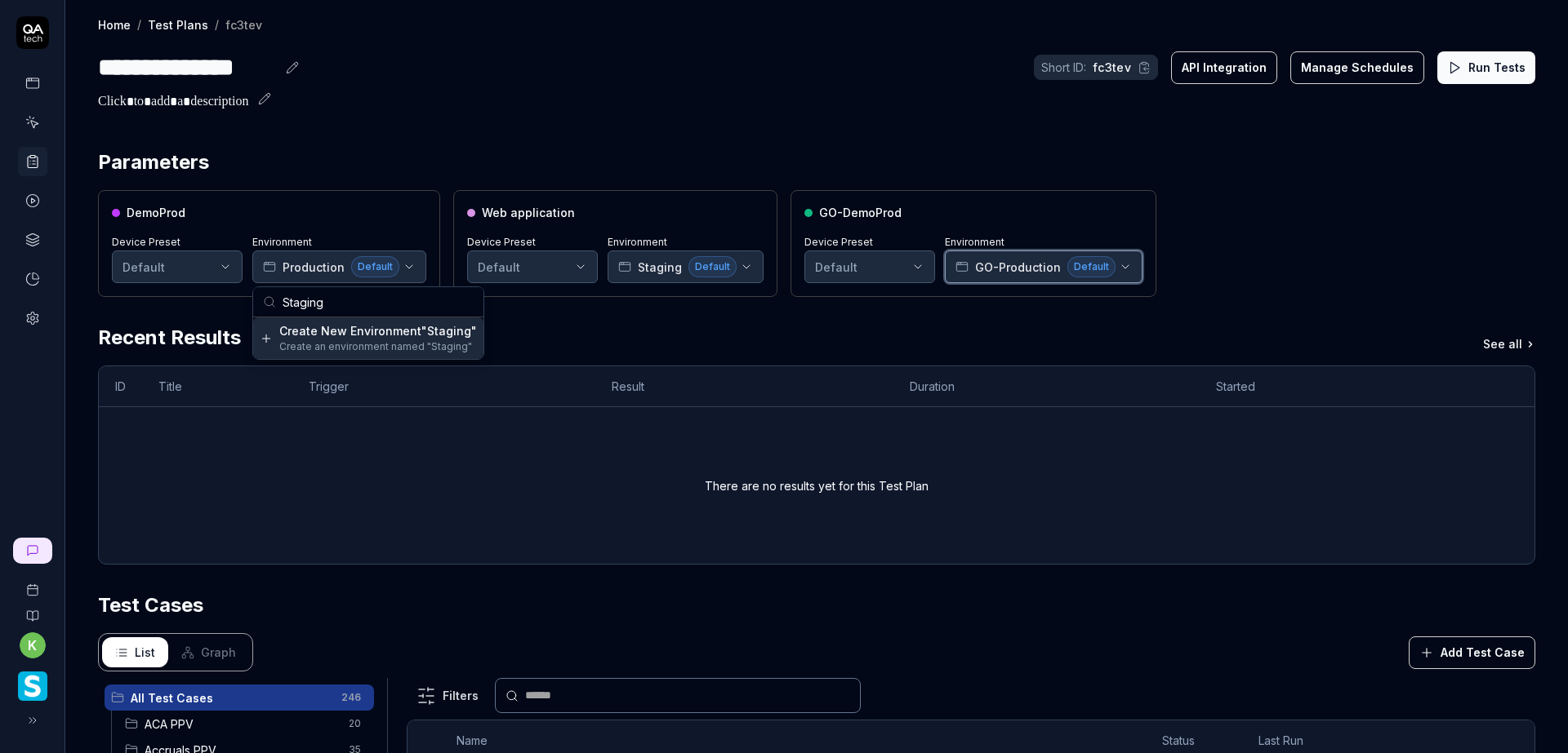
click at [1119, 264] on icon "button" at bounding box center [1125, 267] width 13 height 13
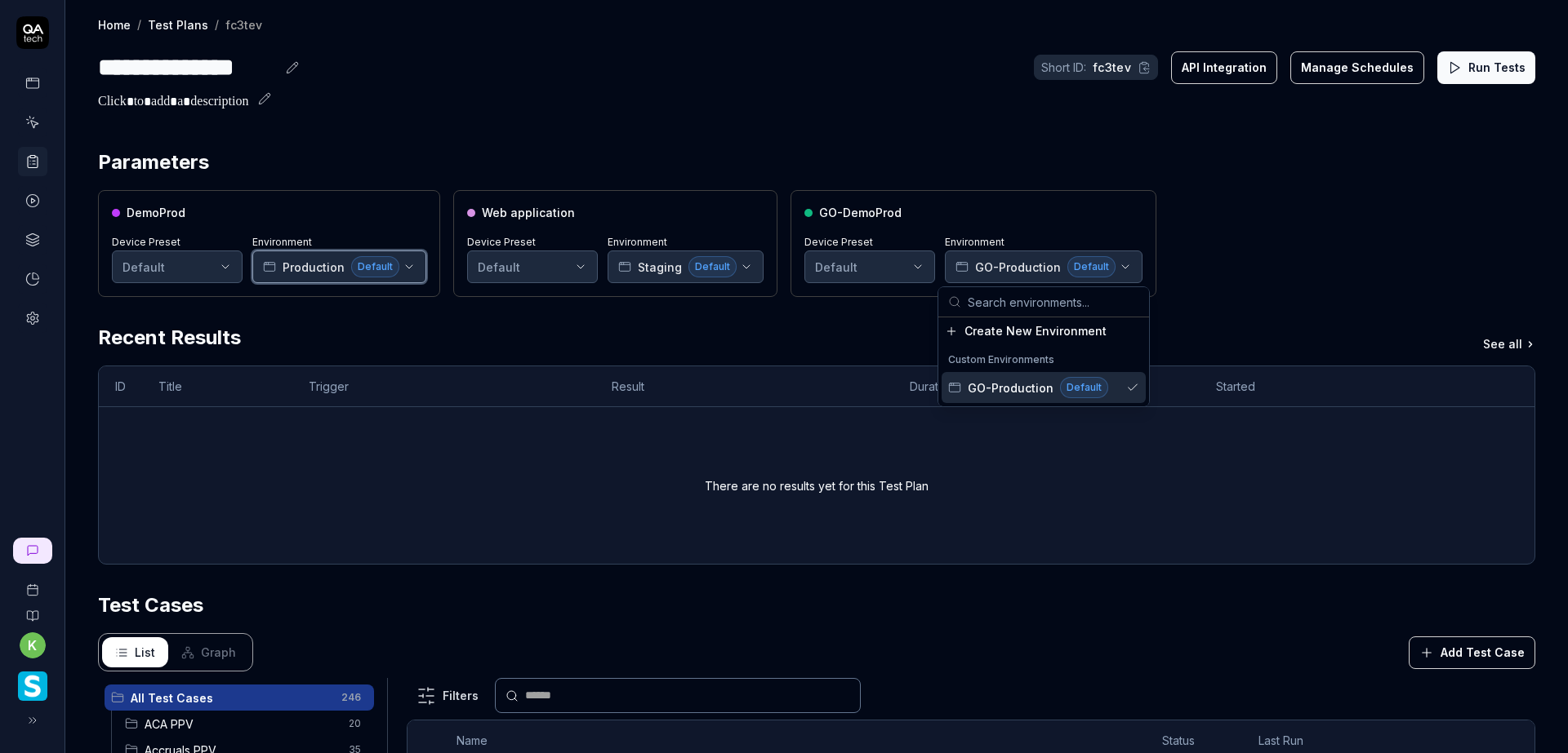
click at [412, 269] on icon "button" at bounding box center [409, 267] width 13 height 13
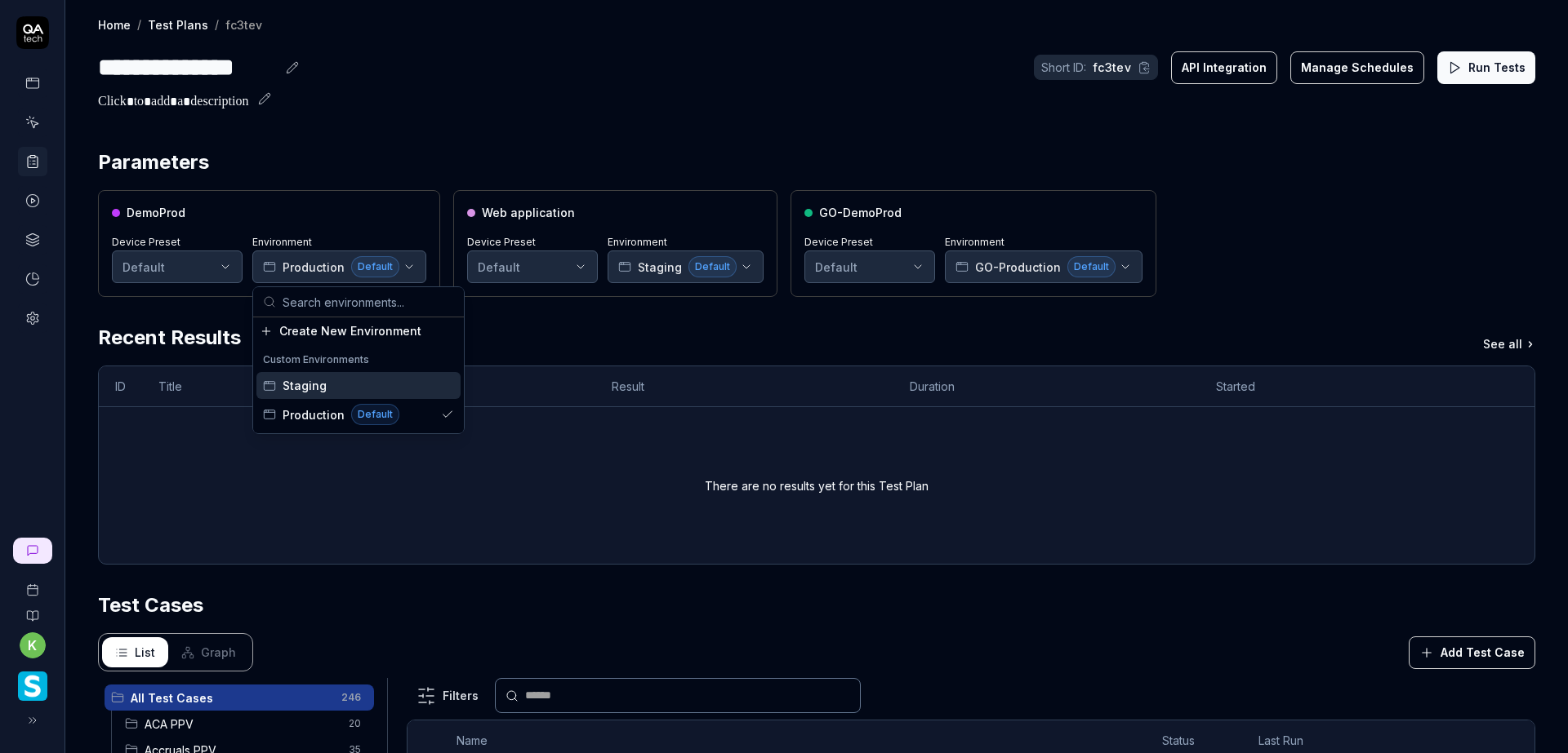
click at [364, 386] on div "Staging" at bounding box center [359, 386] width 205 height 27
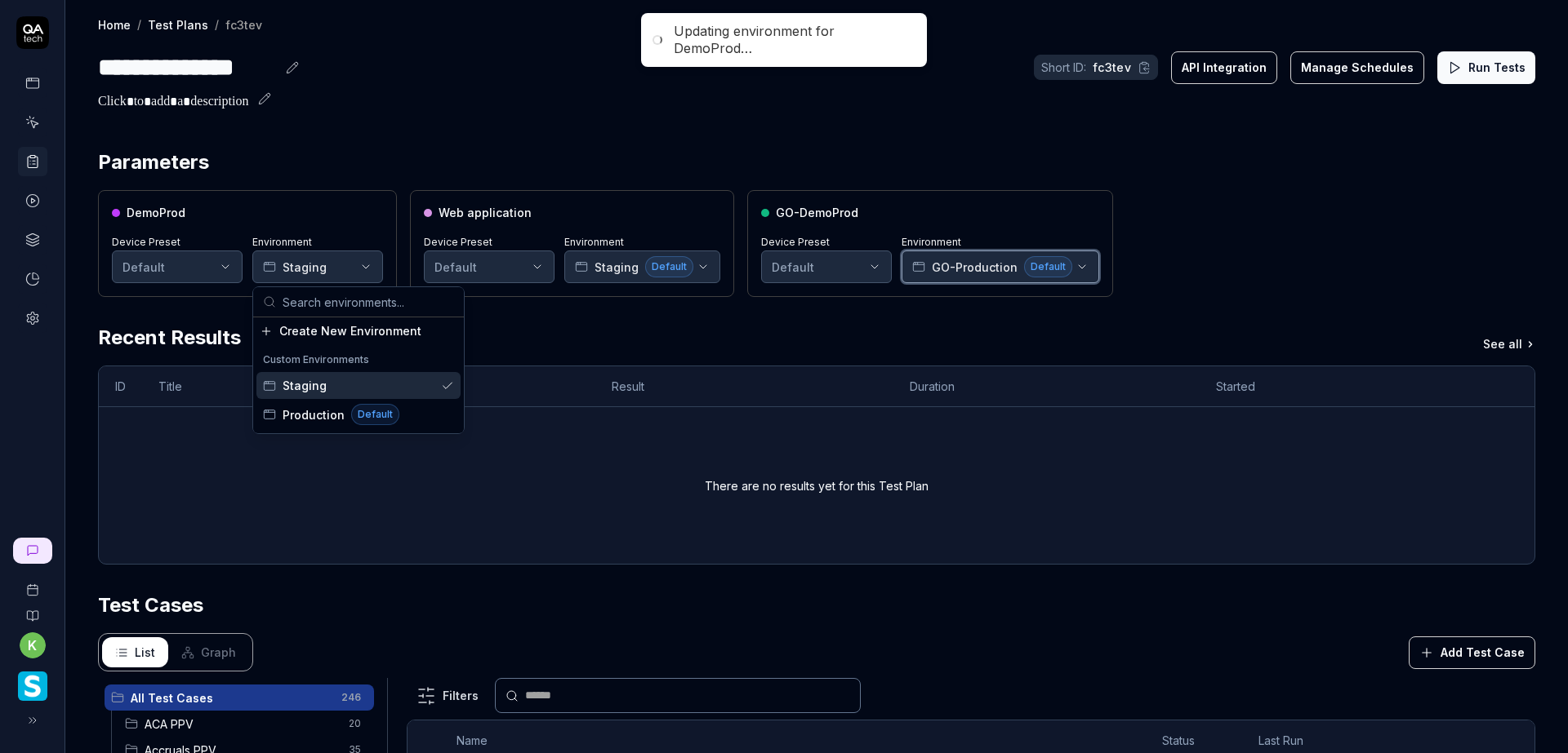
click at [1076, 262] on icon "button" at bounding box center [1082, 267] width 13 height 13
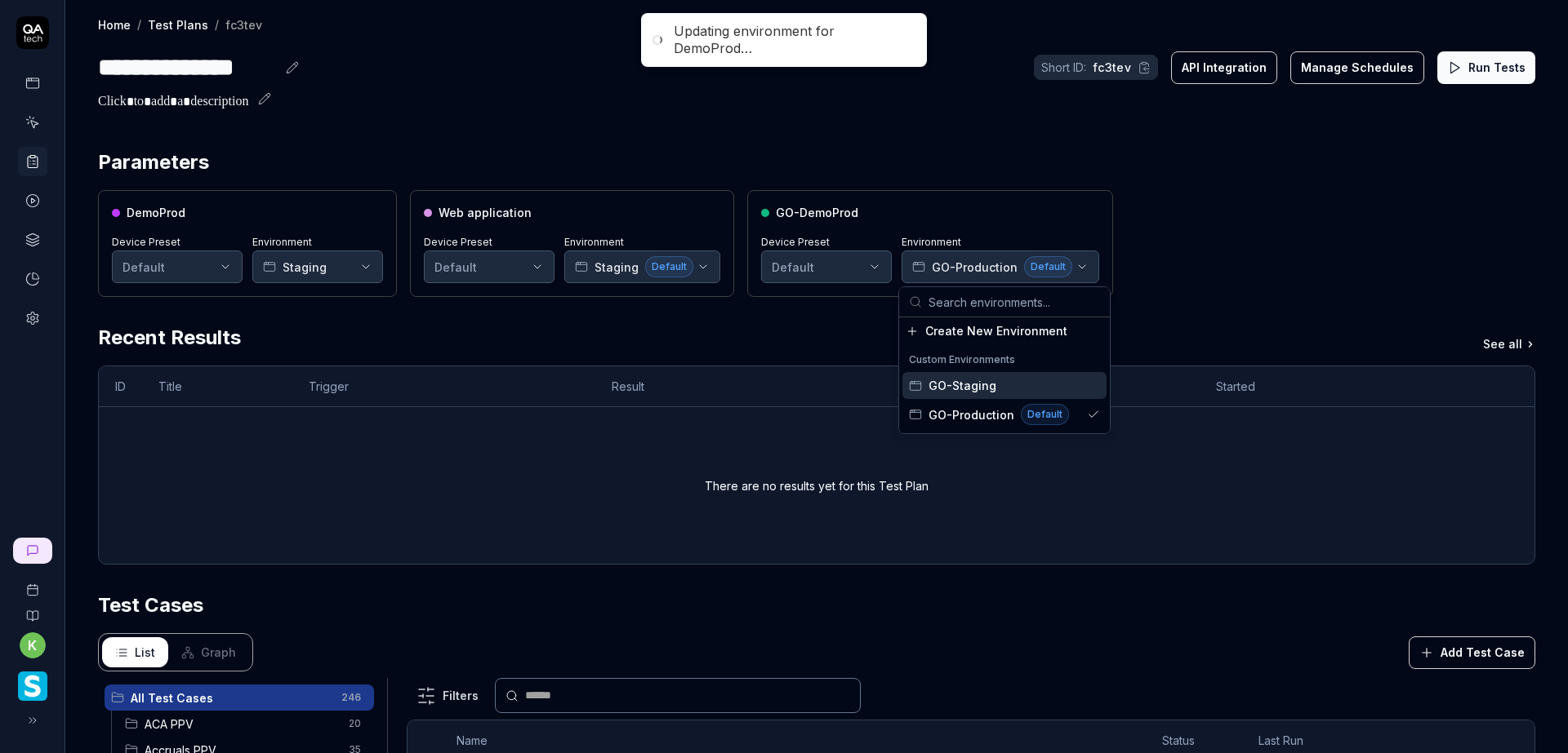
click at [991, 390] on span "GO-Staging" at bounding box center [963, 385] width 68 height 17
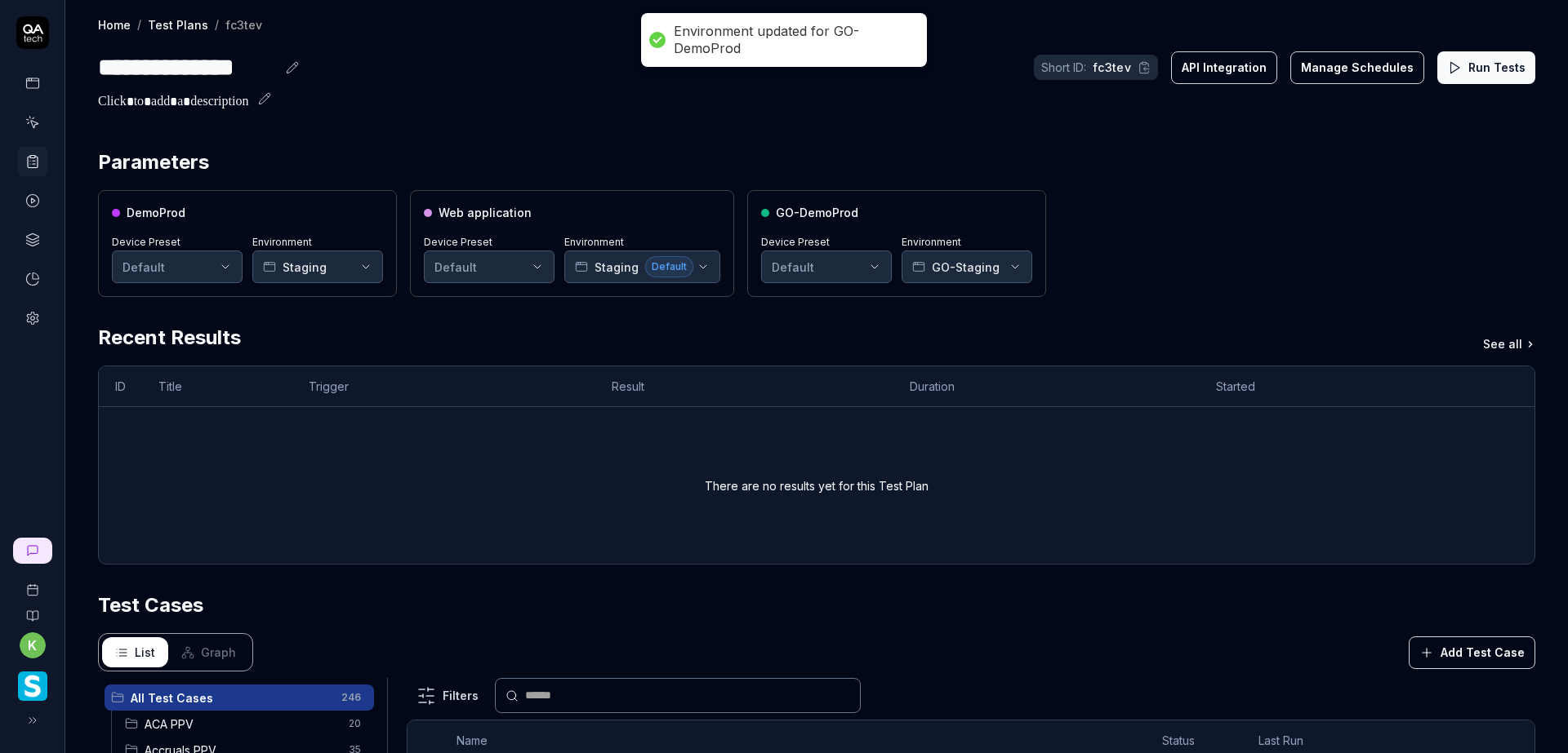
click at [1179, 243] on div "DemoProd Device Preset Default Environment Staging Web application Device Prese…" at bounding box center [816, 243] width 1437 height 107
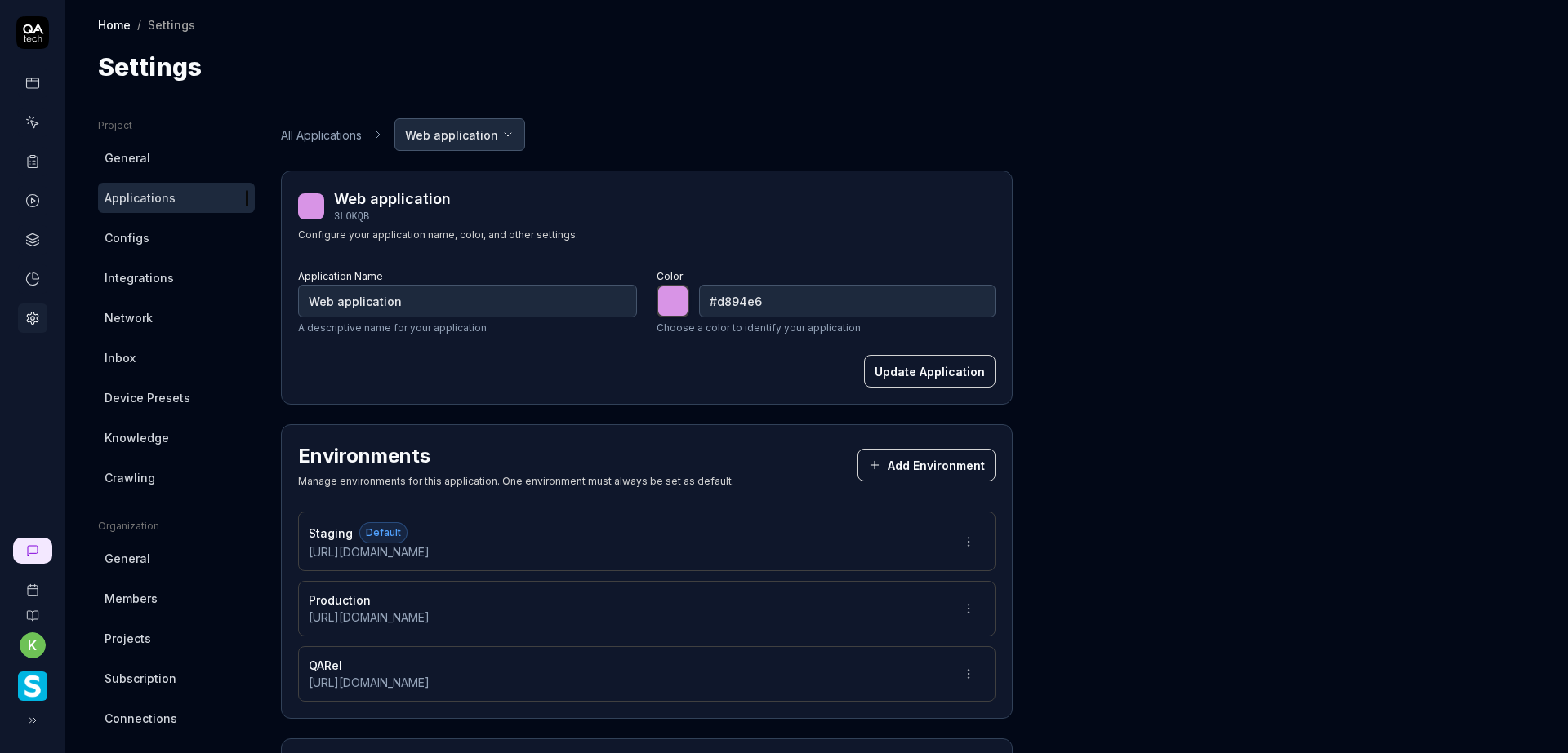
click at [963, 547] on html "k Home / Settings Home / Settings Settings Project General Applications Configs…" at bounding box center [784, 376] width 1568 height 753
click at [623, 545] on html "k Home / Settings Home / Settings Settings Project General Applications Configs…" at bounding box center [784, 376] width 1568 height 753
drag, startPoint x: 514, startPoint y: 552, endPoint x: 299, endPoint y: 559, distance: 215.1
click at [299, 559] on div "Staging Default [URL][DOMAIN_NAME]" at bounding box center [647, 541] width 698 height 59
copy span "[URL][DOMAIN_NAME]"
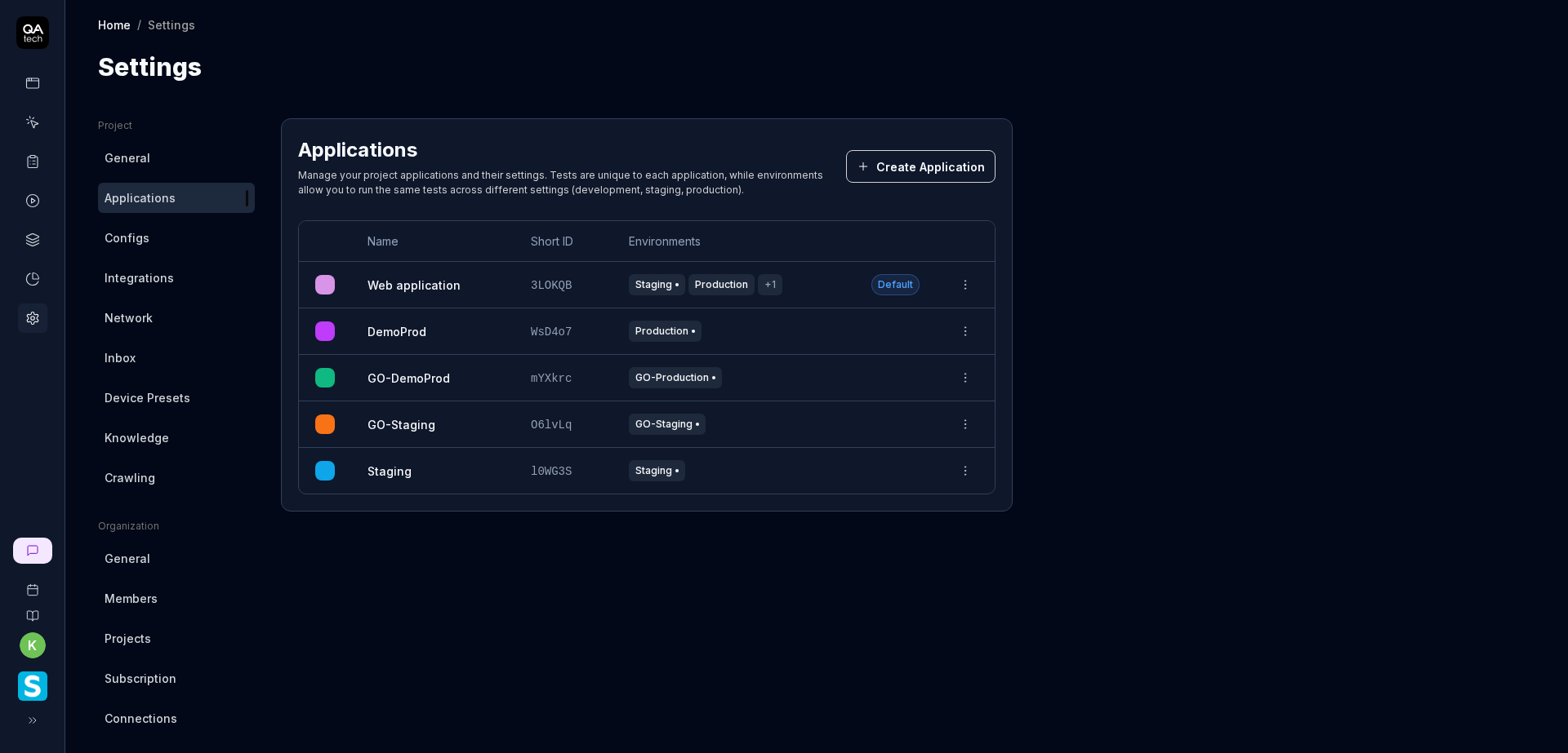
click at [963, 329] on html "k Home / Settings Home / Settings Settings Project General Applications Configs…" at bounding box center [784, 376] width 1568 height 753
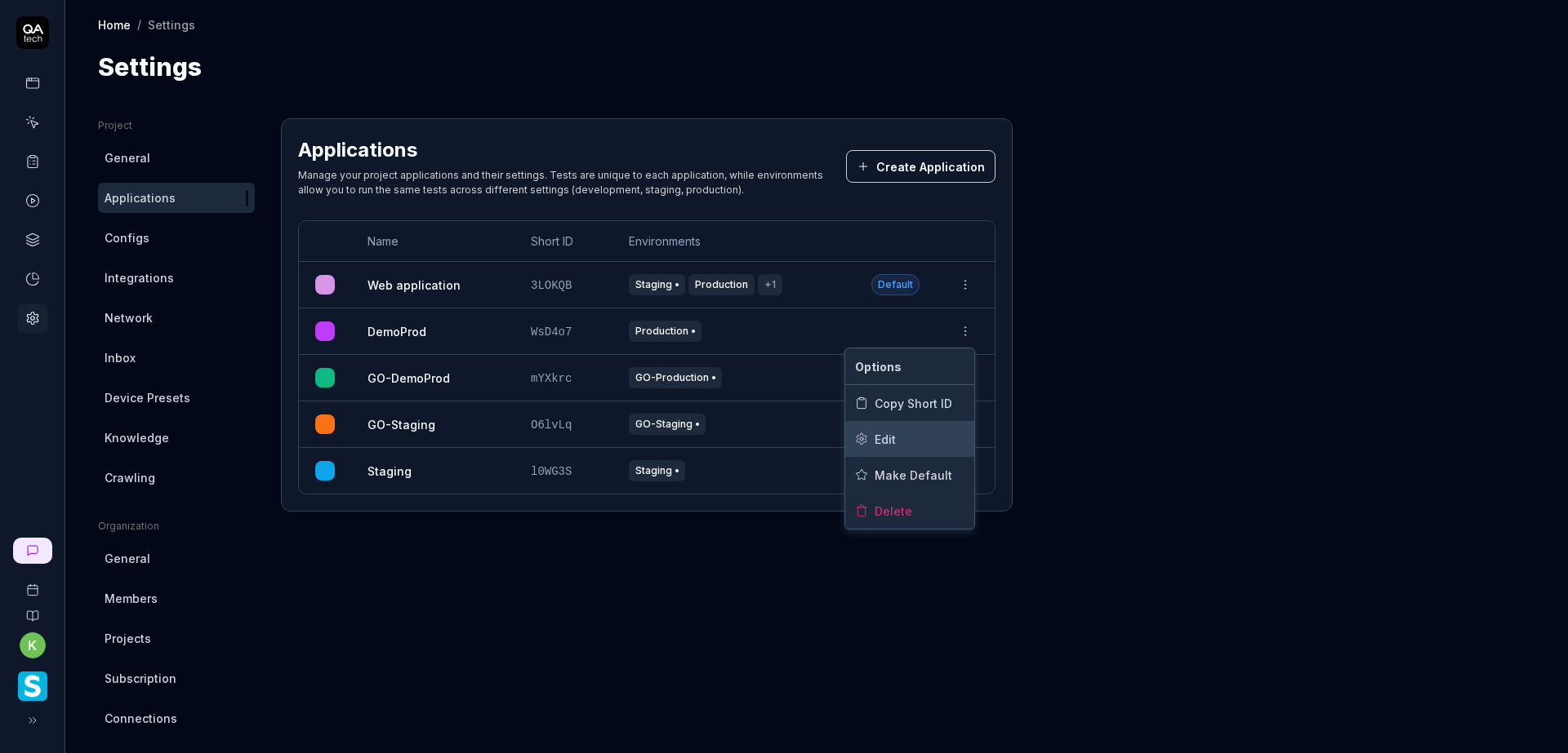
click at [913, 435] on div "Edit" at bounding box center [910, 438] width 129 height 36
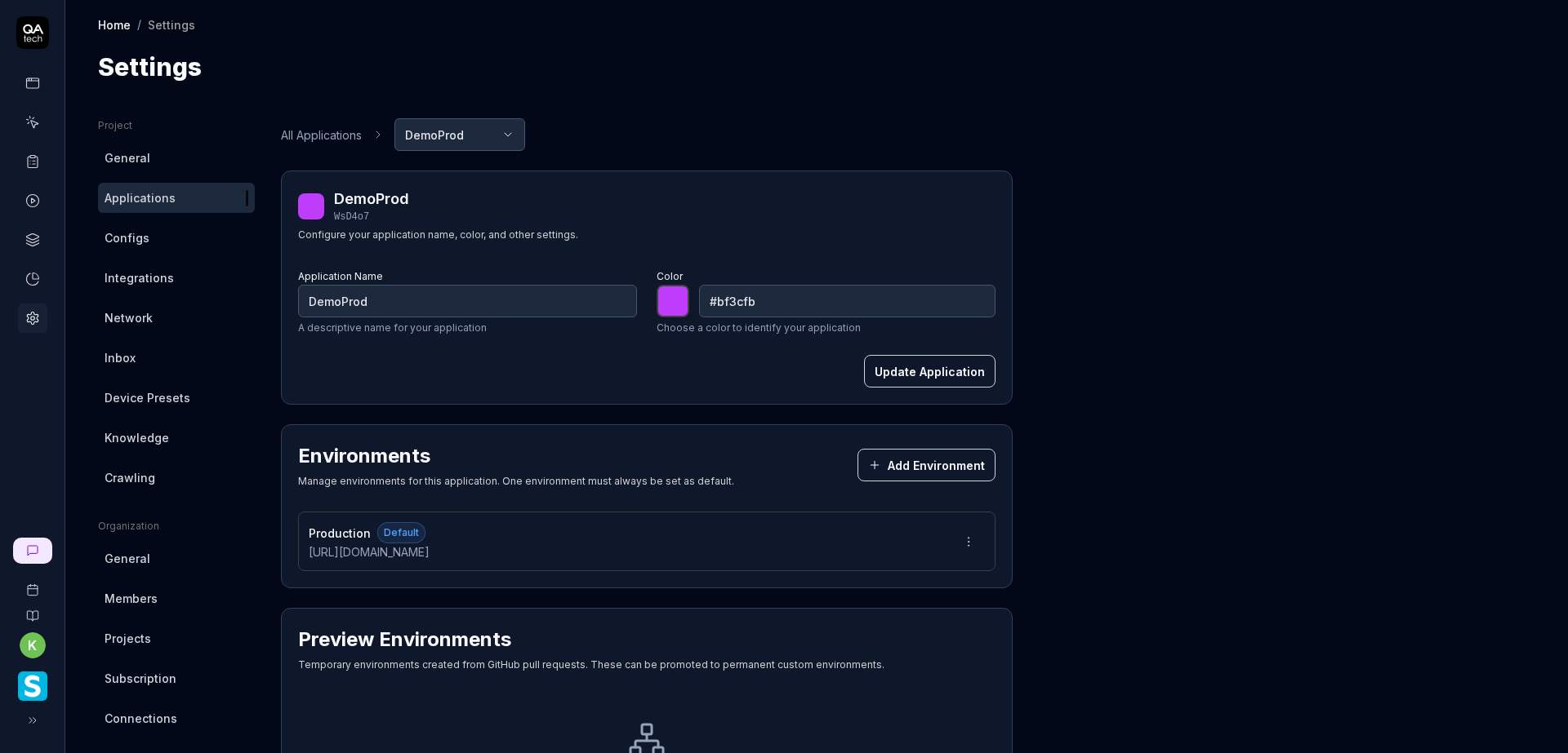
click at [955, 463] on button "Add Environment" at bounding box center [926, 465] width 138 height 33
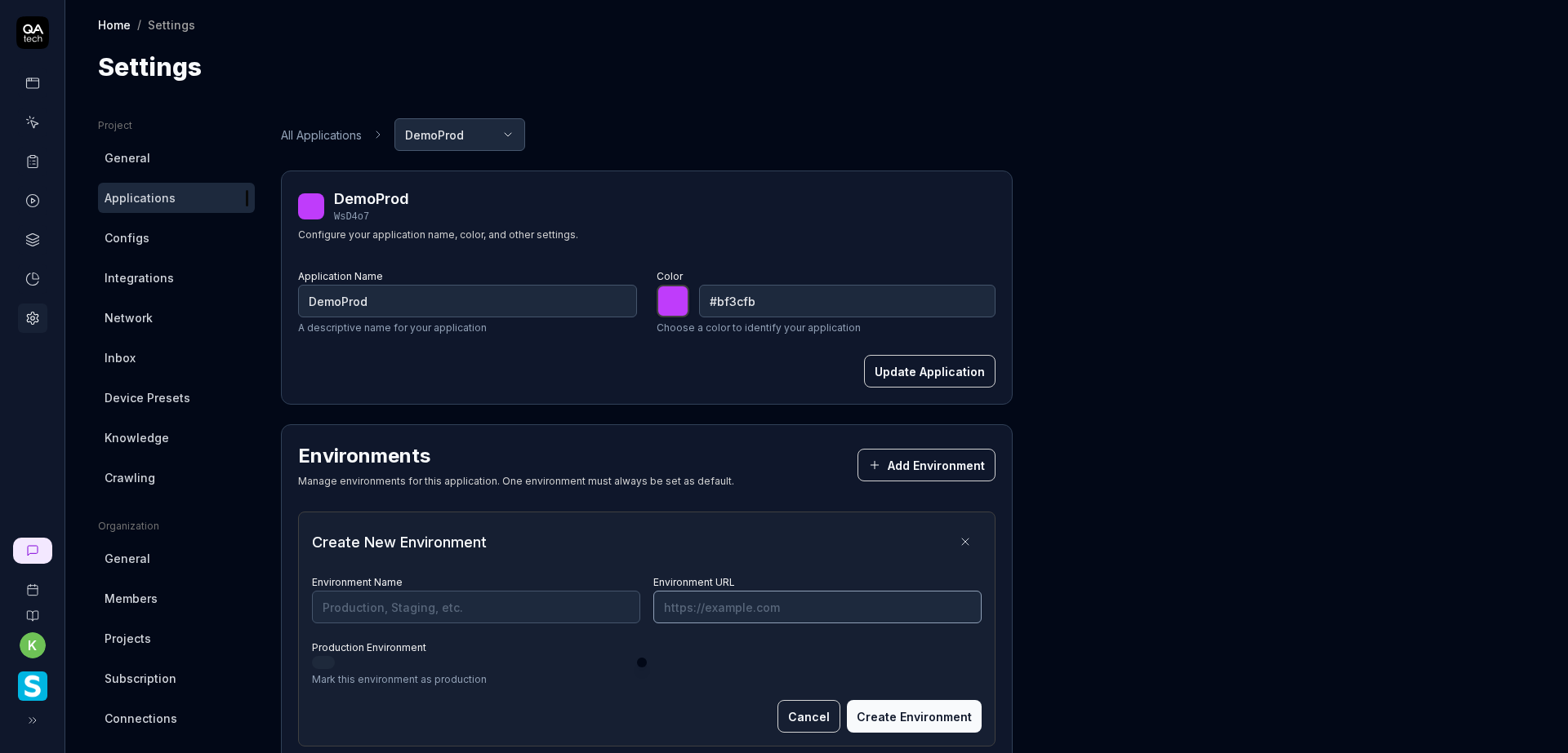
click at [698, 609] on input "Environment URL" at bounding box center [817, 607] width 329 height 33
paste input "[URL][DOMAIN_NAME]"
type input "[URL][DOMAIN_NAME]"
click at [570, 606] on input "Environment Name" at bounding box center [477, 607] width 329 height 33
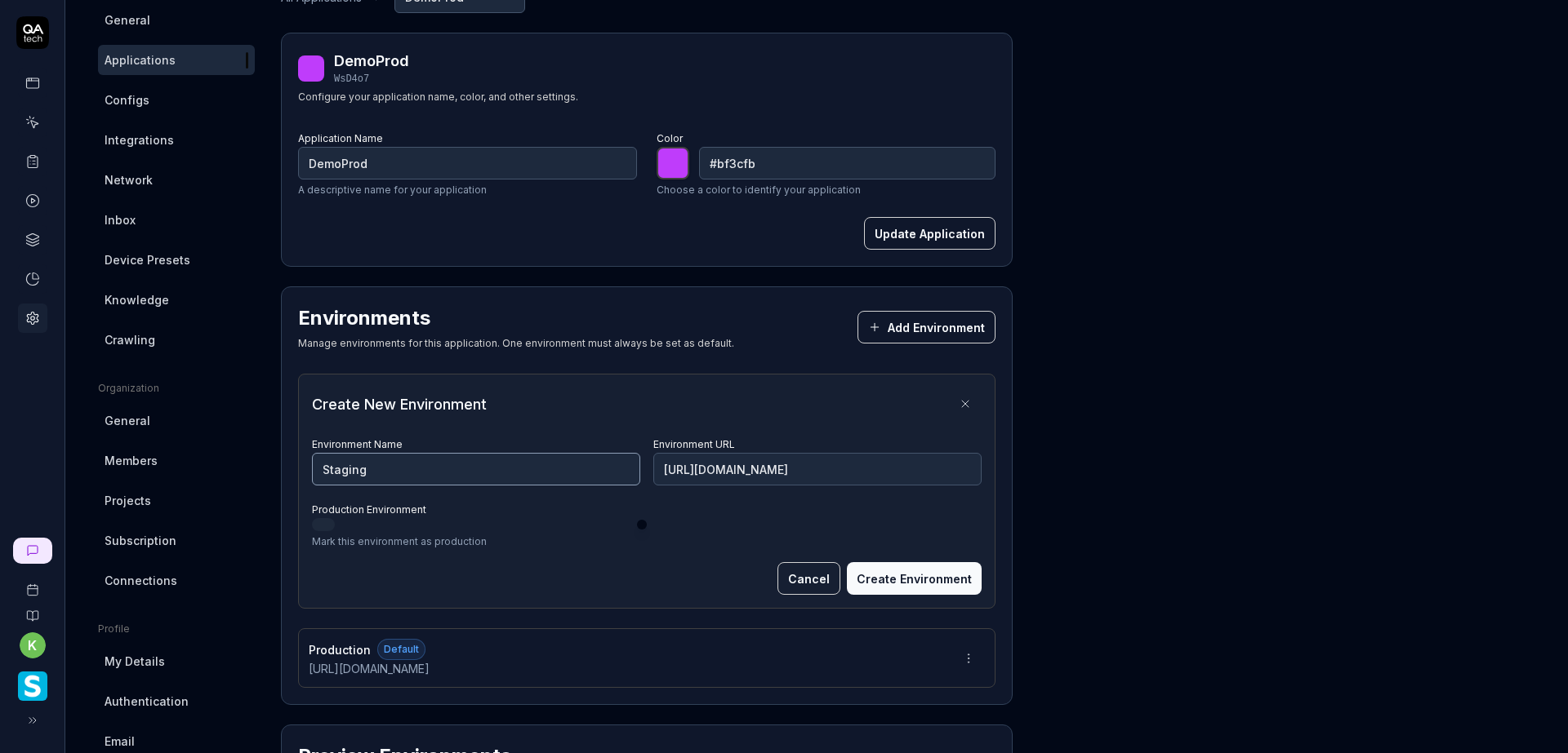
scroll to position [163, 0]
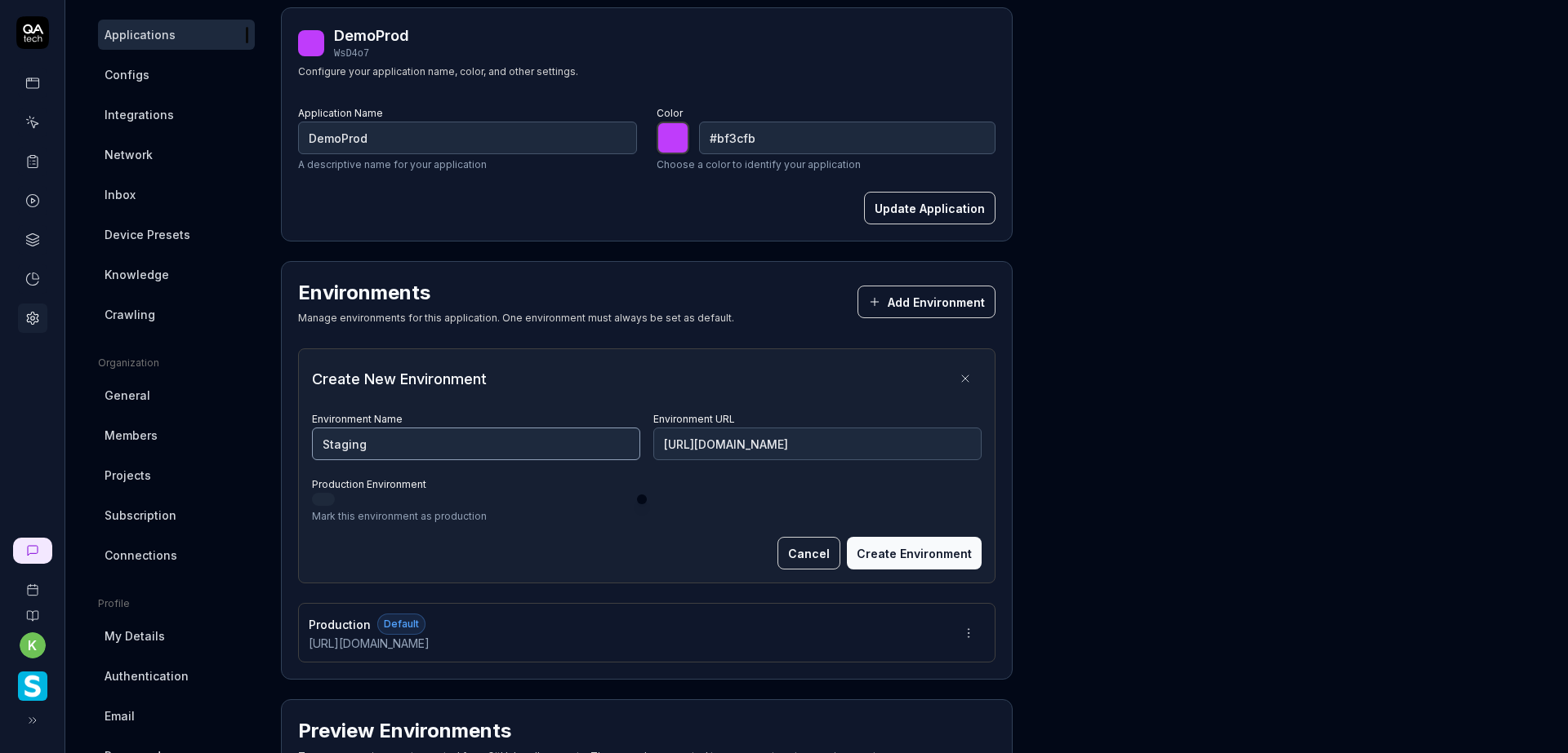
type input "Staging"
click at [918, 560] on button "Create Environment" at bounding box center [914, 553] width 135 height 33
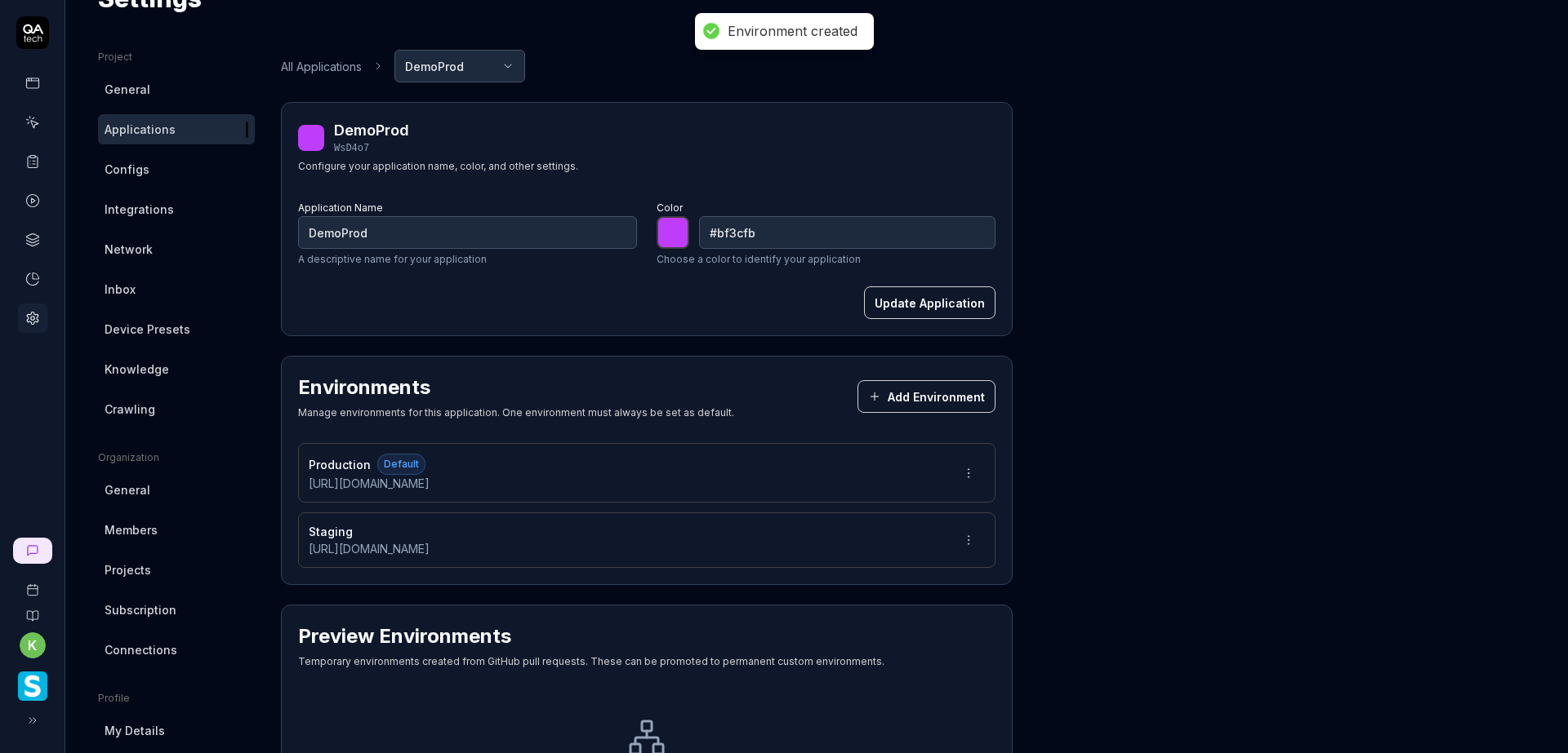
scroll to position [0, 0]
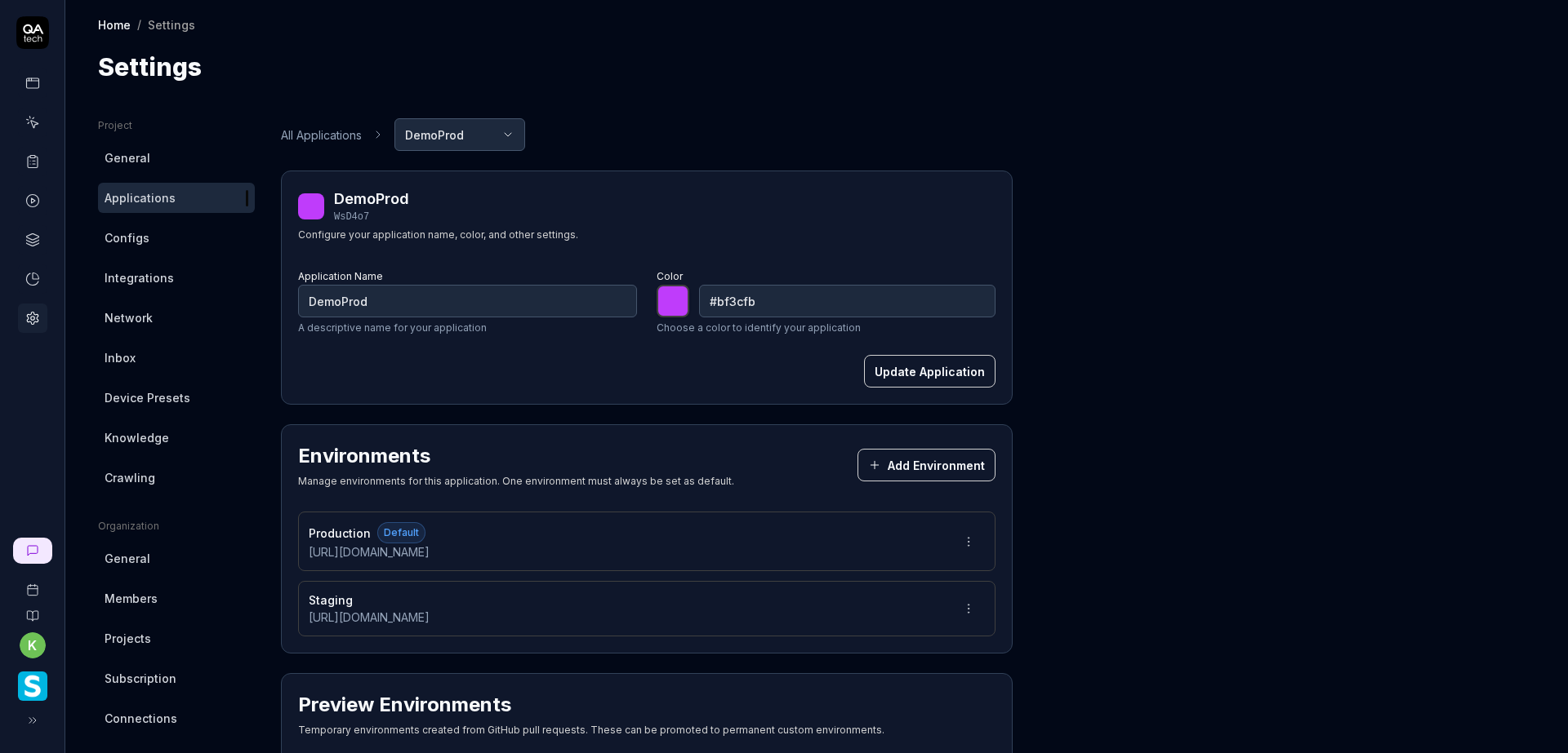
click at [423, 137] on html "Environment created k Home / Settings Home / Settings Settings Project General …" at bounding box center [784, 376] width 1568 height 753
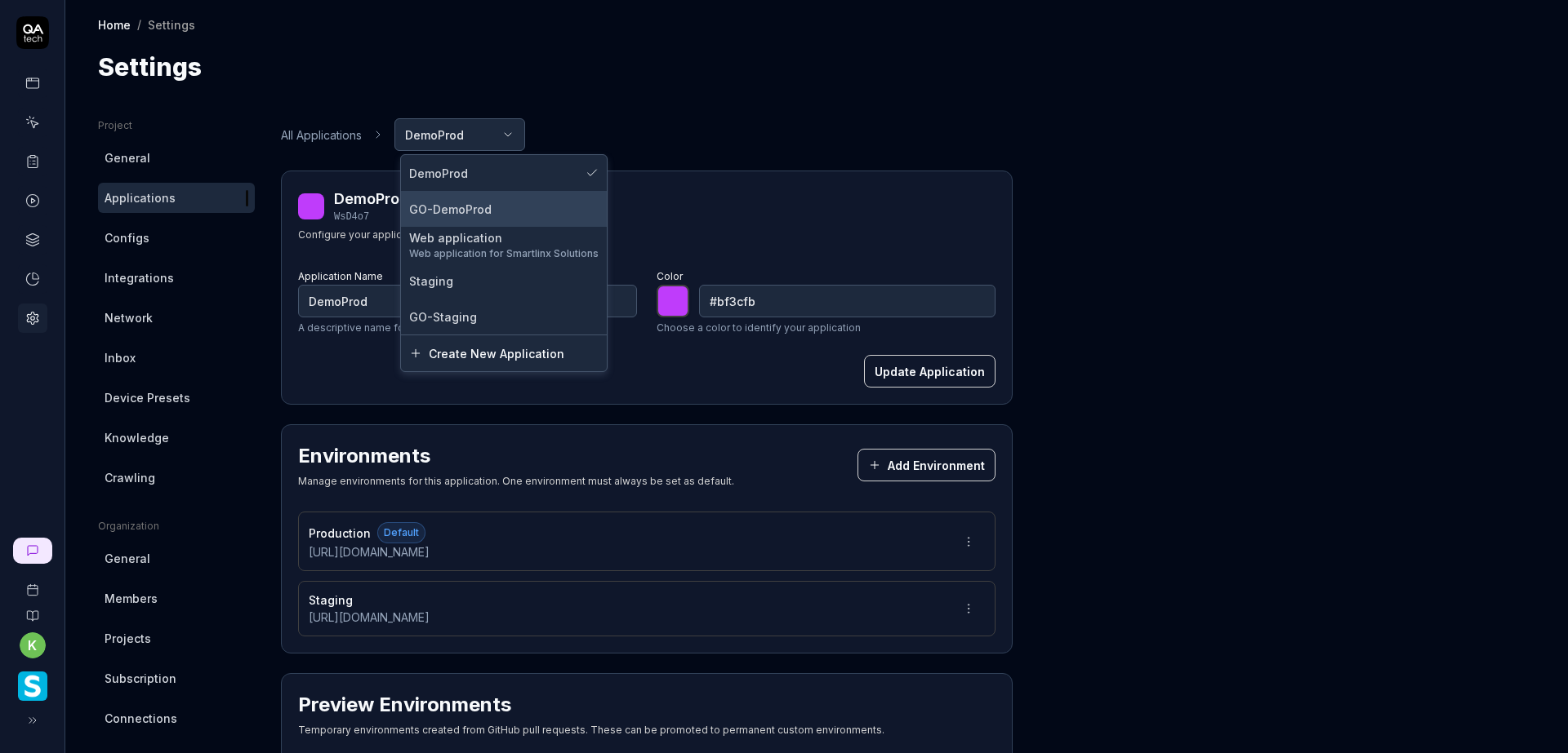
click at [507, 206] on div "GO-DemoProd" at bounding box center [503, 209] width 189 height 17
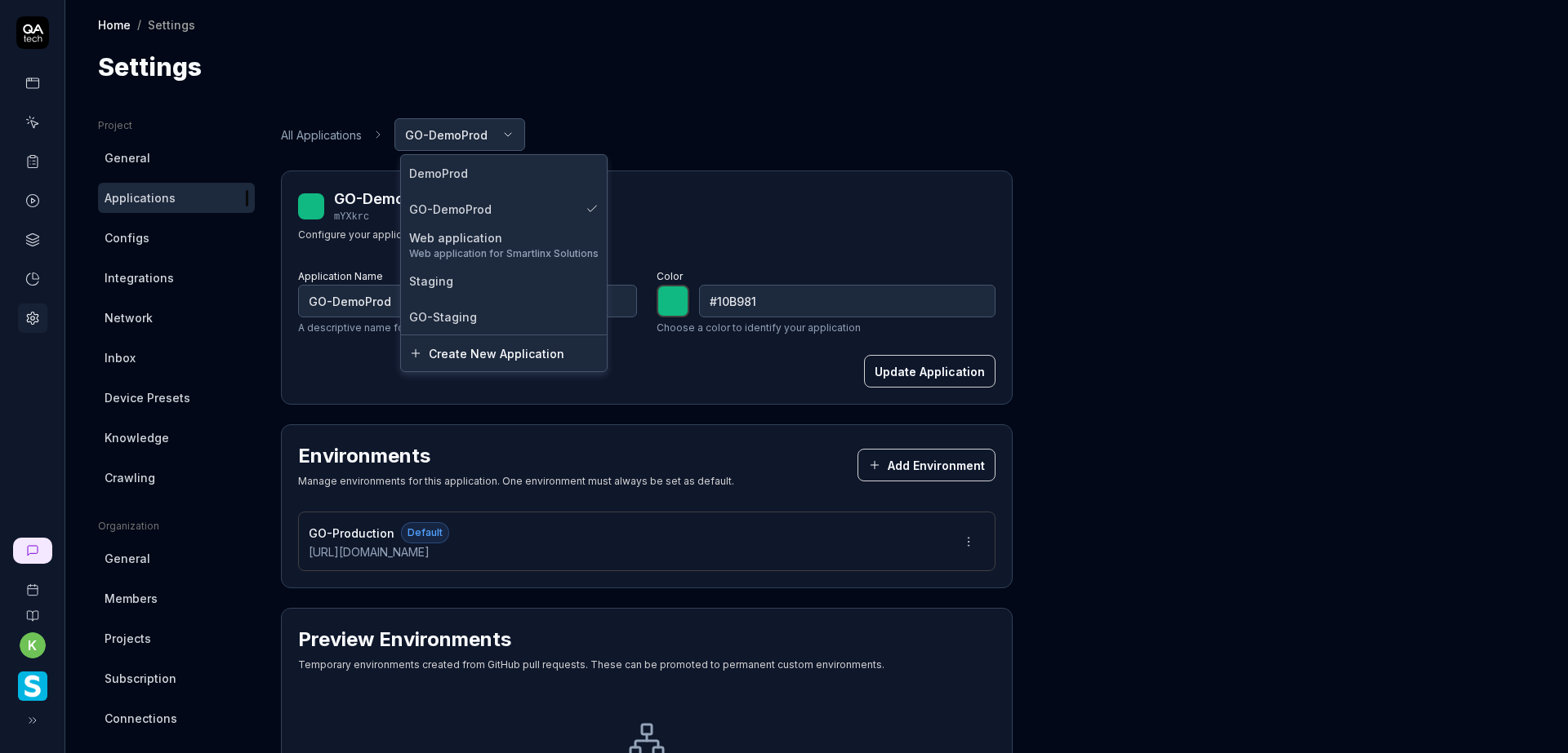
click at [507, 133] on html "k Home / Settings Home / Settings Settings Project General Applications Configs…" at bounding box center [784, 376] width 1568 height 753
click at [483, 317] on div "GO-Staging" at bounding box center [503, 317] width 189 height 17
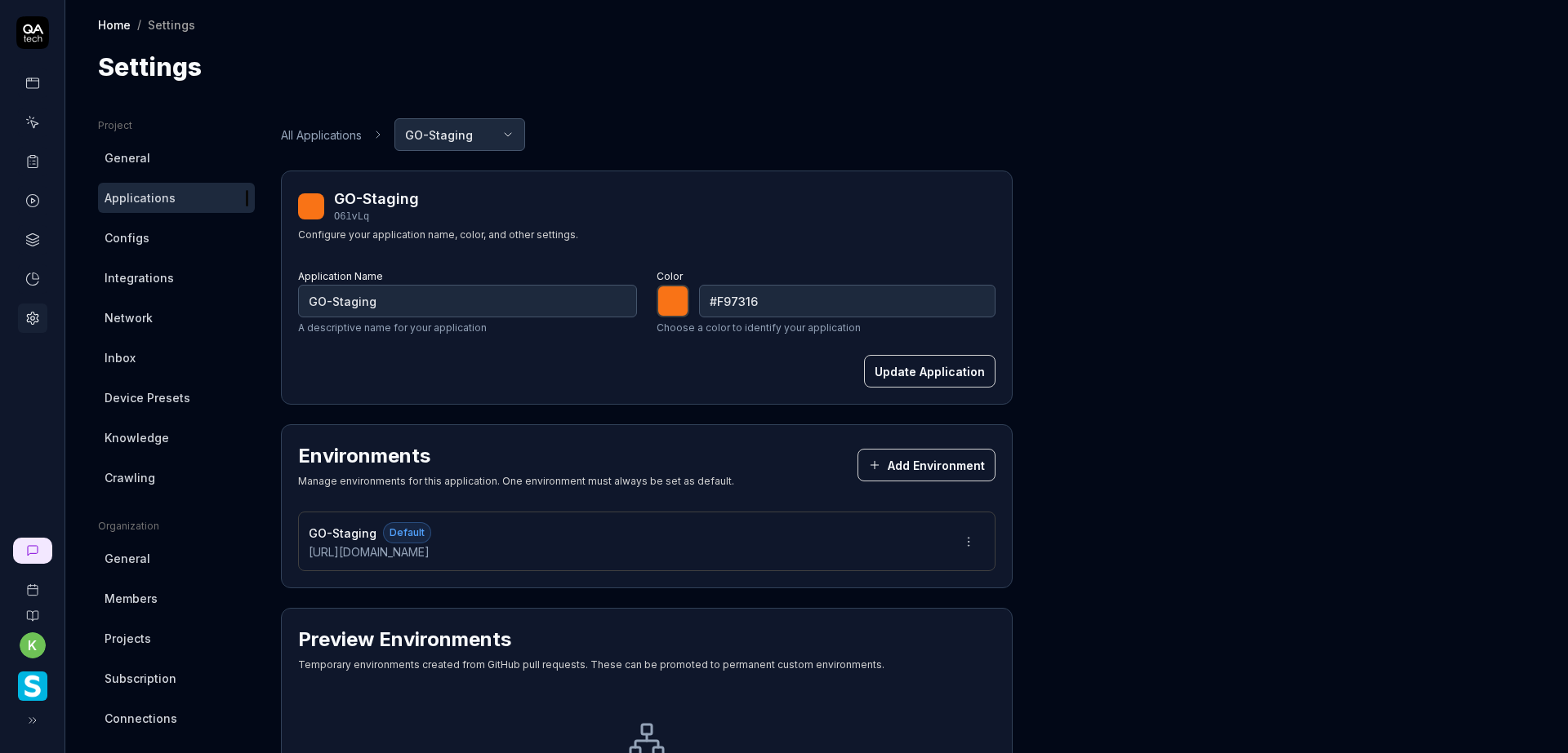
drag, startPoint x: 550, startPoint y: 558, endPoint x: 302, endPoint y: 560, distance: 248.0
click at [302, 560] on div "GO-Staging Default [URL][DOMAIN_NAME]" at bounding box center [647, 541] width 698 height 59
copy span "[URL][DOMAIN_NAME]"
click at [471, 126] on html "k Home / Settings Home / Settings Settings Project General Applications Configs…" at bounding box center [784, 376] width 1568 height 753
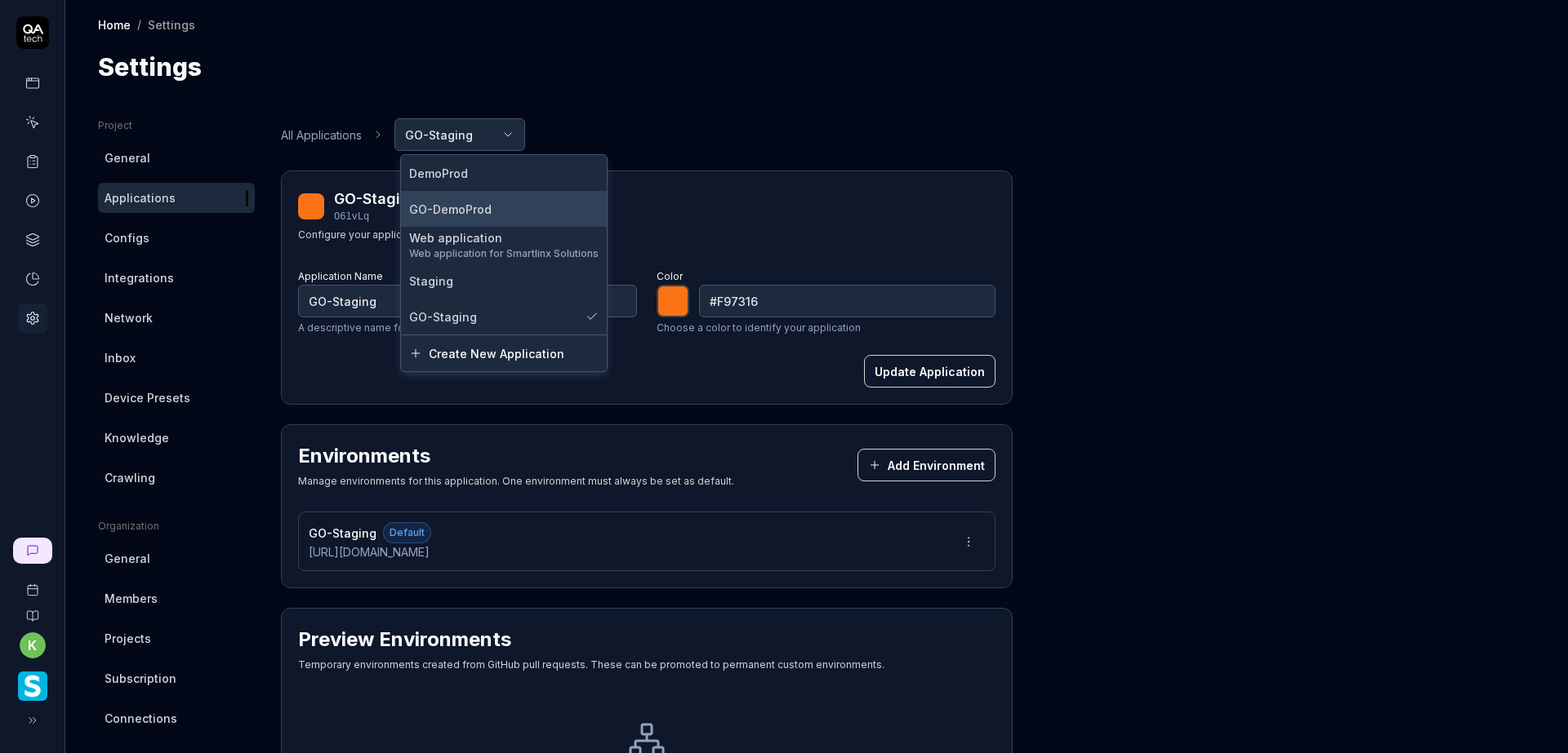
click at [506, 211] on div "GO-DemoProd" at bounding box center [503, 209] width 189 height 17
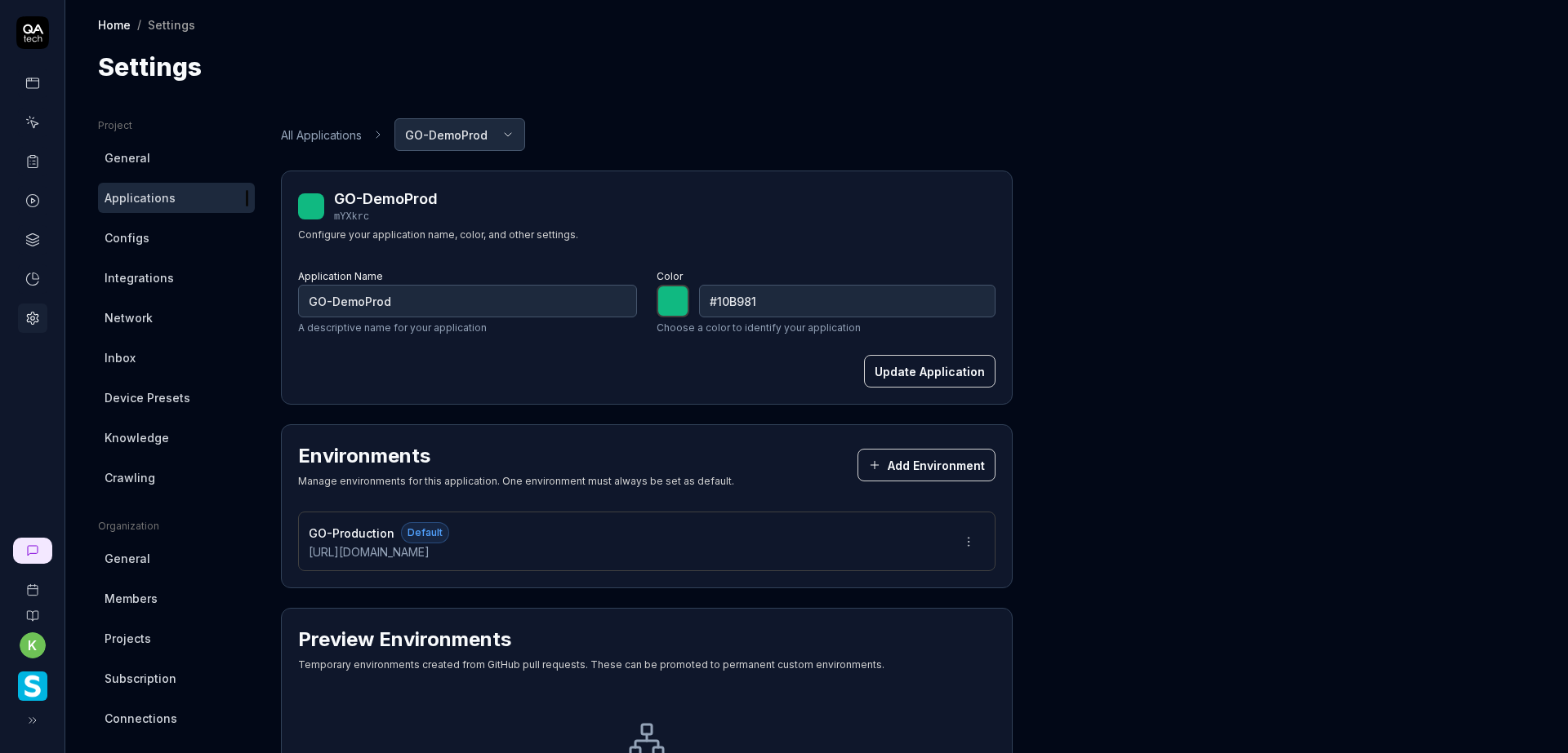
click at [931, 460] on button "Add Environment" at bounding box center [926, 465] width 138 height 33
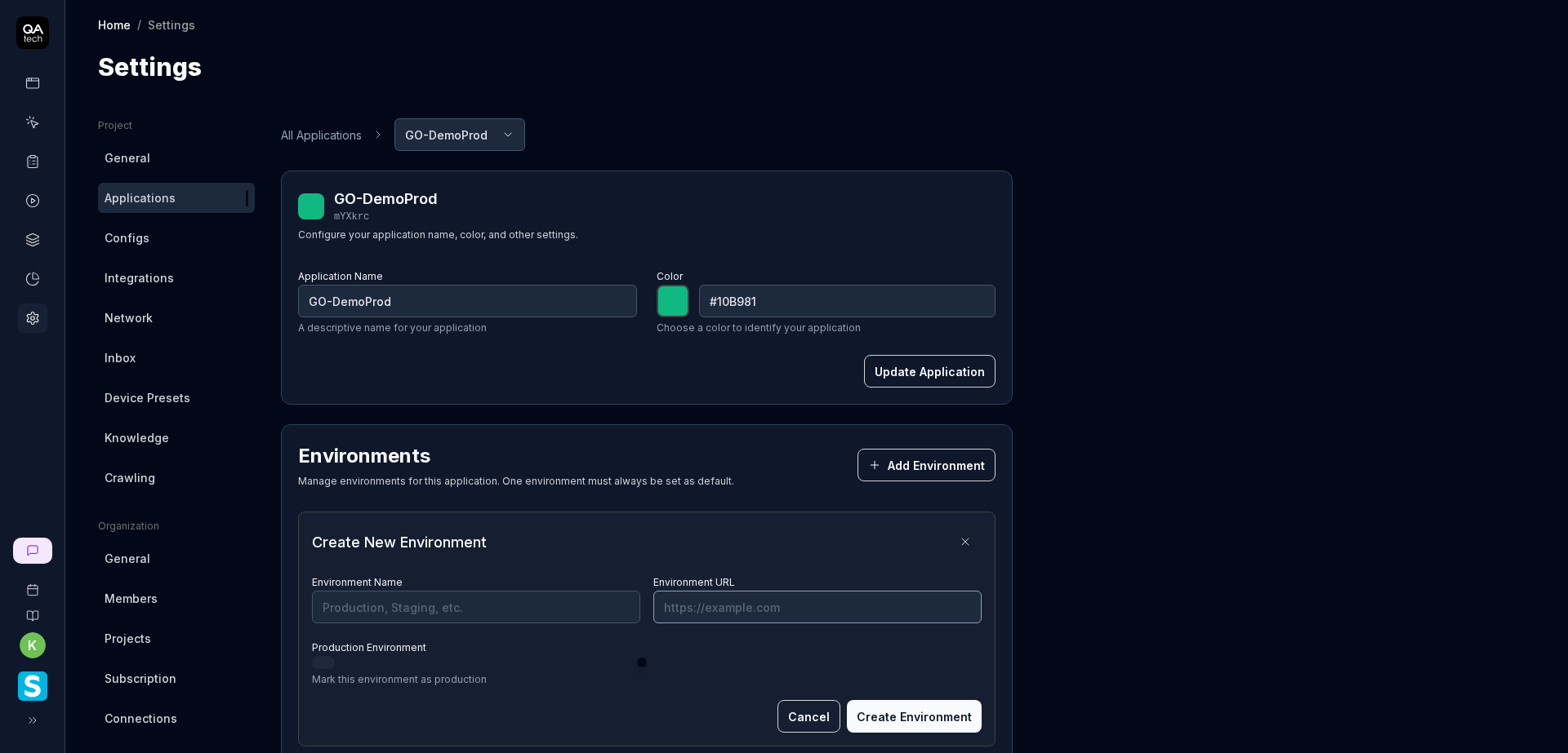
click at [710, 605] on input "Environment URL" at bounding box center [817, 607] width 329 height 33
paste input "[URL][DOMAIN_NAME]"
type input "[URL][DOMAIN_NAME]"
click at [574, 602] on input "Environment Name" at bounding box center [477, 607] width 329 height 33
type input "S"
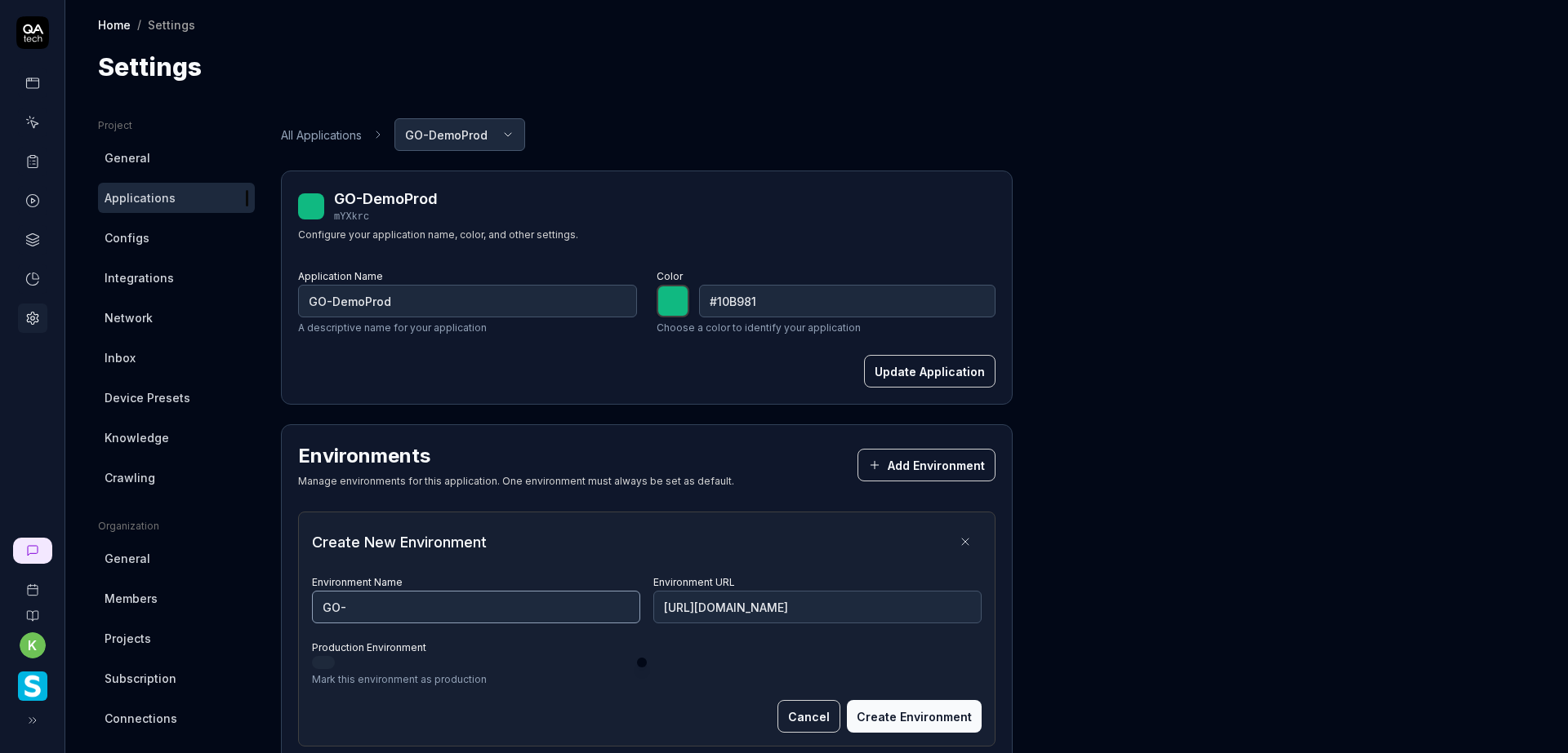
type input "GO-Staging"
click at [953, 719] on button "Create Environment" at bounding box center [914, 716] width 135 height 33
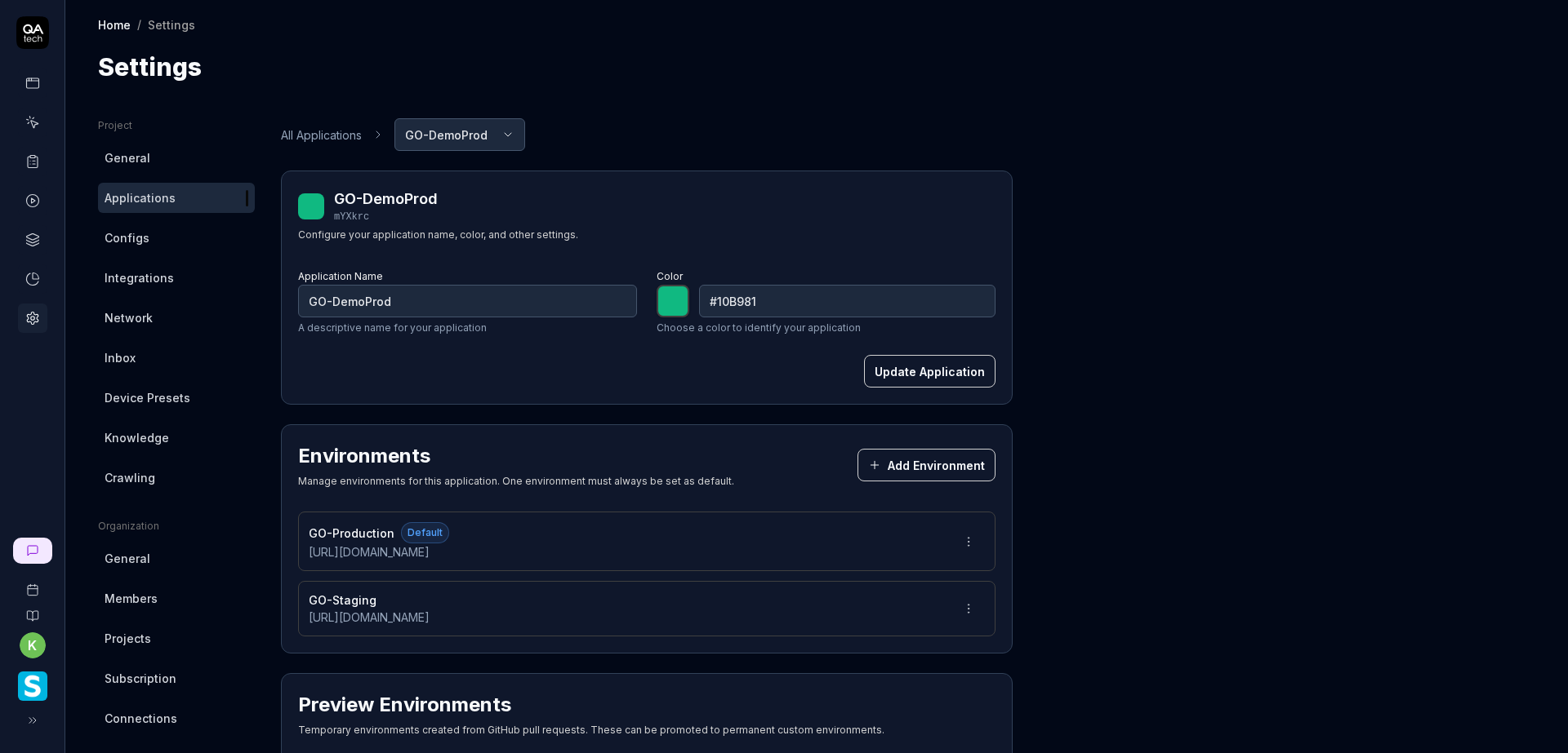
click at [1110, 354] on div "Project General Applications Configs Integrations Network Inbox Device Presets …" at bounding box center [816, 541] width 1437 height 845
click at [916, 375] on button "Update Application" at bounding box center [930, 371] width 132 height 33
drag, startPoint x: 1175, startPoint y: 250, endPoint x: 1162, endPoint y: 250, distance: 13.0
click at [1175, 250] on div "Project General Applications Configs Integrations Network Inbox Device Presets …" at bounding box center [816, 541] width 1437 height 845
type input "*******"
